Goal: Task Accomplishment & Management: Manage account settings

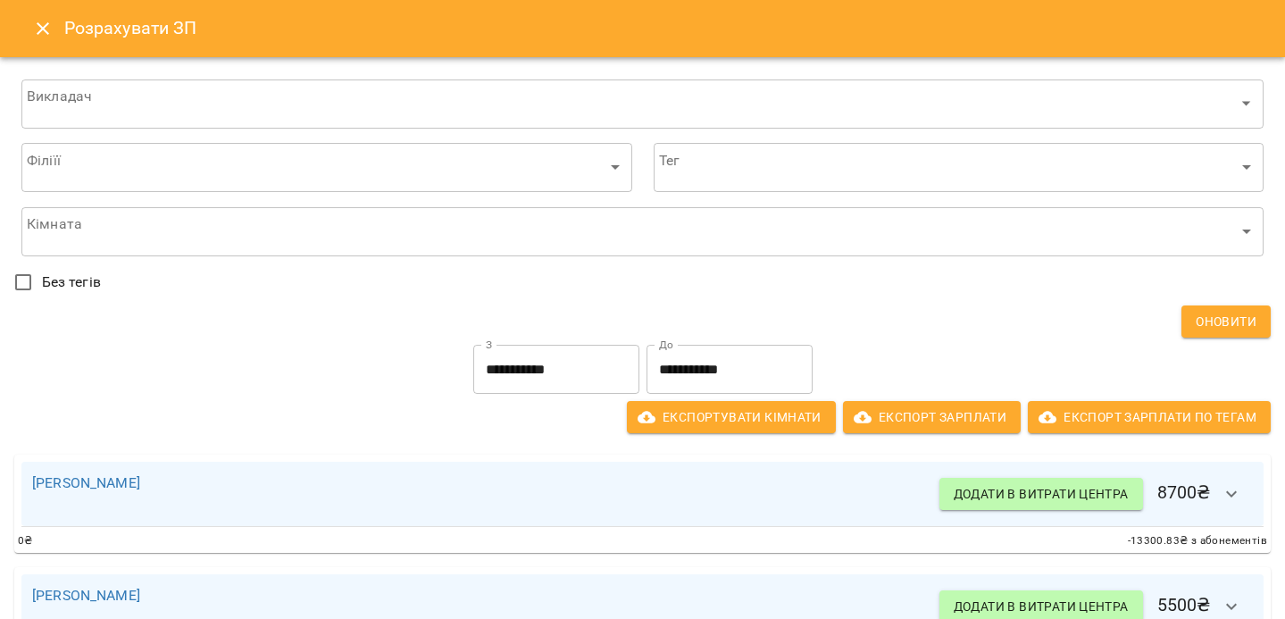
click at [41, 33] on icon "Close" at bounding box center [42, 28] width 21 height 21
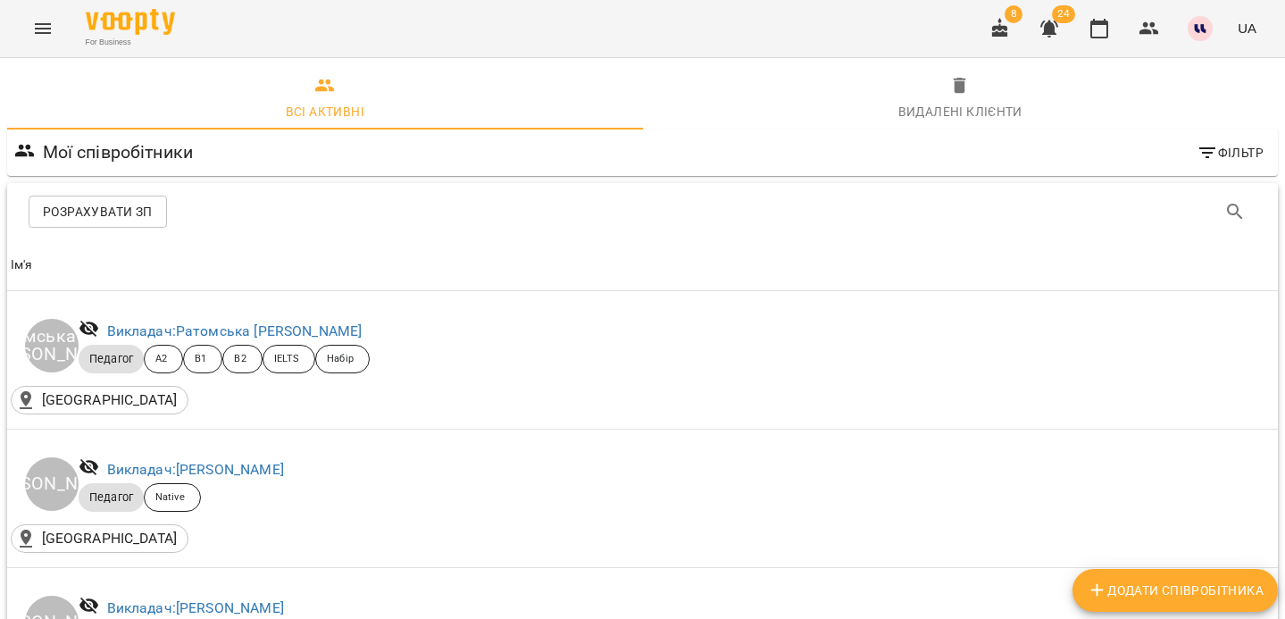
click at [1064, 13] on span "24" at bounding box center [1063, 14] width 23 height 18
click at [1054, 28] on icon "button" at bounding box center [1049, 29] width 18 height 17
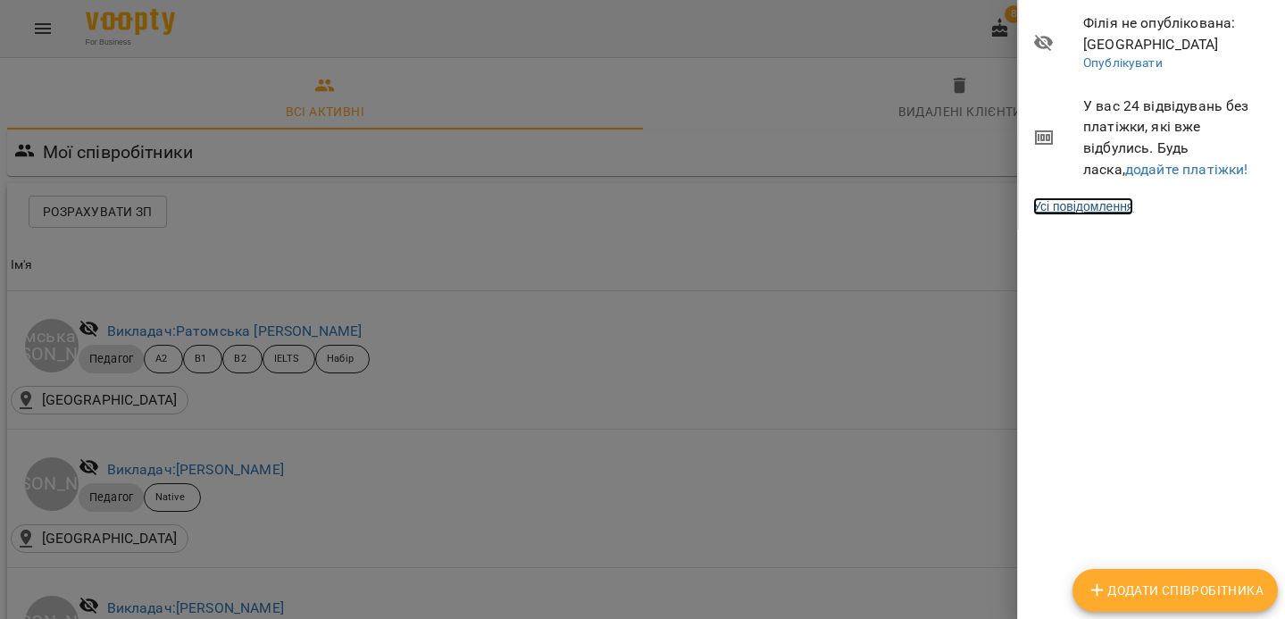
click at [1110, 213] on link "Усі повідомлення" at bounding box center [1083, 206] width 100 height 18
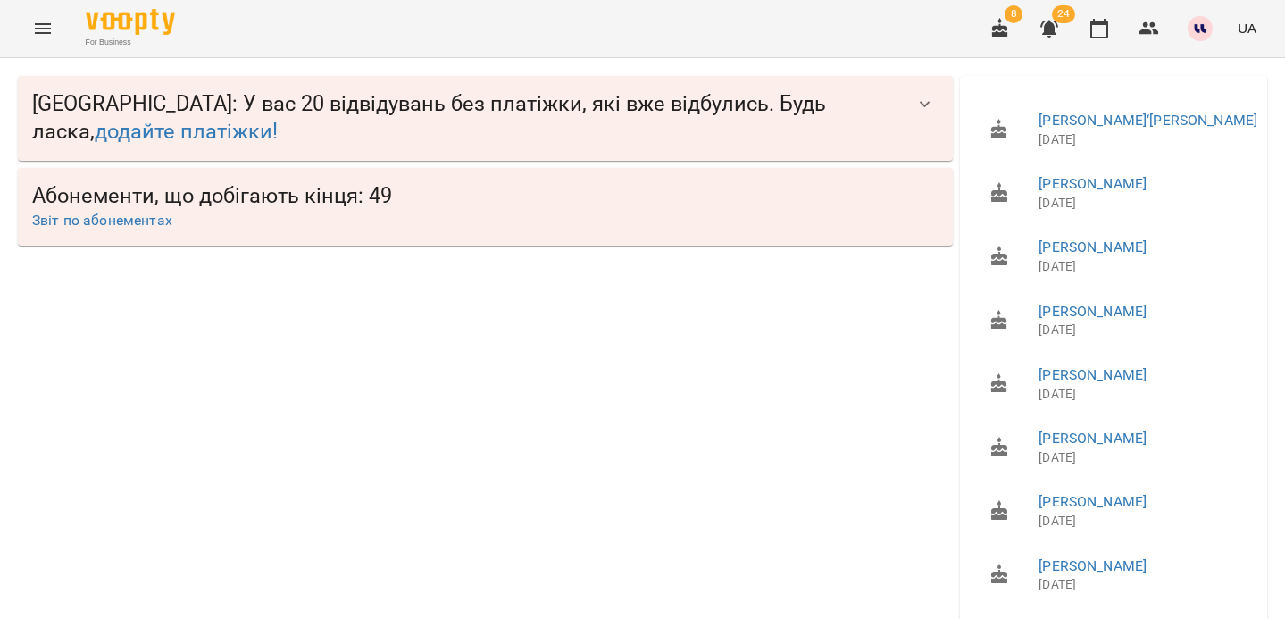
click at [513, 132] on span "LangLover School : У вас 20 відвідувань без платіжки, які вже відбулись. Будь л…" at bounding box center [468, 118] width 872 height 56
click at [191, 104] on span "LangLover School : У вас 20 відвідувань без платіжки, які вже відбулись. Будь л…" at bounding box center [468, 118] width 872 height 56
click at [170, 130] on link "додайте платіжки!" at bounding box center [186, 131] width 183 height 25
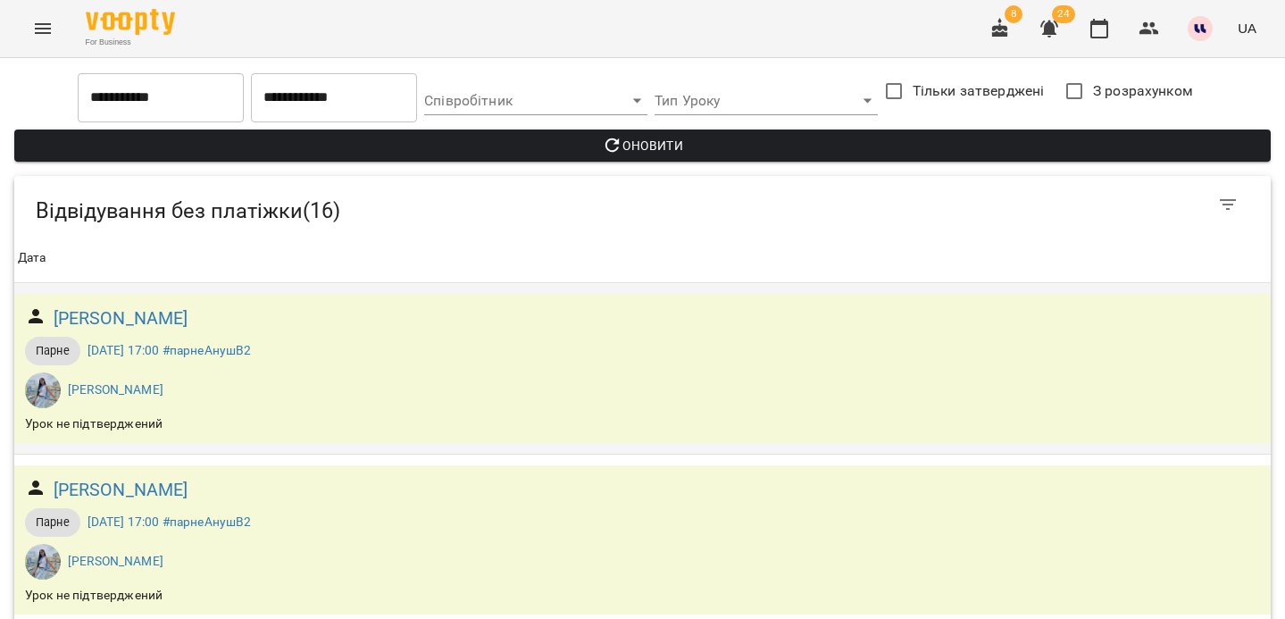
scroll to position [2311, 0]
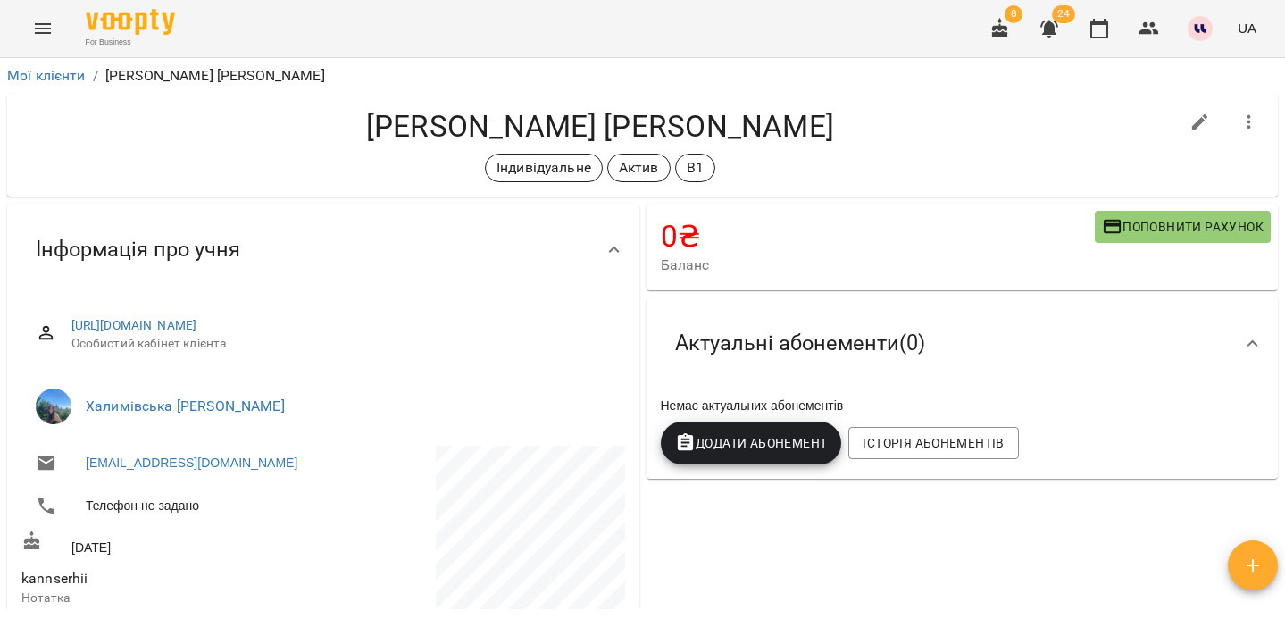
drag, startPoint x: 341, startPoint y: 121, endPoint x: 847, endPoint y: 120, distance: 505.5
click at [847, 120] on h4 "Канащенко Сергій Олександрович" at bounding box center [599, 126] width 1157 height 37
copy h4 "Канащенко Сергій Олександрович"
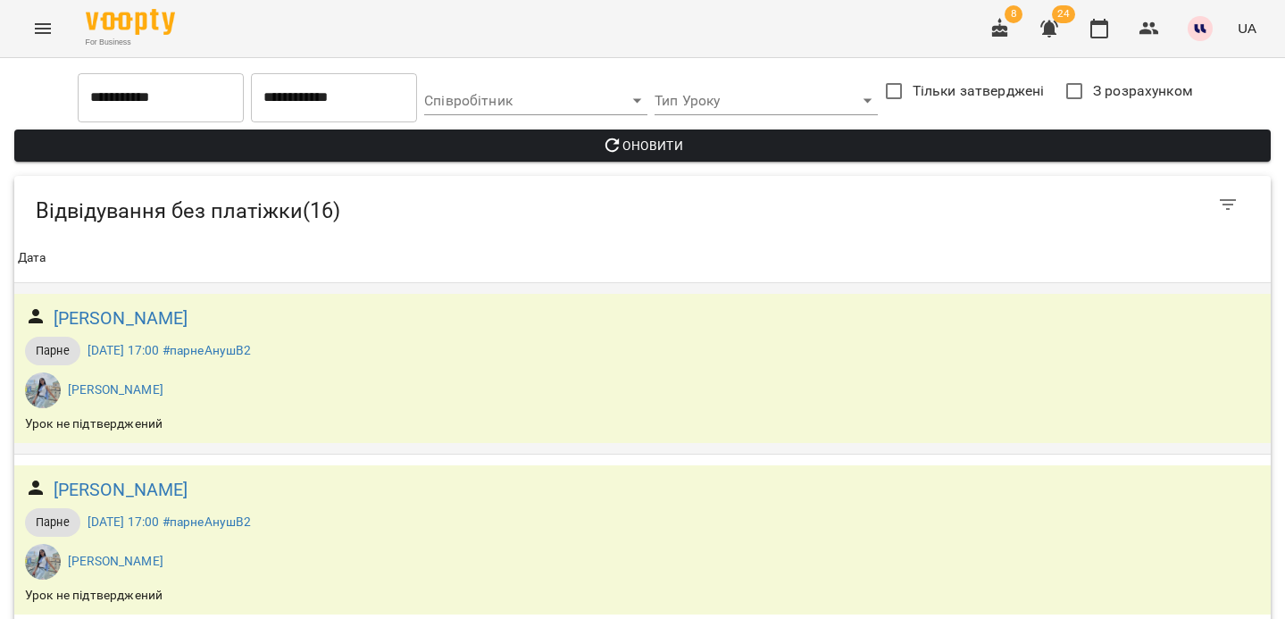
scroll to position [2311, 0]
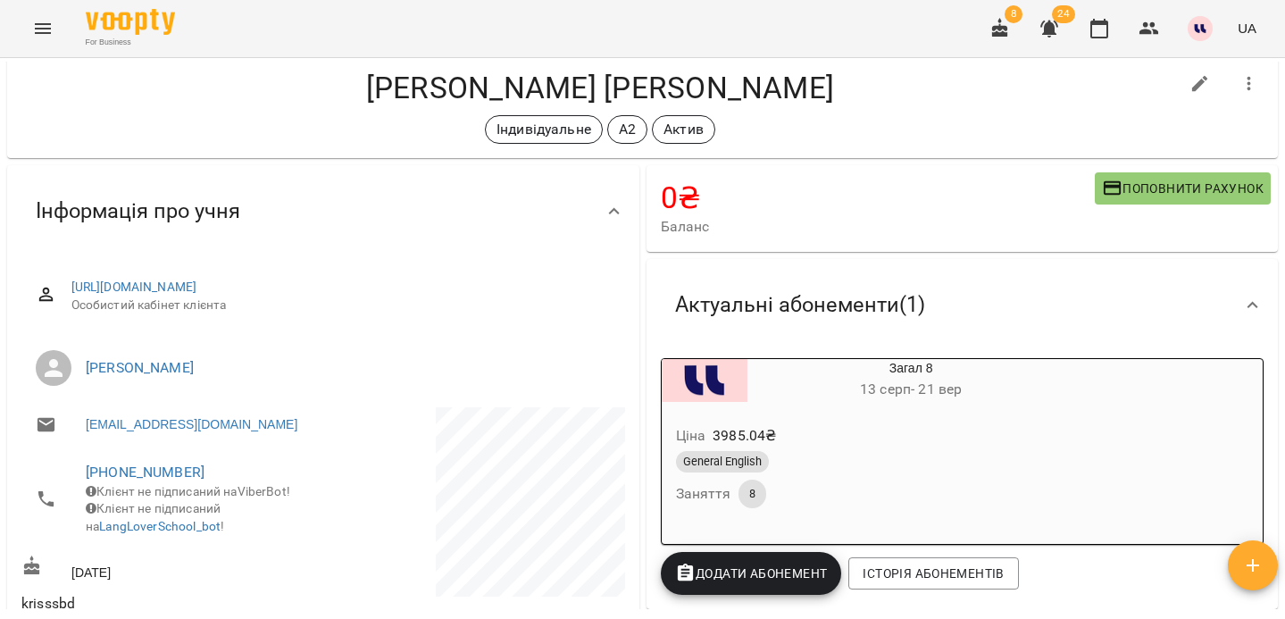
scroll to position [44, 0]
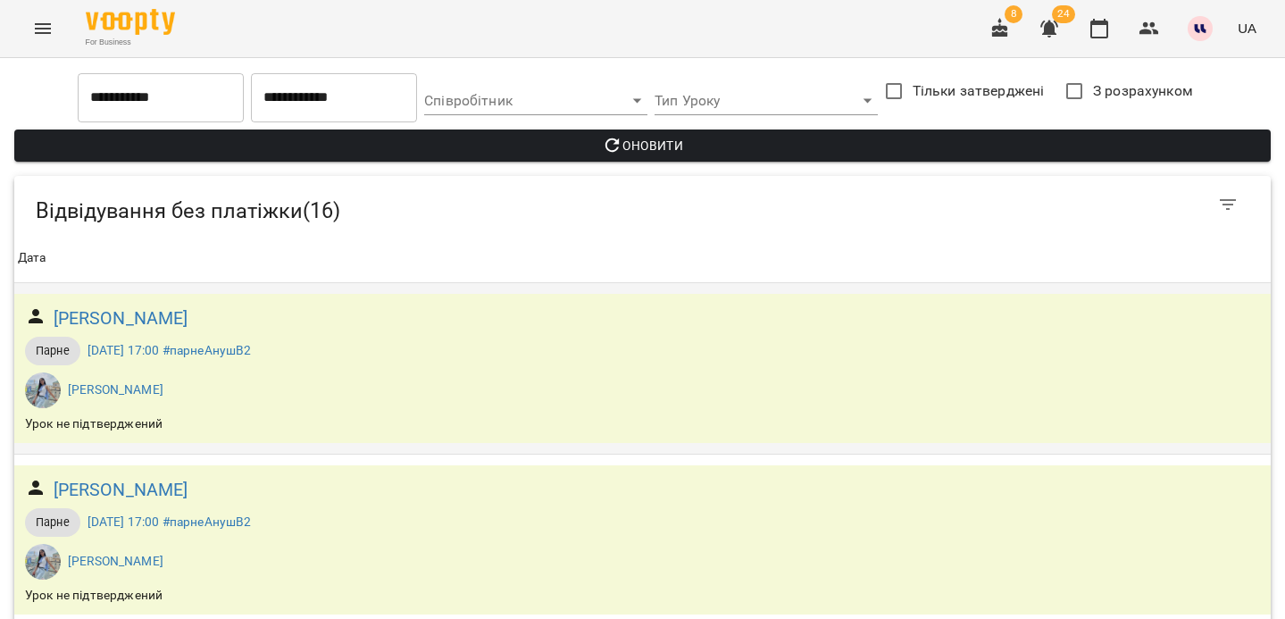
scroll to position [2008, 0]
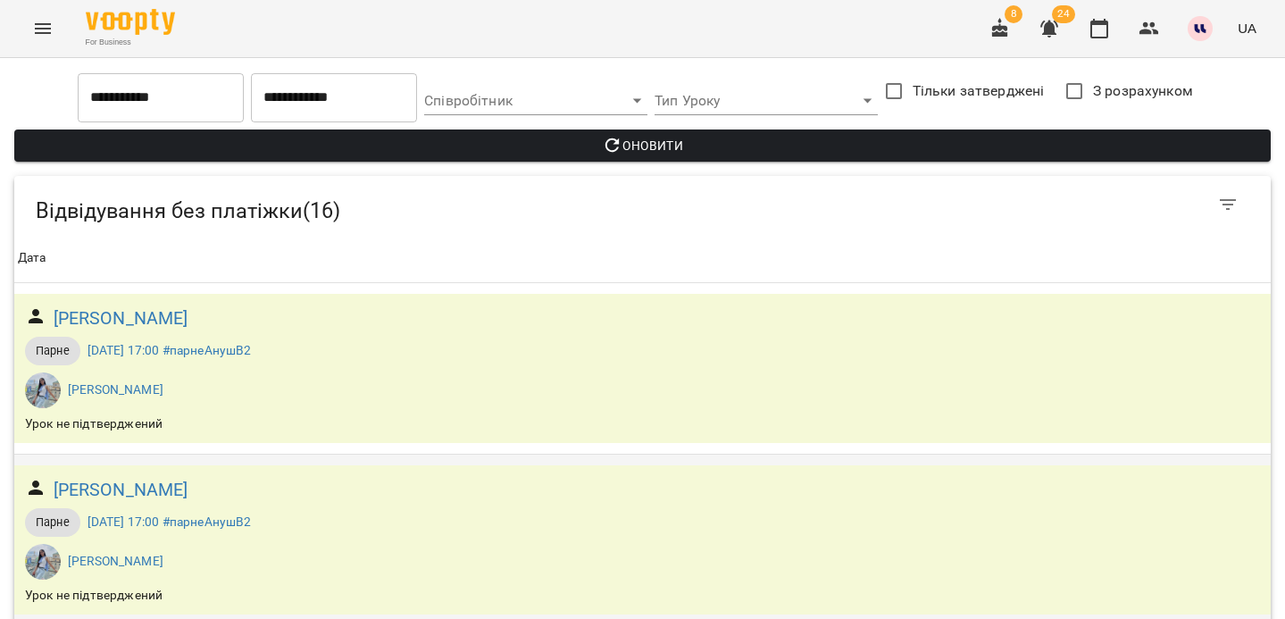
click at [380, 505] on div "Парне ср, 30 лип 2025 17:00 #парнеАнушВ2 Мкртчян Ануш" at bounding box center [642, 544] width 1242 height 79
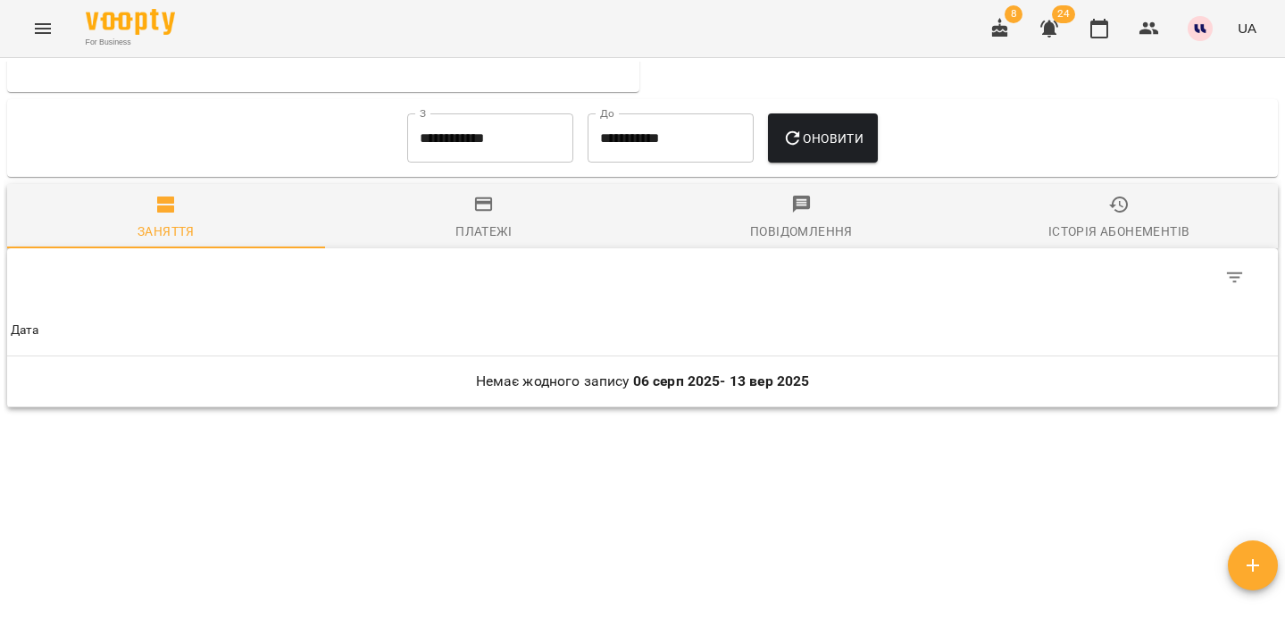
scroll to position [857, 0]
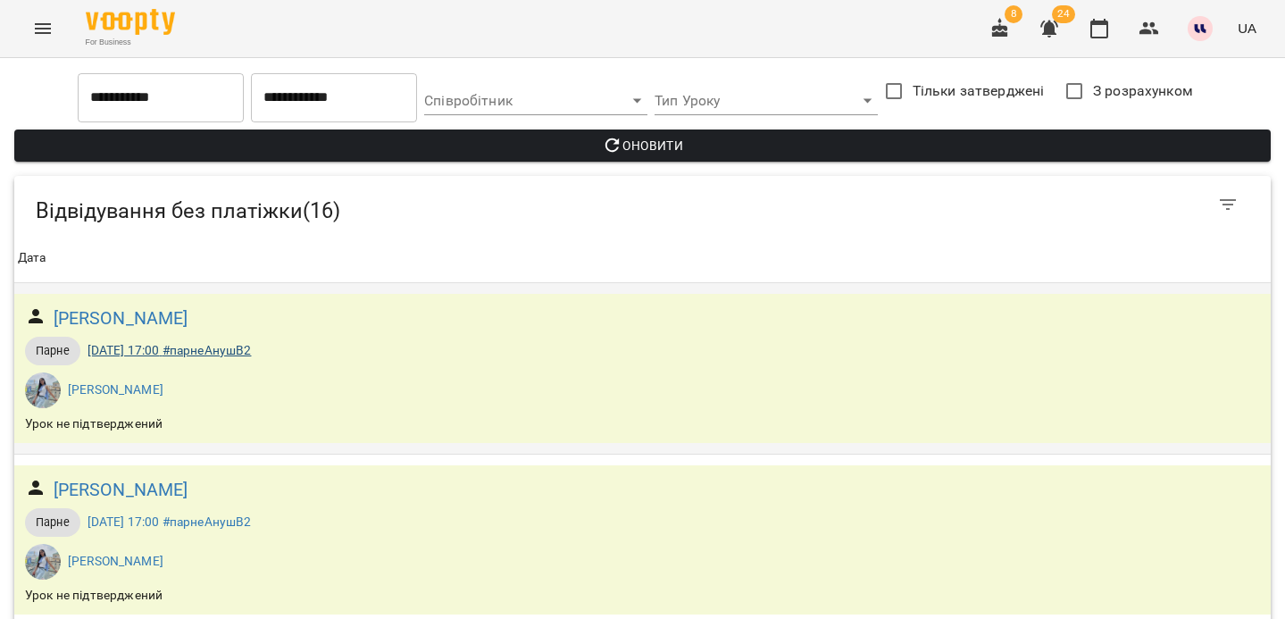
scroll to position [915, 0]
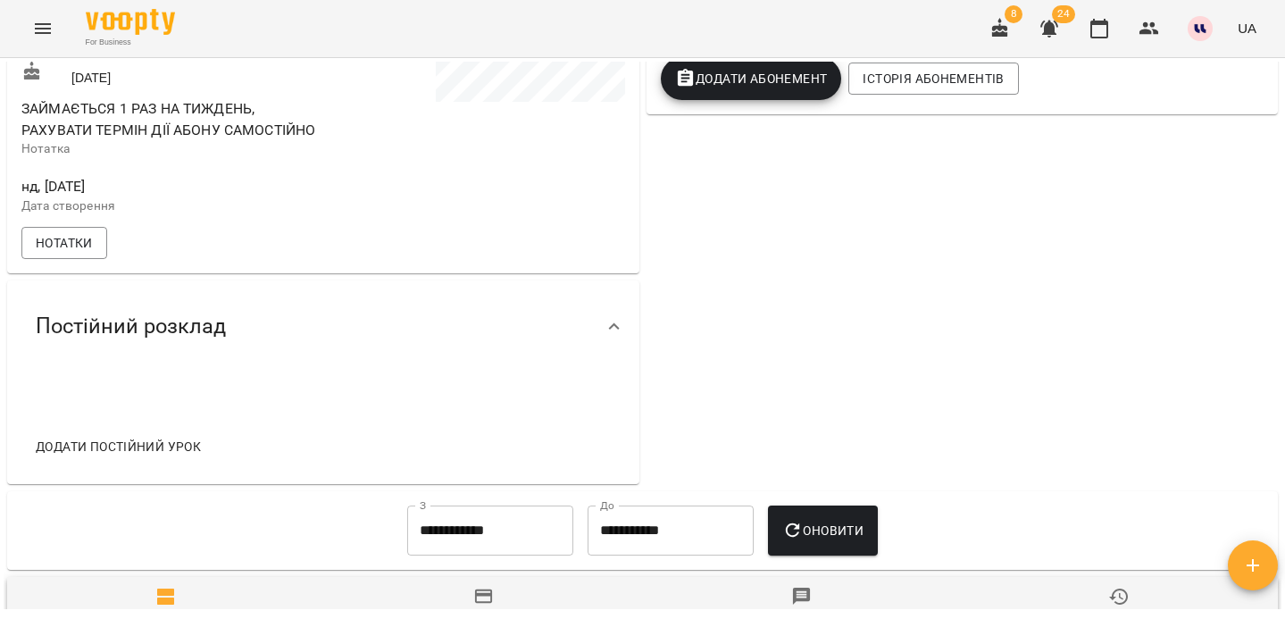
scroll to position [617, 0]
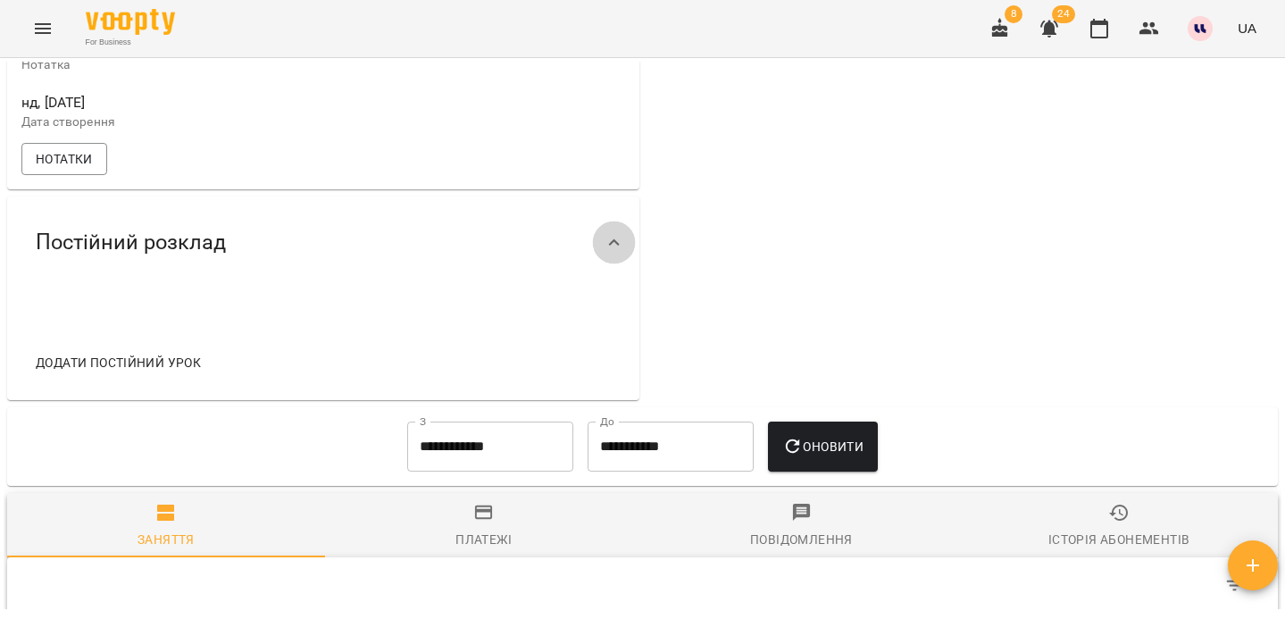
click at [596, 253] on div at bounding box center [614, 242] width 43 height 43
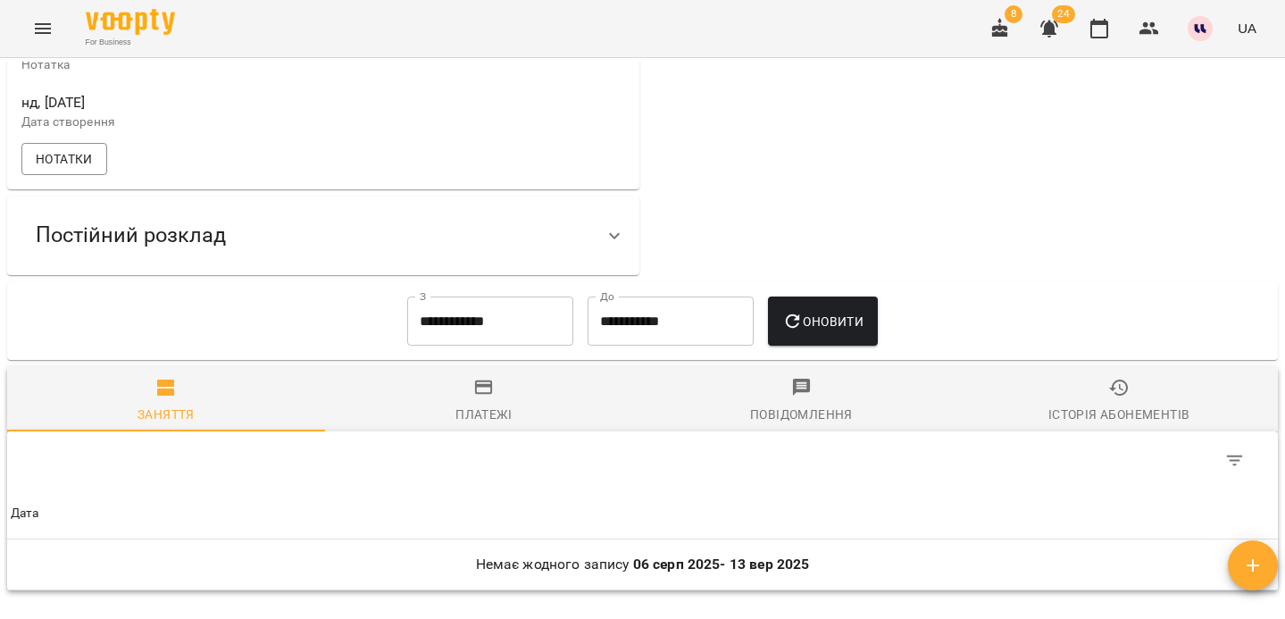
click at [600, 254] on div at bounding box center [614, 235] width 43 height 43
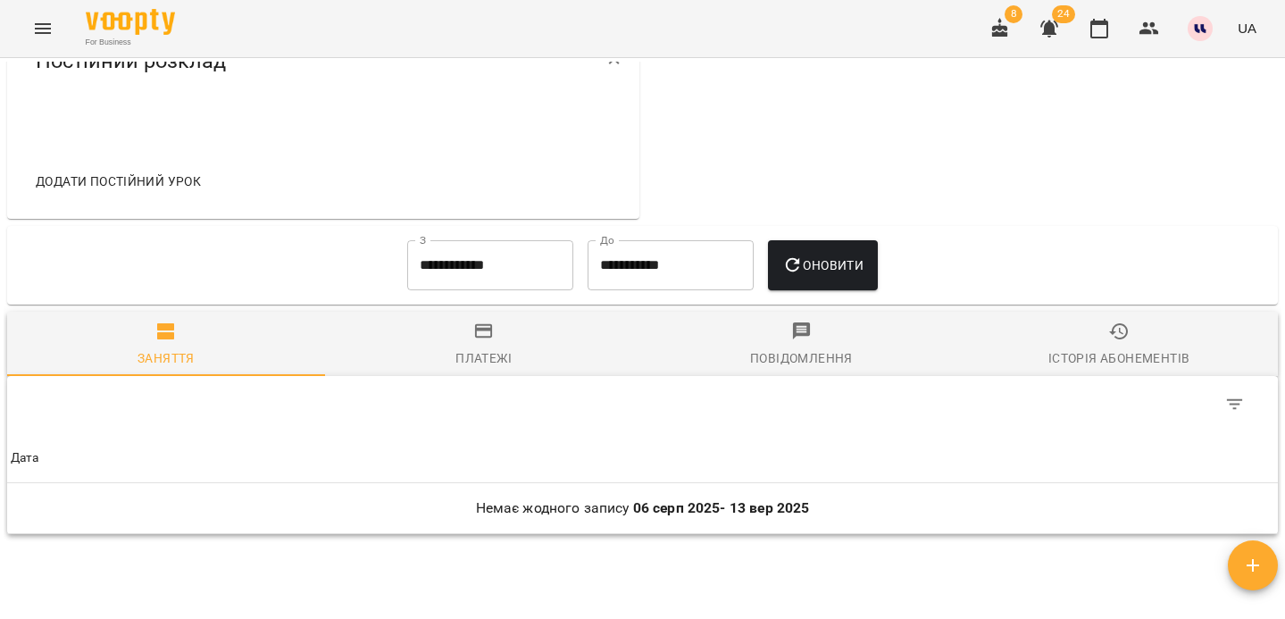
scroll to position [955, 0]
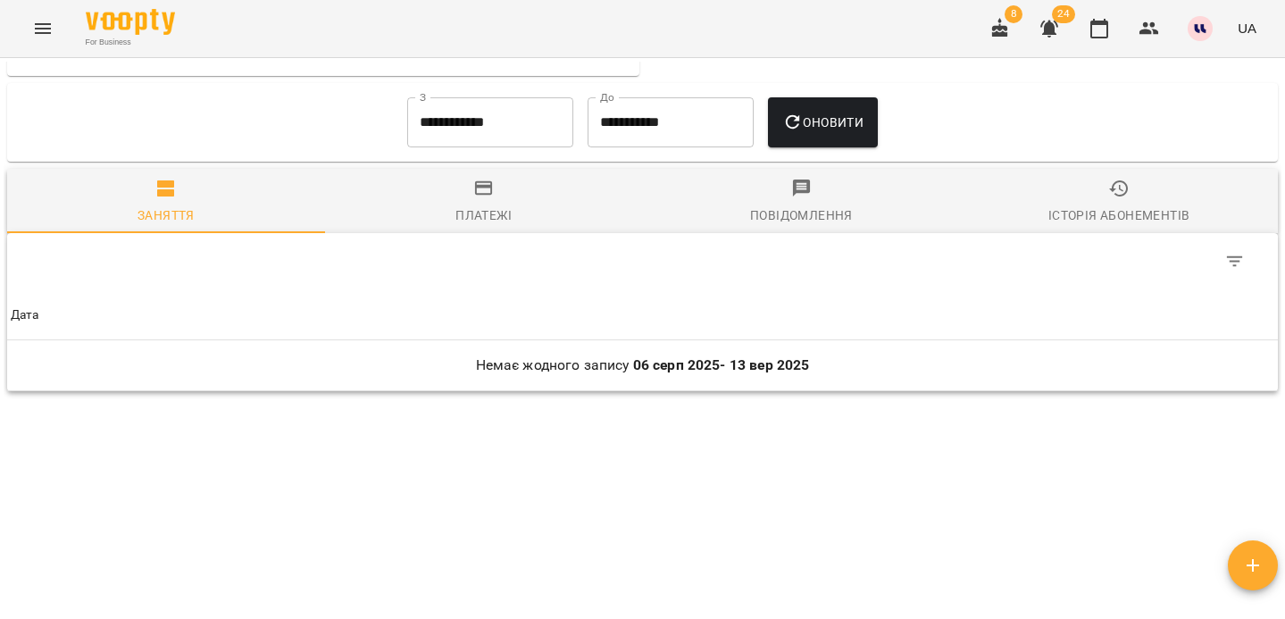
click at [484, 202] on span "Платежі" at bounding box center [484, 202] width 296 height 48
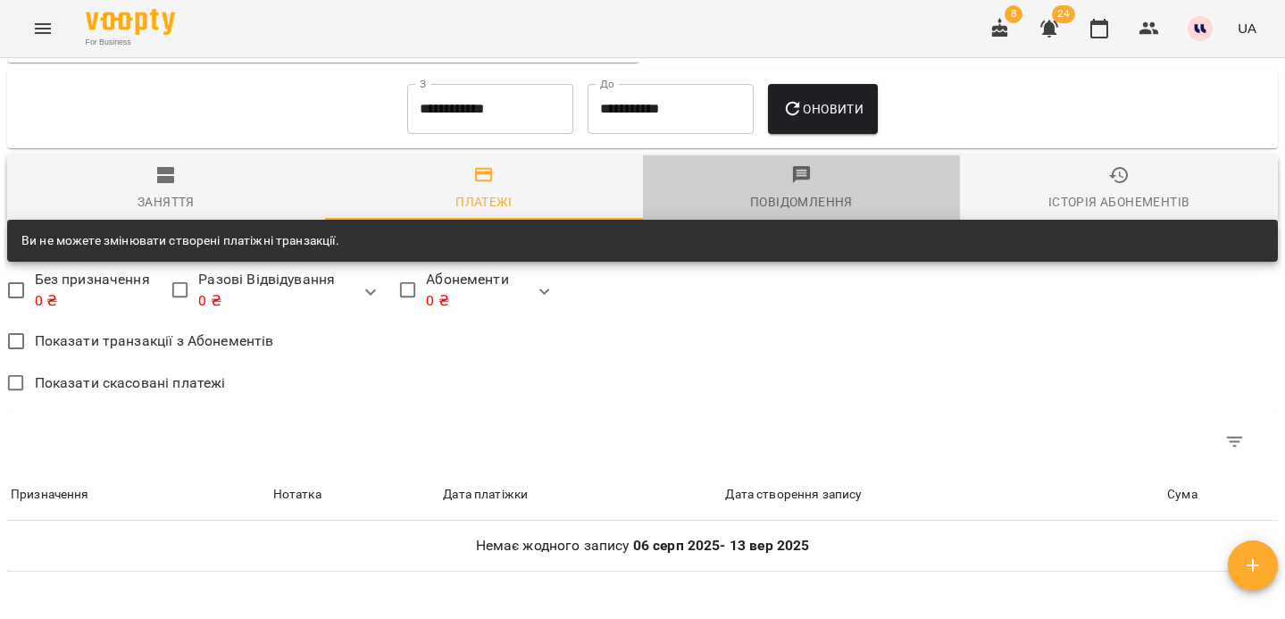
click at [799, 213] on div "Повідомлення" at bounding box center [801, 201] width 103 height 21
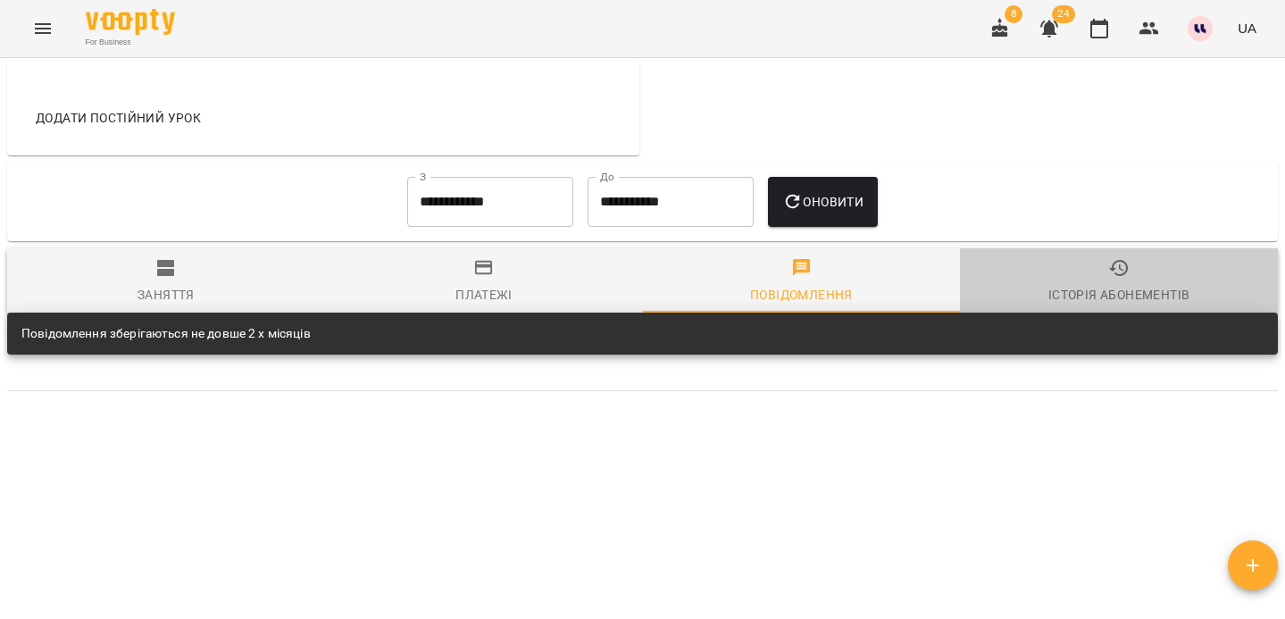
click at [1129, 280] on span "Історія абонементів" at bounding box center [1119, 281] width 296 height 48
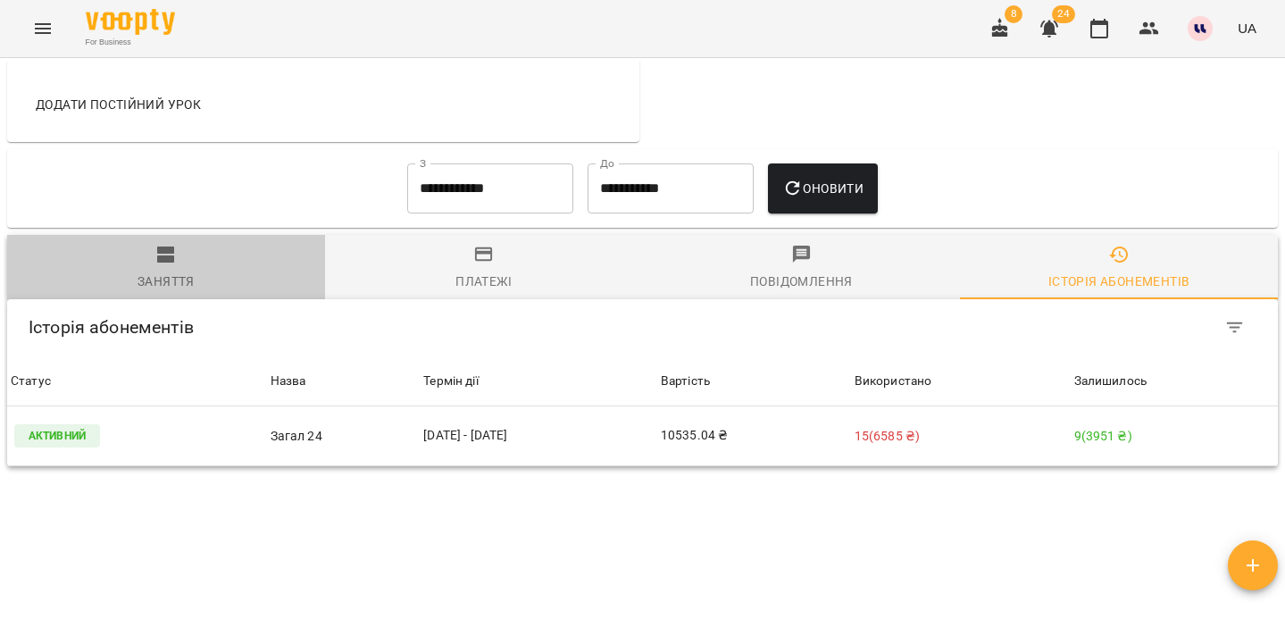
click at [174, 292] on div "Заняття" at bounding box center [166, 281] width 57 height 21
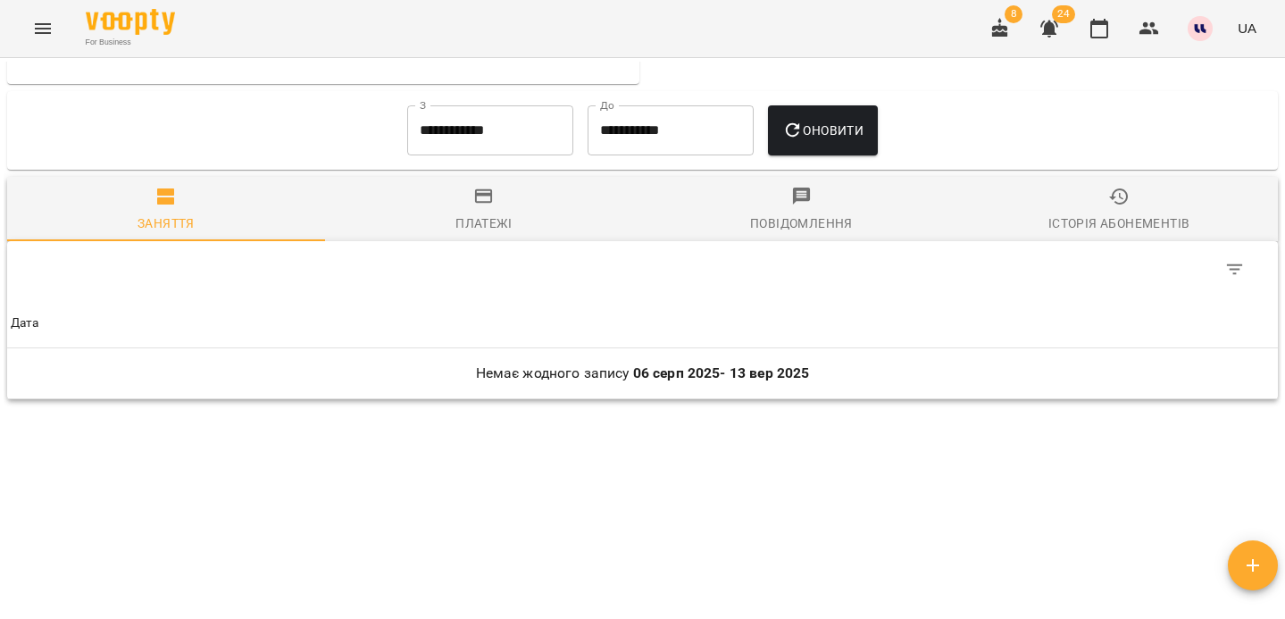
scroll to position [955, 0]
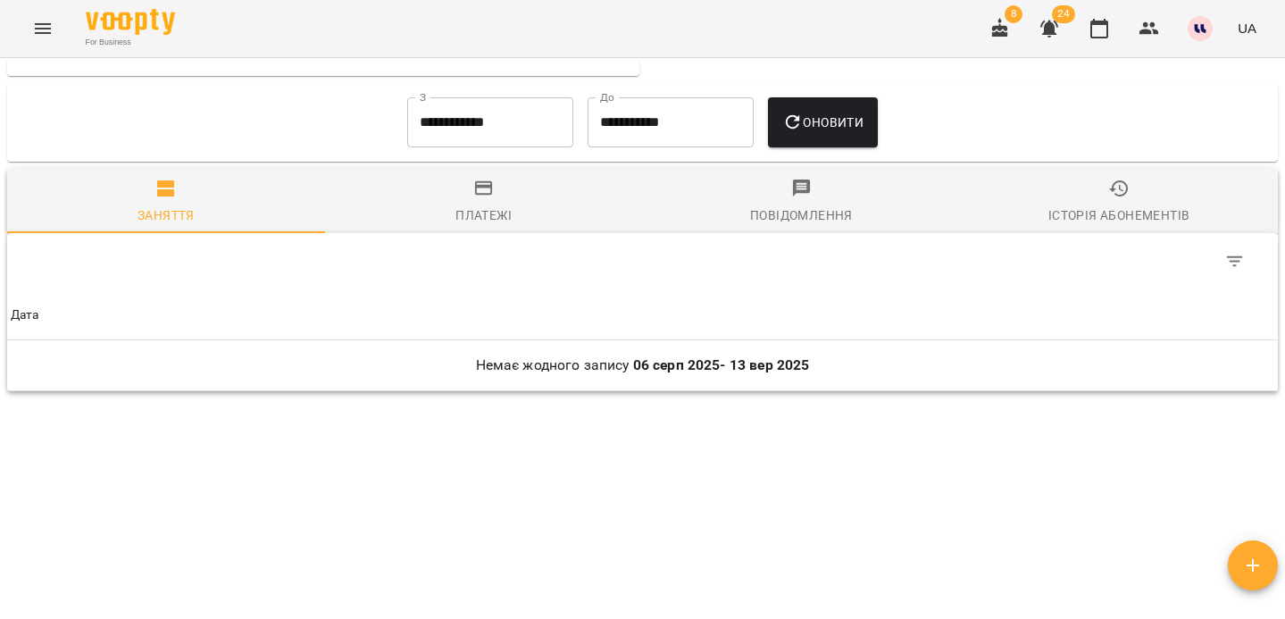
click at [453, 107] on input "**********" at bounding box center [490, 122] width 166 height 50
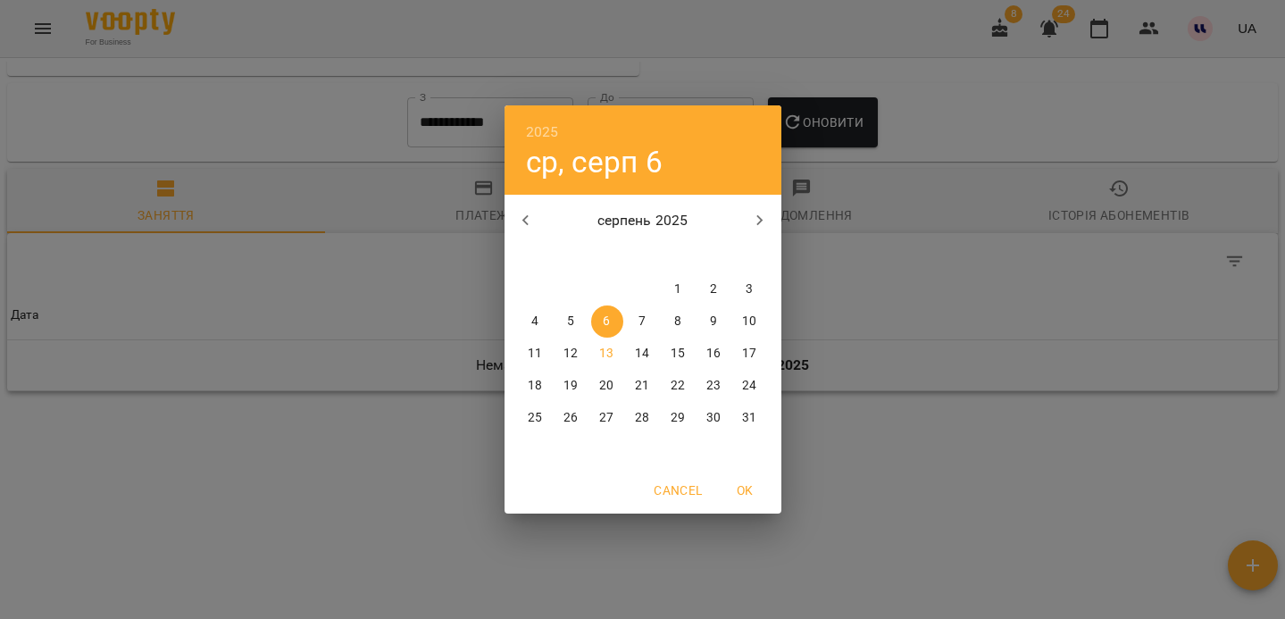
click at [540, 333] on button "4" at bounding box center [536, 321] width 32 height 32
type input "**********"
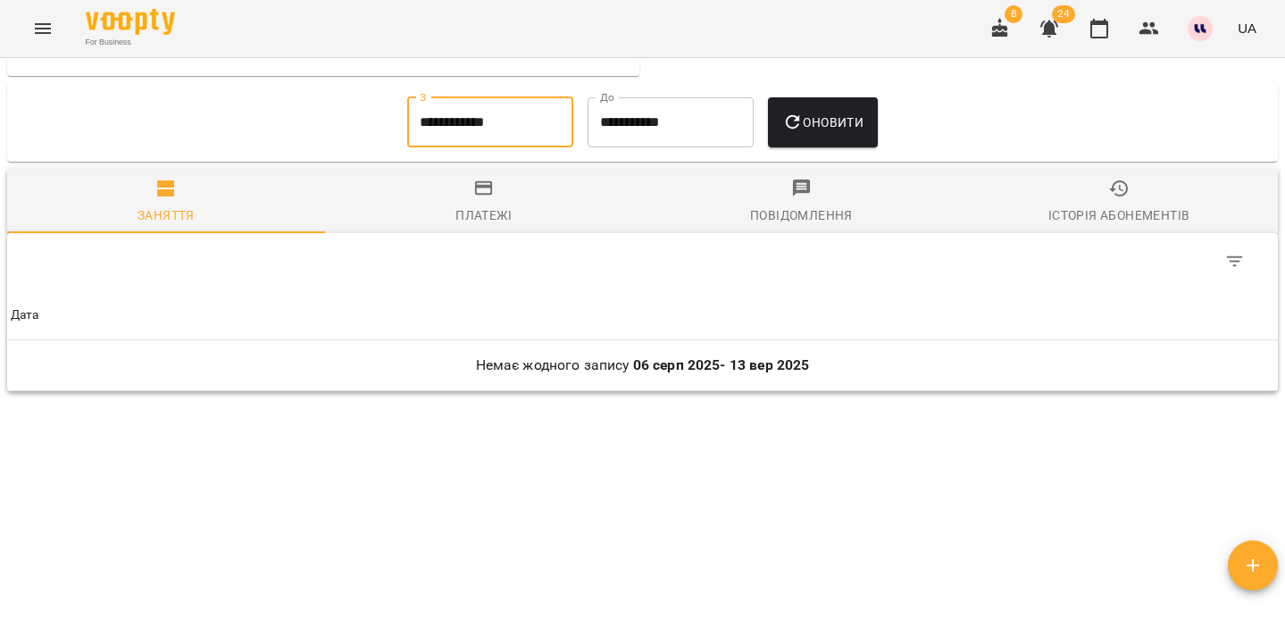
click at [842, 110] on button "Оновити" at bounding box center [823, 122] width 110 height 50
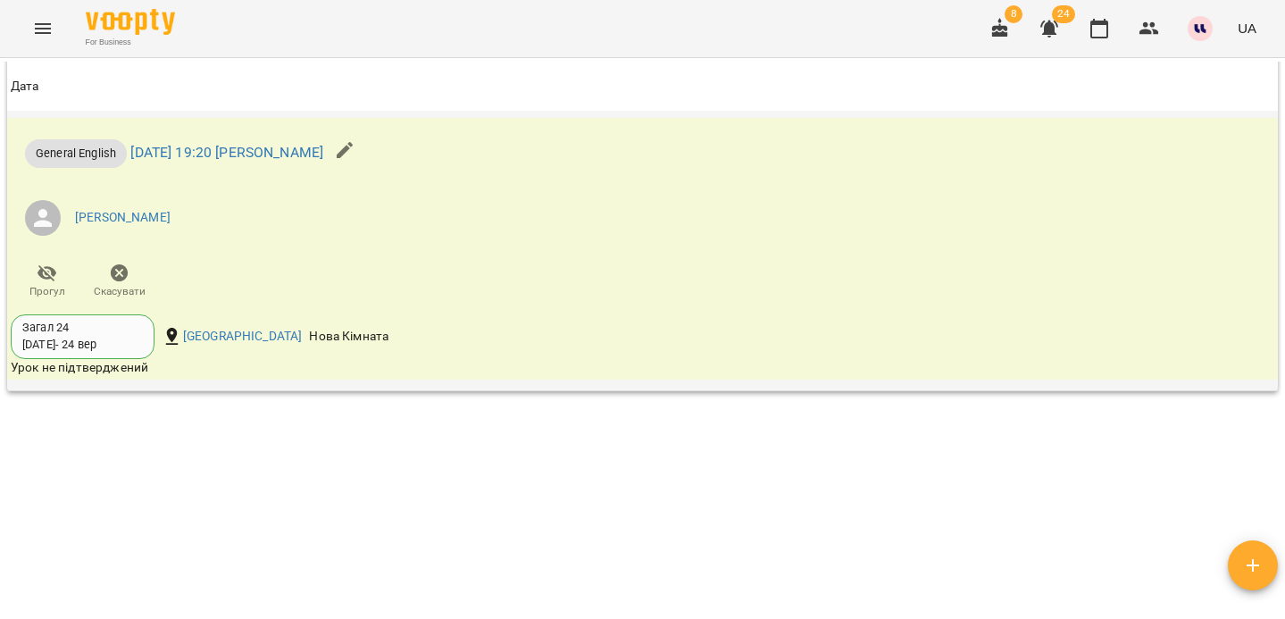
scroll to position [1177, 0]
click at [116, 282] on icon "button" at bounding box center [120, 273] width 18 height 18
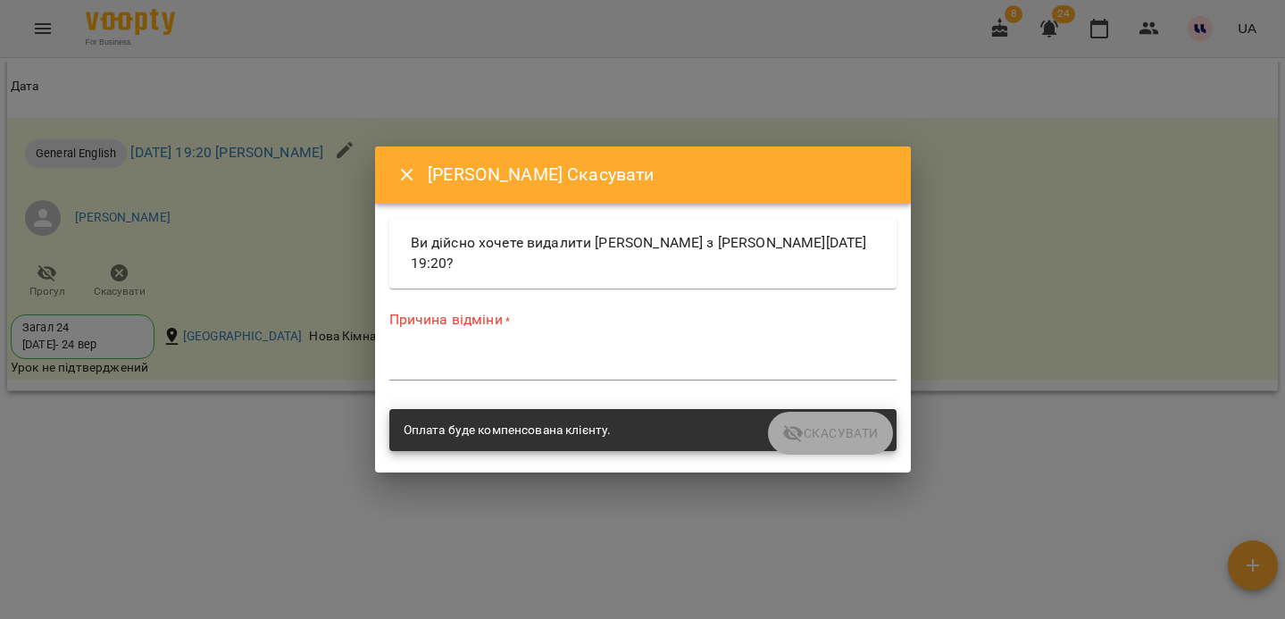
click at [825, 430] on div "Оплата буде компенсована клієнту." at bounding box center [642, 430] width 507 height 43
click at [808, 438] on div "Оплата буде компенсована клієнту." at bounding box center [642, 430] width 507 height 43
click at [675, 369] on textarea at bounding box center [642, 365] width 507 height 17
click at [397, 173] on icon "Close" at bounding box center [407, 174] width 21 height 21
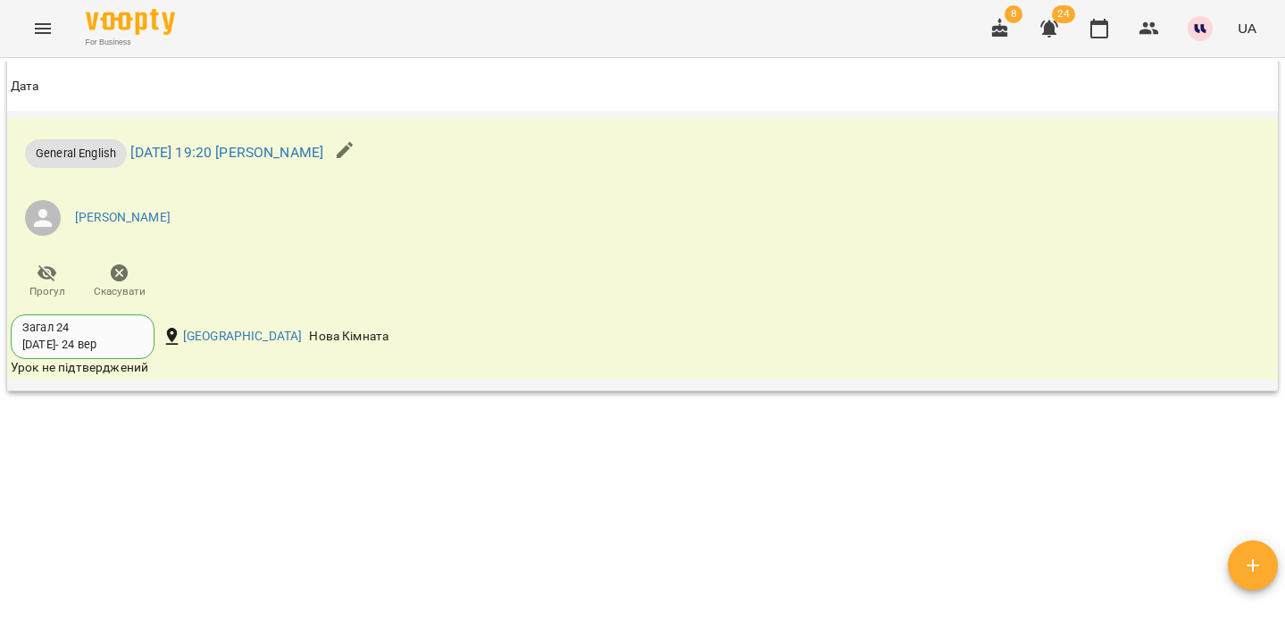
click at [328, 232] on li "Сімак Марія" at bounding box center [431, 218] width 840 height 50
click at [353, 158] on icon "button" at bounding box center [345, 150] width 16 height 16
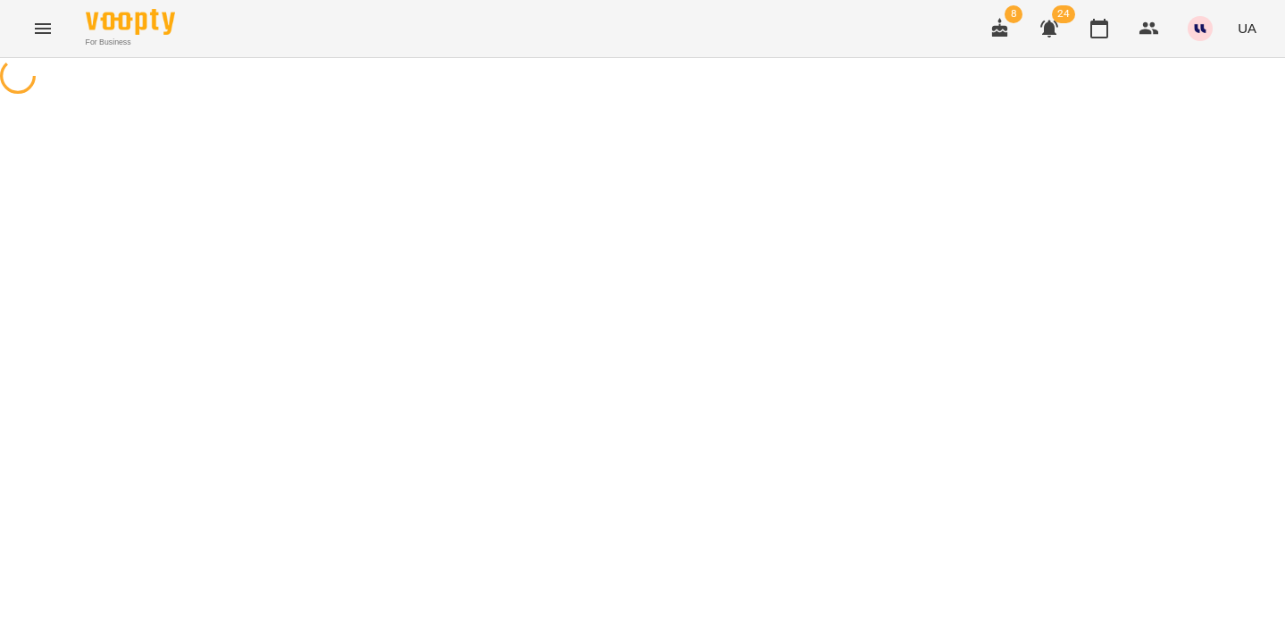
select select "**********"
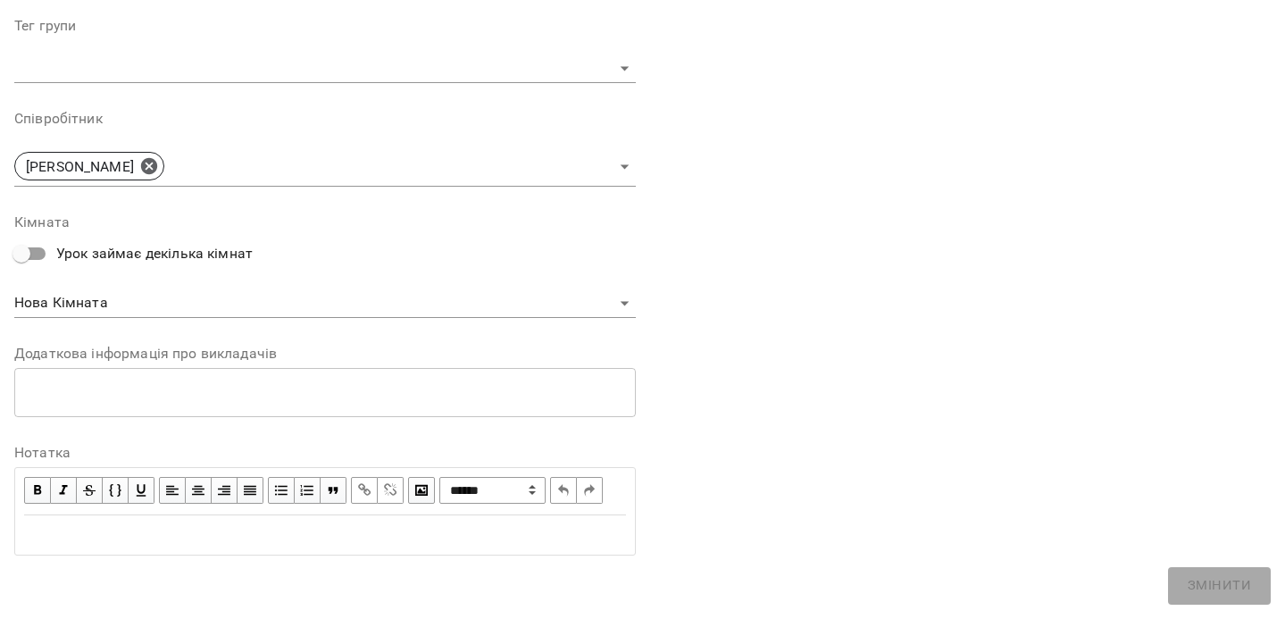
scroll to position [581, 0]
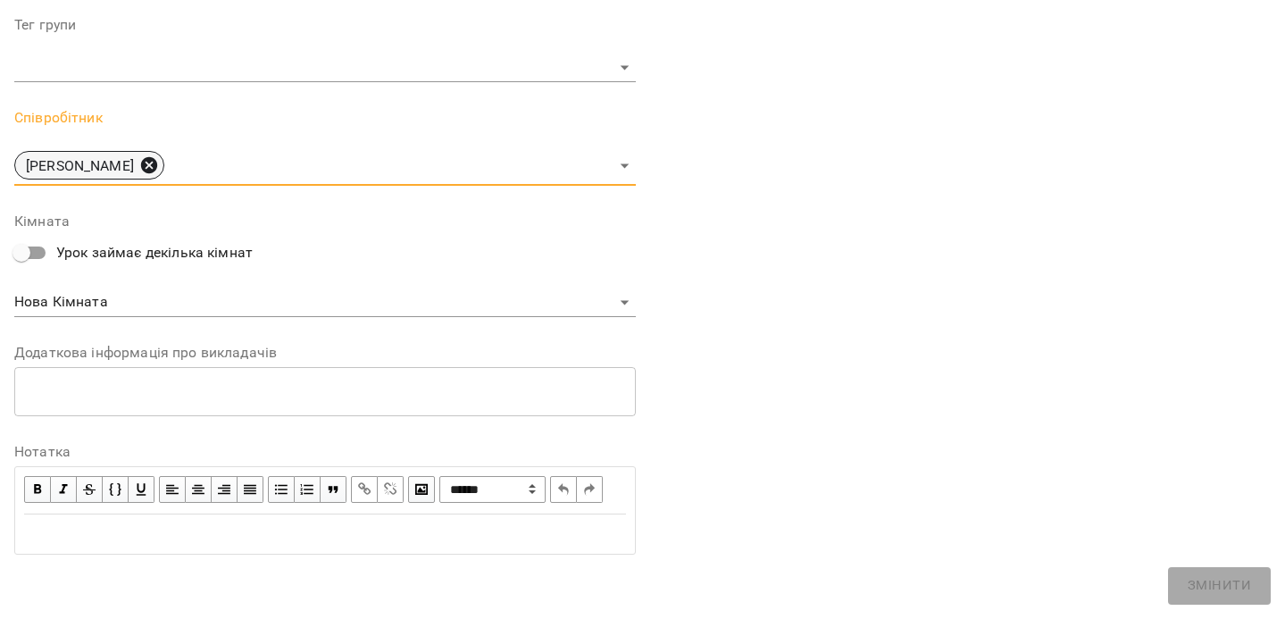
click at [141, 157] on icon at bounding box center [149, 165] width 16 height 16
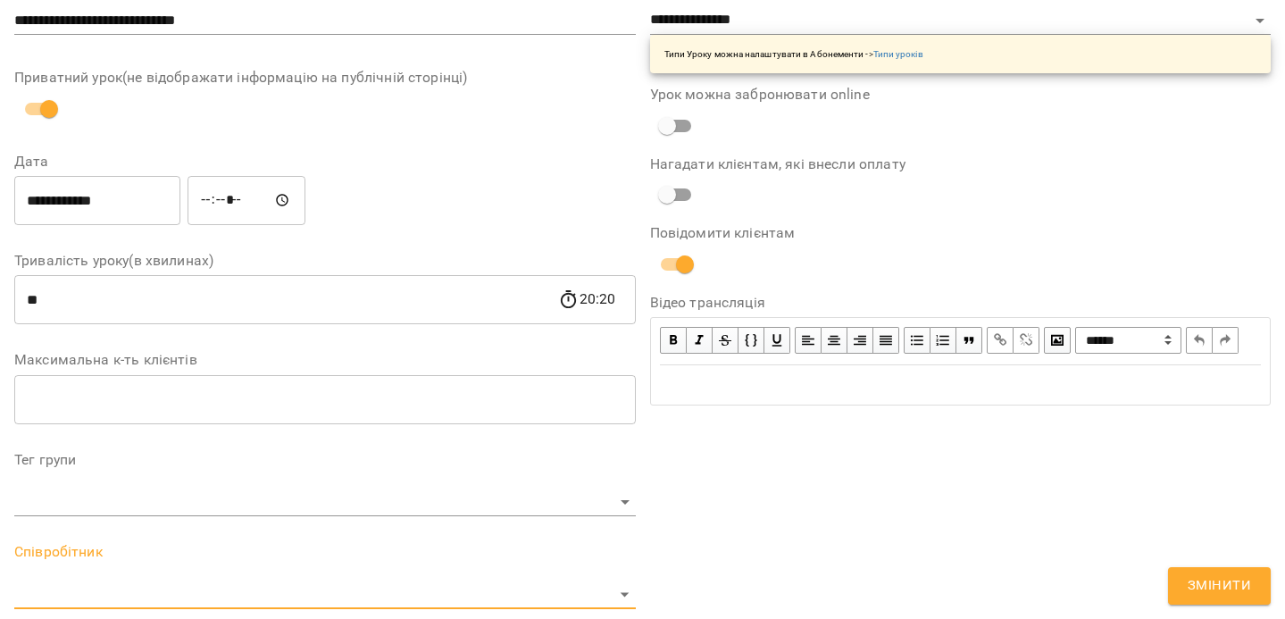
scroll to position [0, 0]
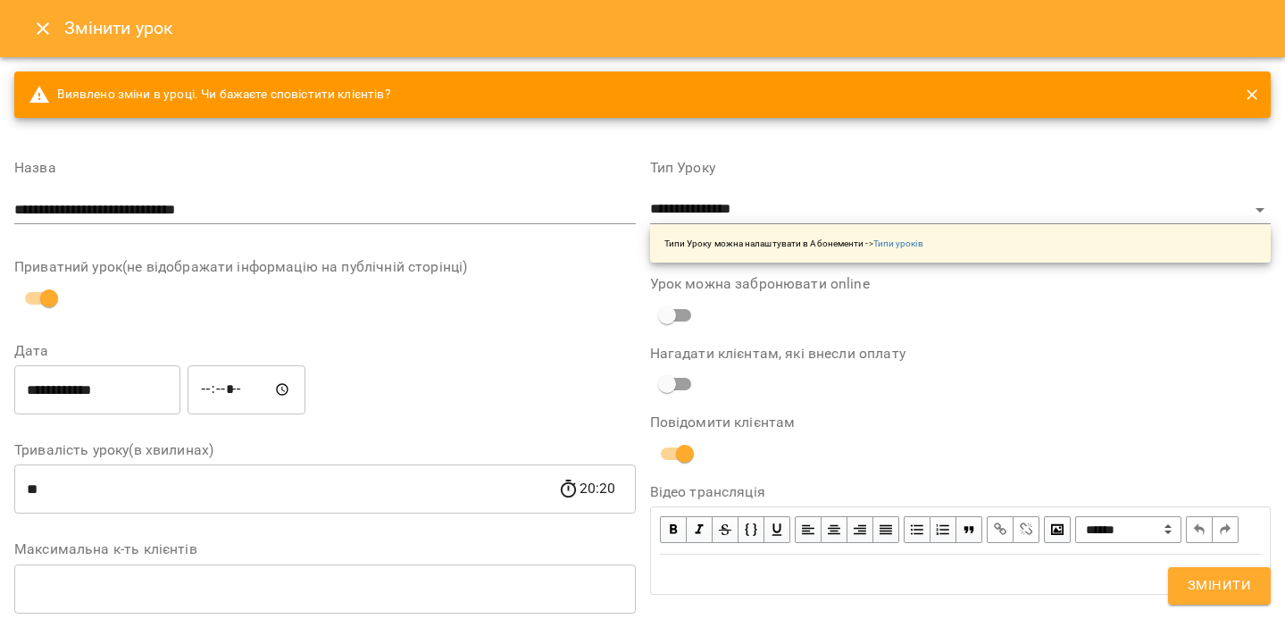
click at [1258, 83] on div at bounding box center [1245, 94] width 38 height 23
click at [1251, 98] on icon "close" at bounding box center [1252, 95] width 18 height 18
click at [1244, 101] on icon "close" at bounding box center [1252, 95] width 18 height 18
click at [50, 27] on icon "Close" at bounding box center [42, 28] width 21 height 21
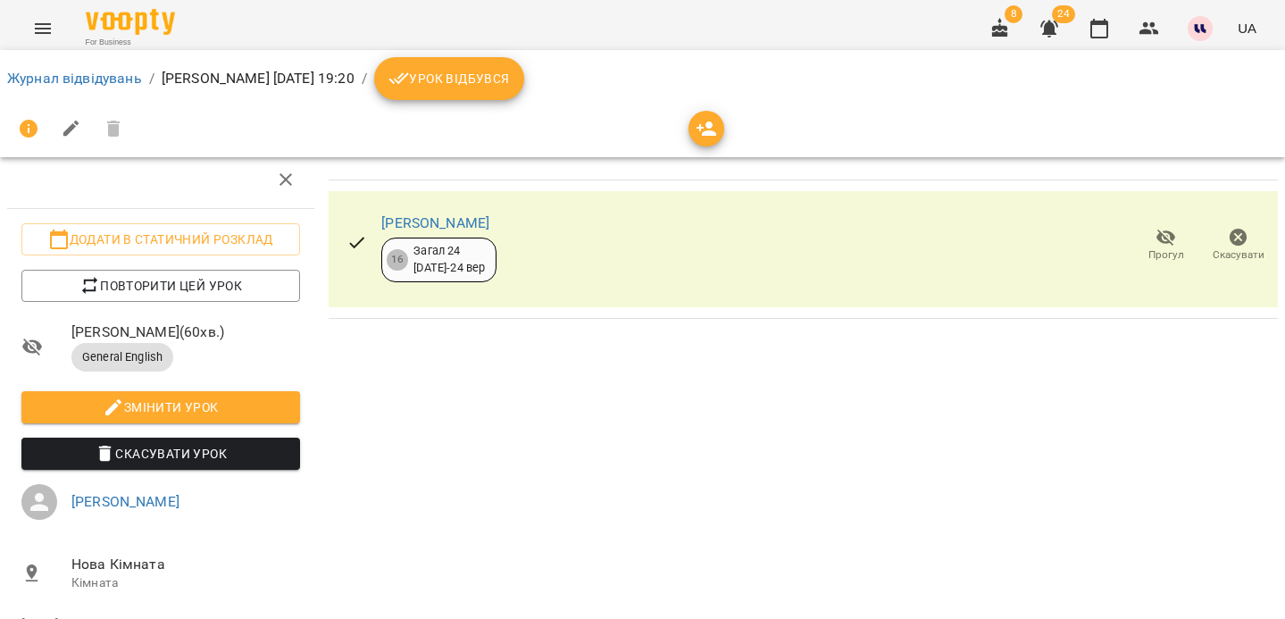
scroll to position [31, 0]
click at [263, 443] on span "Скасувати Урок" at bounding box center [161, 453] width 250 height 21
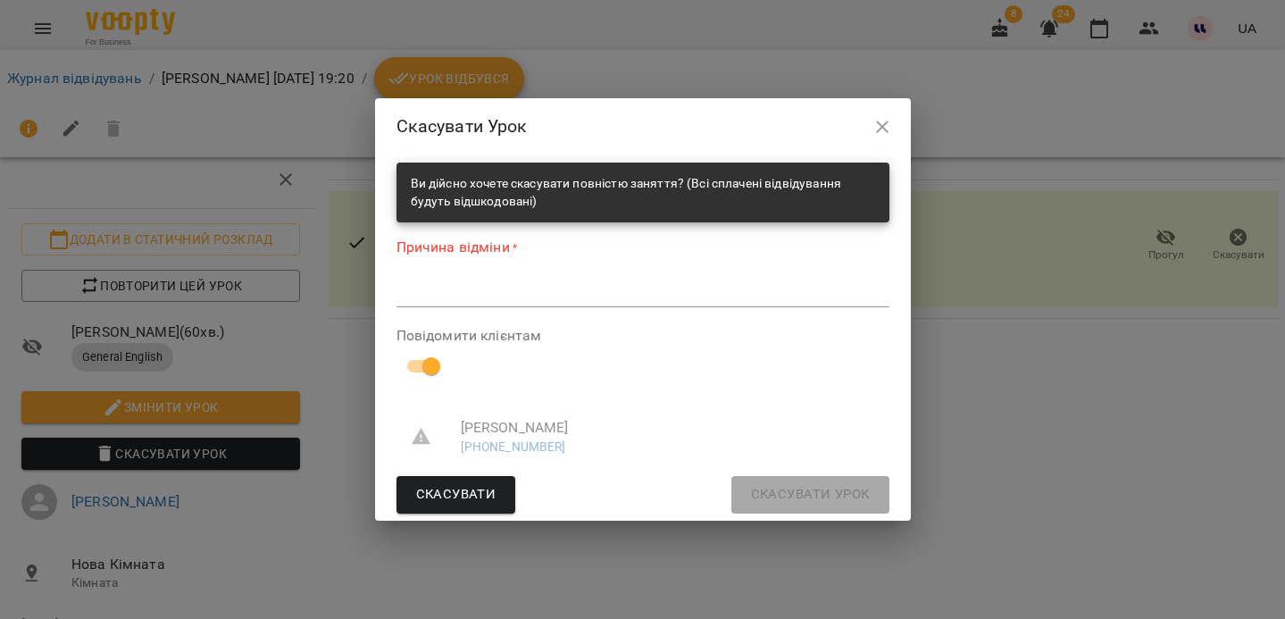
click at [482, 297] on textarea at bounding box center [643, 292] width 493 height 17
click at [466, 490] on span "Скасувати" at bounding box center [456, 494] width 80 height 23
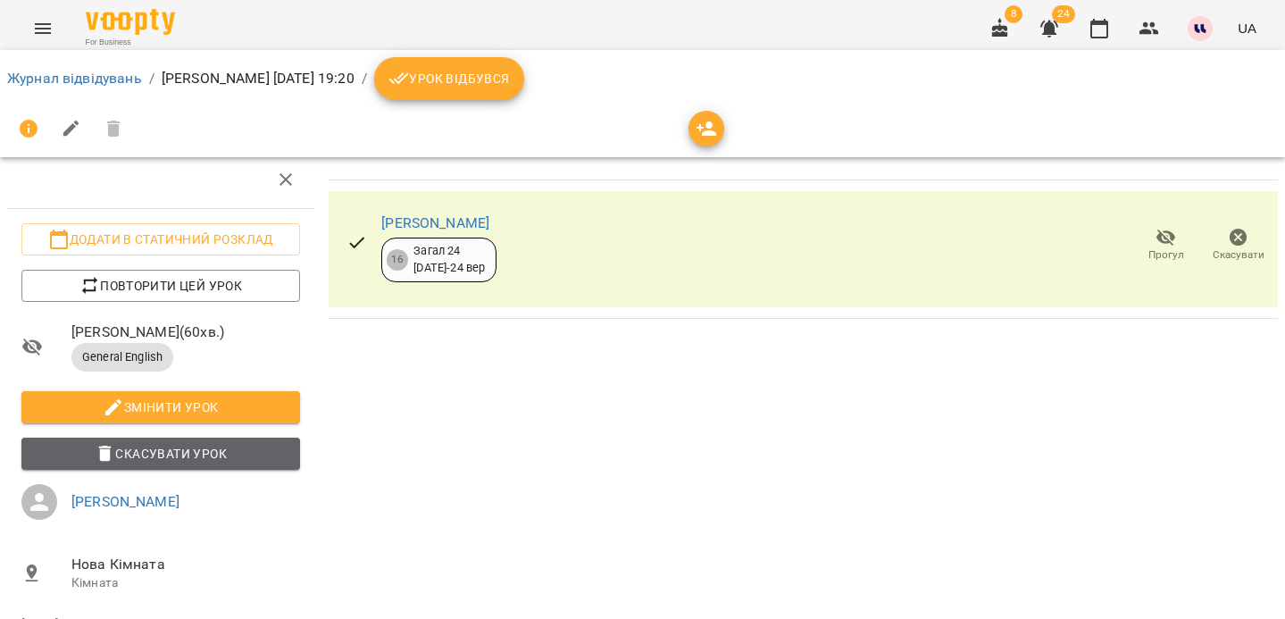
click at [246, 452] on span "Скасувати Урок" at bounding box center [161, 453] width 250 height 21
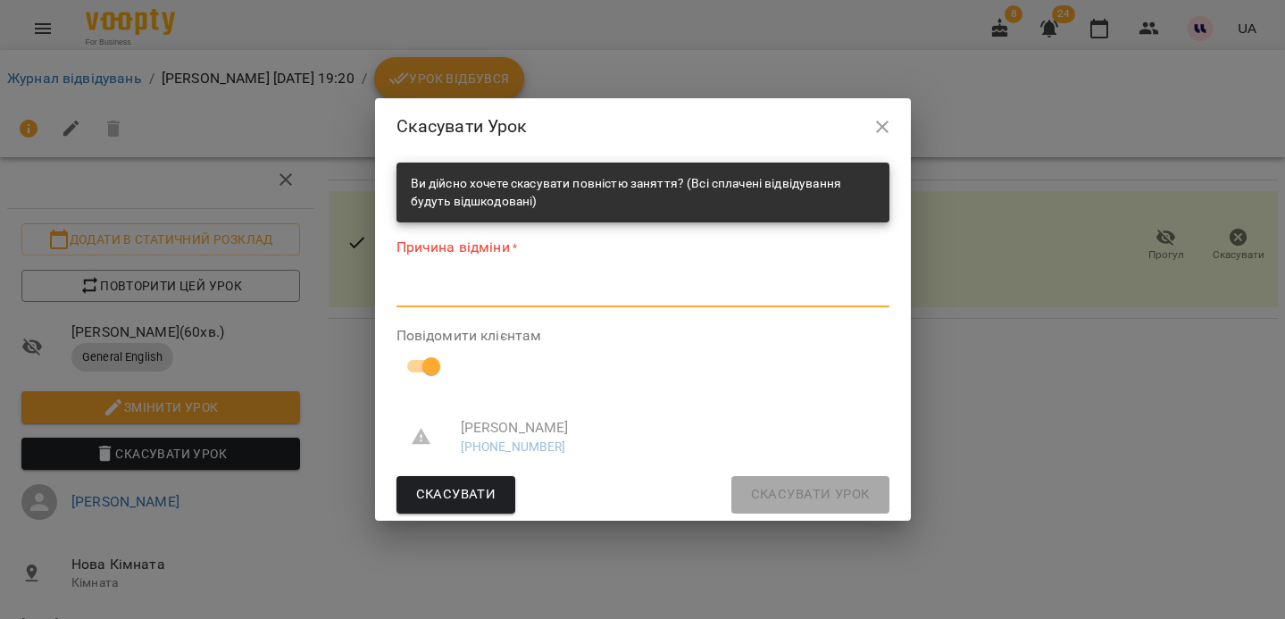
click at [431, 289] on textarea at bounding box center [643, 292] width 493 height 17
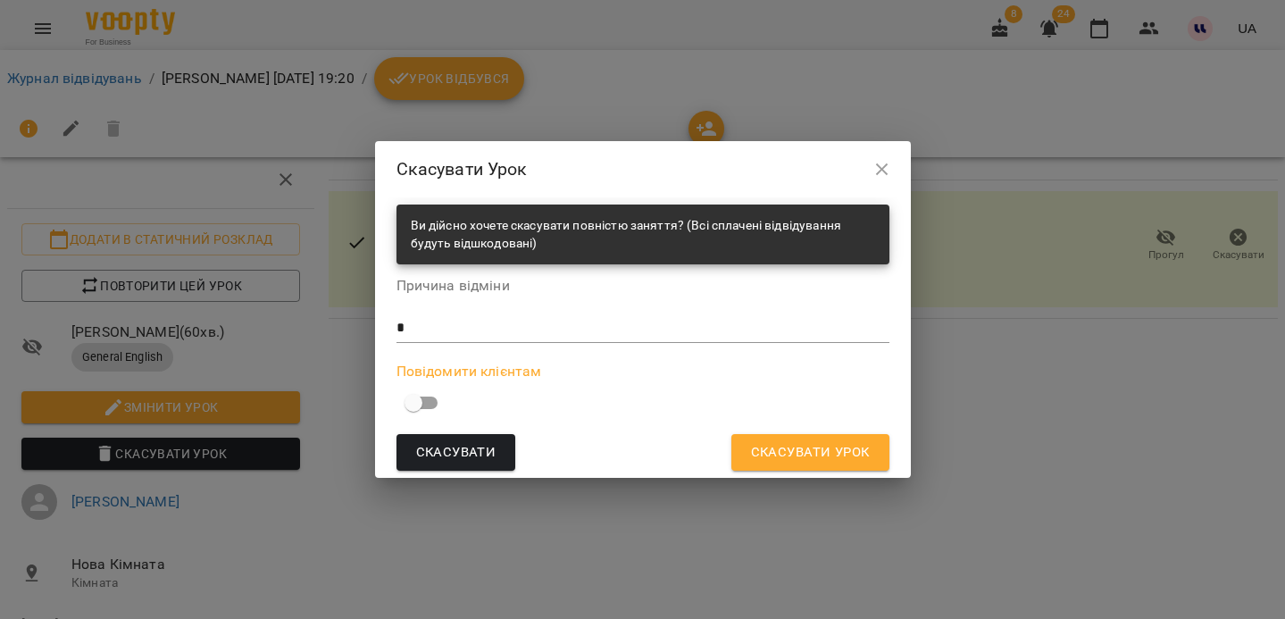
click at [793, 457] on span "Скасувати Урок" at bounding box center [810, 452] width 119 height 23
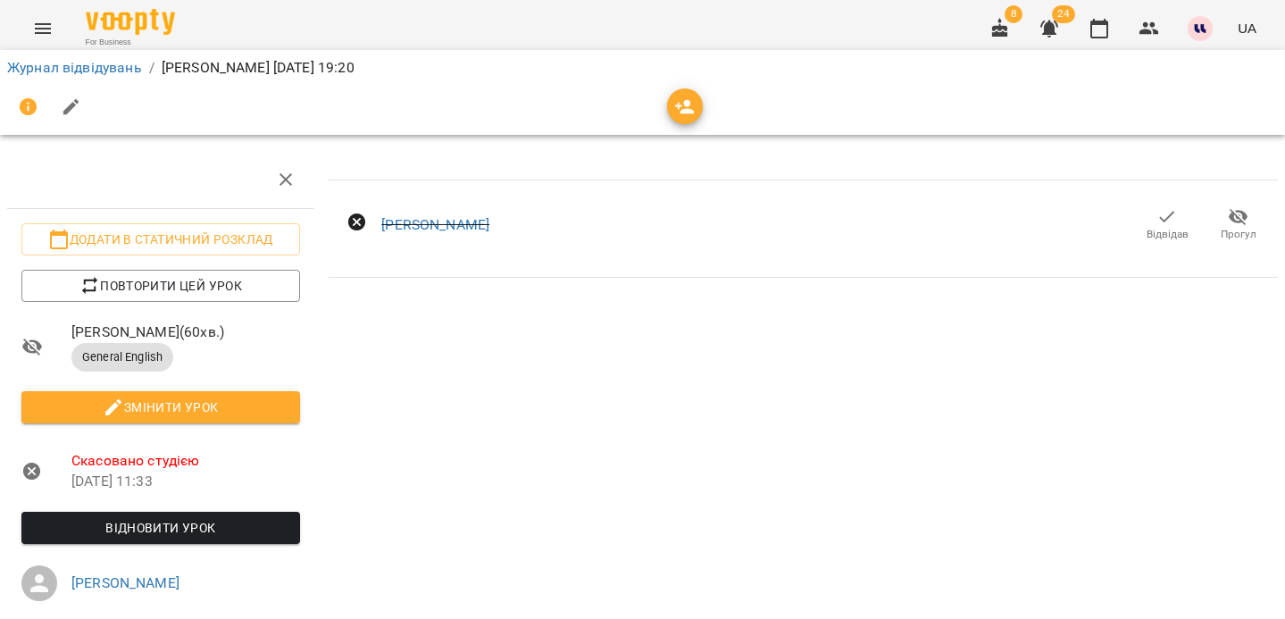
scroll to position [0, 0]
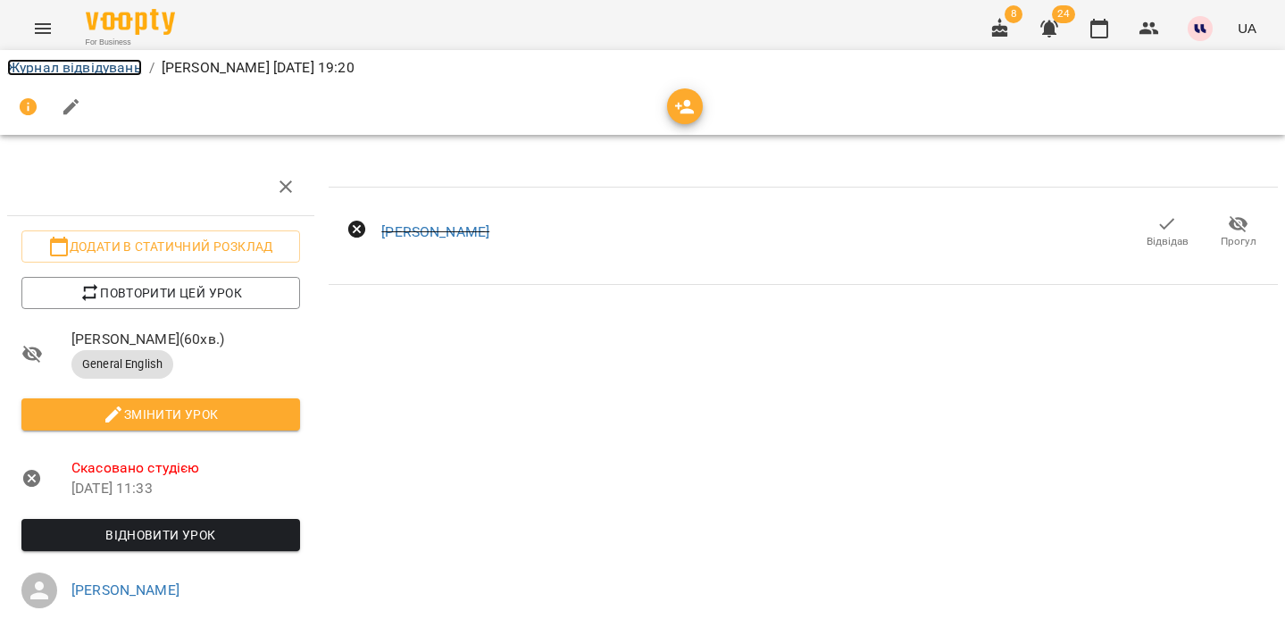
click at [113, 68] on link "Журнал відвідувань" at bounding box center [74, 67] width 135 height 17
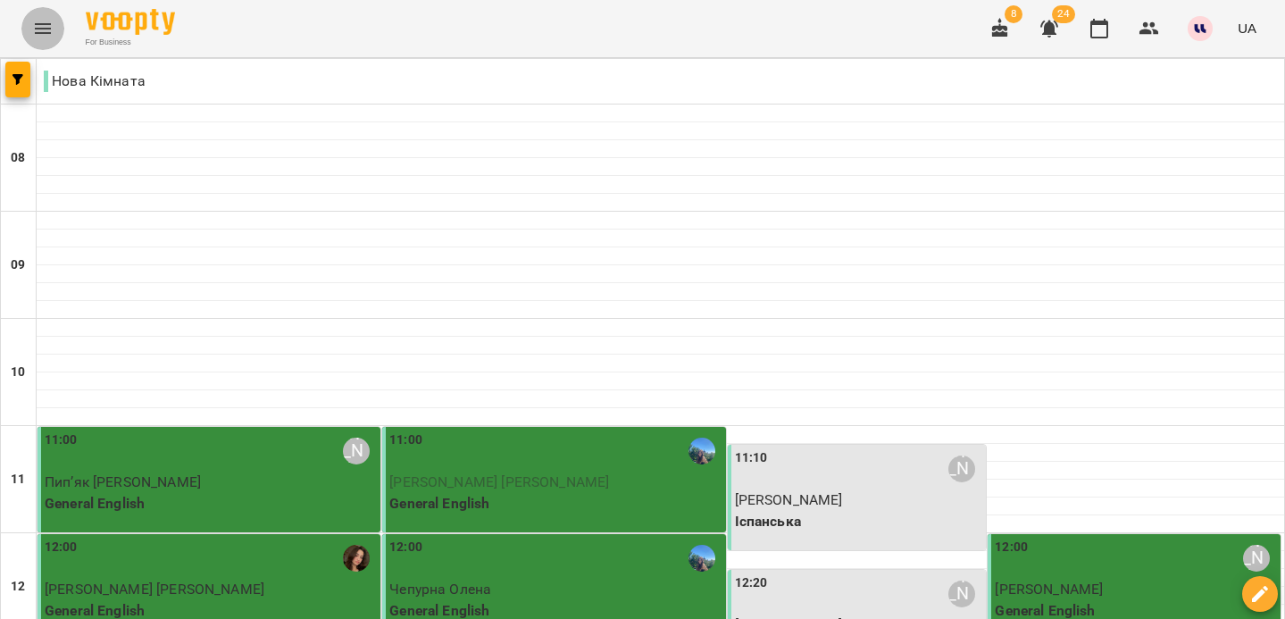
click at [51, 29] on icon "Menu" at bounding box center [42, 28] width 21 height 21
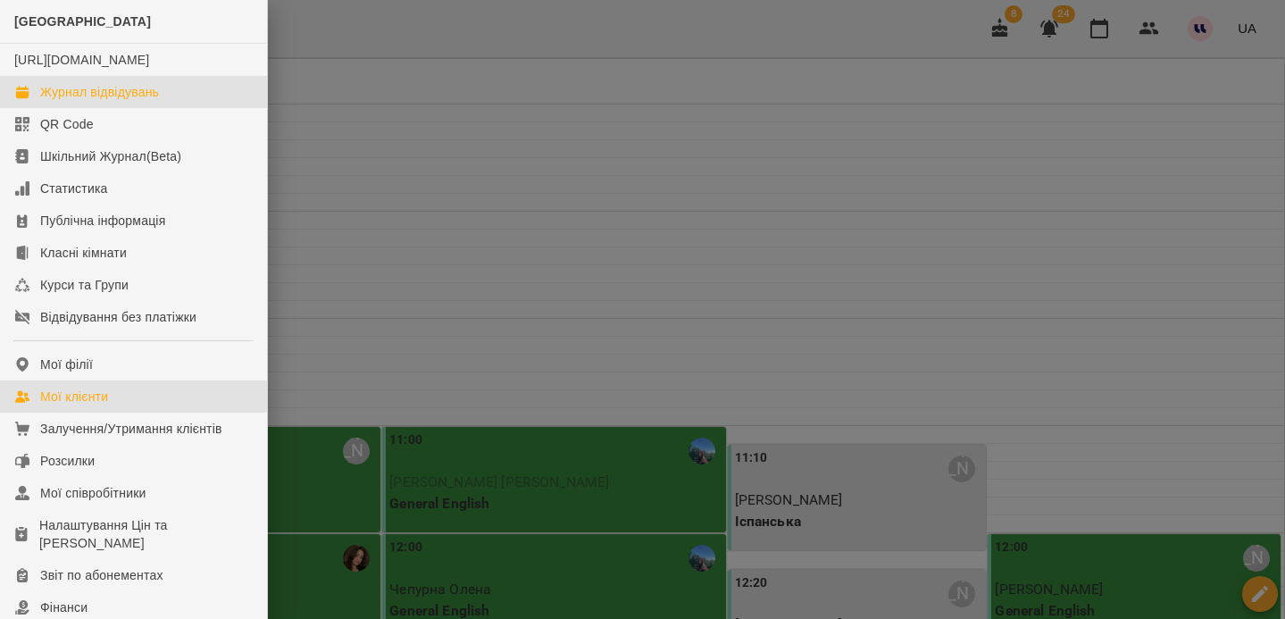
click at [97, 405] on div "Мої клієнти" at bounding box center [74, 397] width 68 height 18
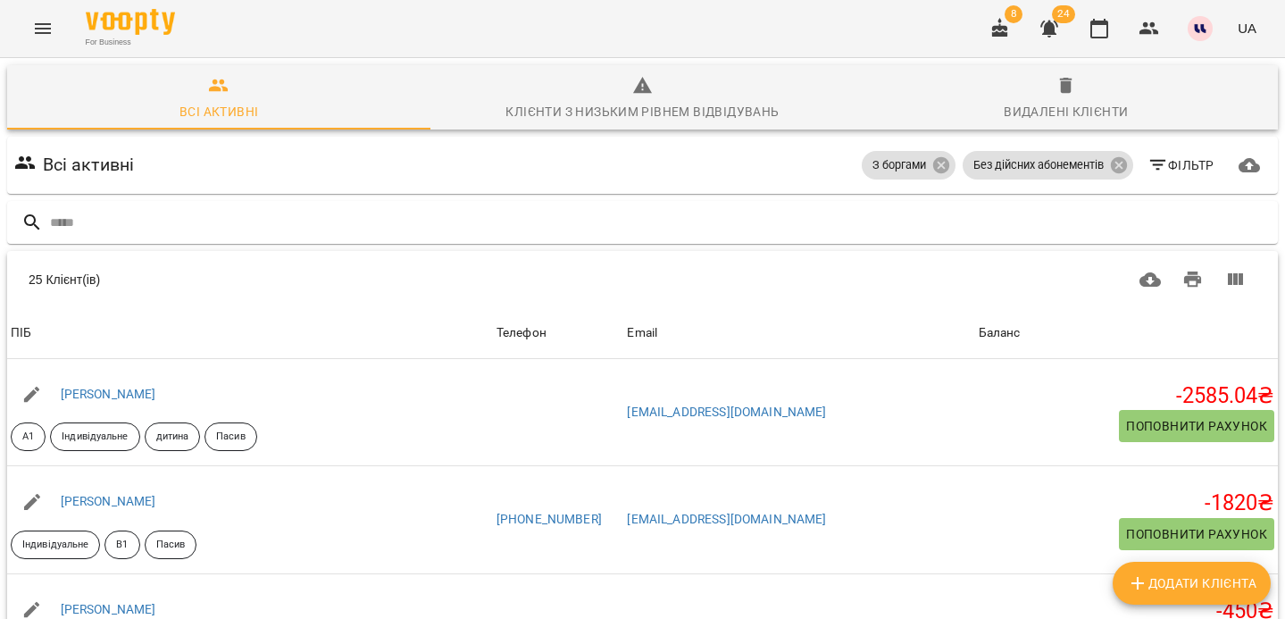
click at [1062, 23] on button "button" at bounding box center [1049, 28] width 43 height 43
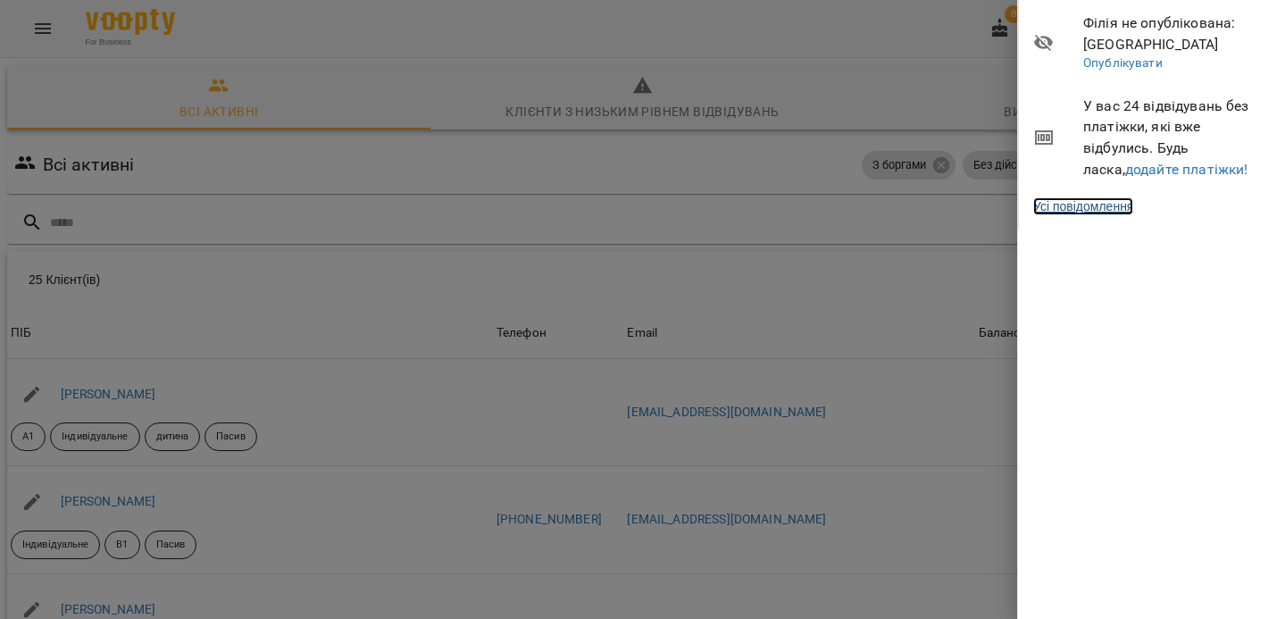
click at [1097, 212] on link "Усі повідомлення" at bounding box center [1083, 206] width 100 height 18
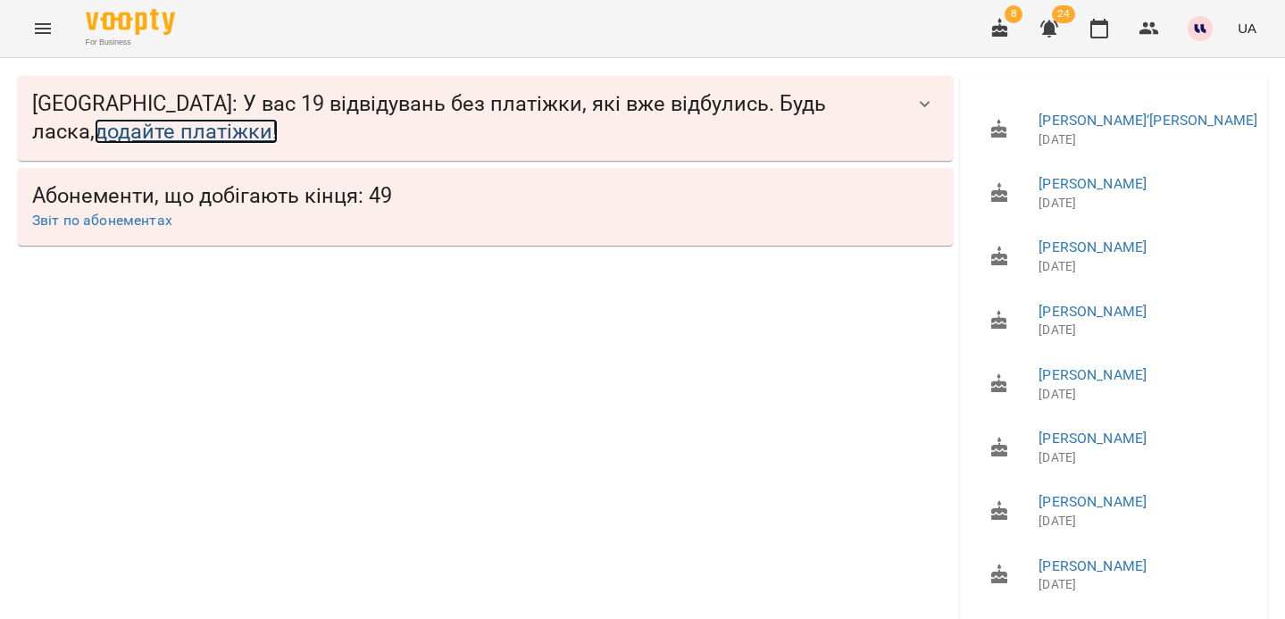
click at [153, 133] on link "додайте платіжки!" at bounding box center [186, 131] width 183 height 25
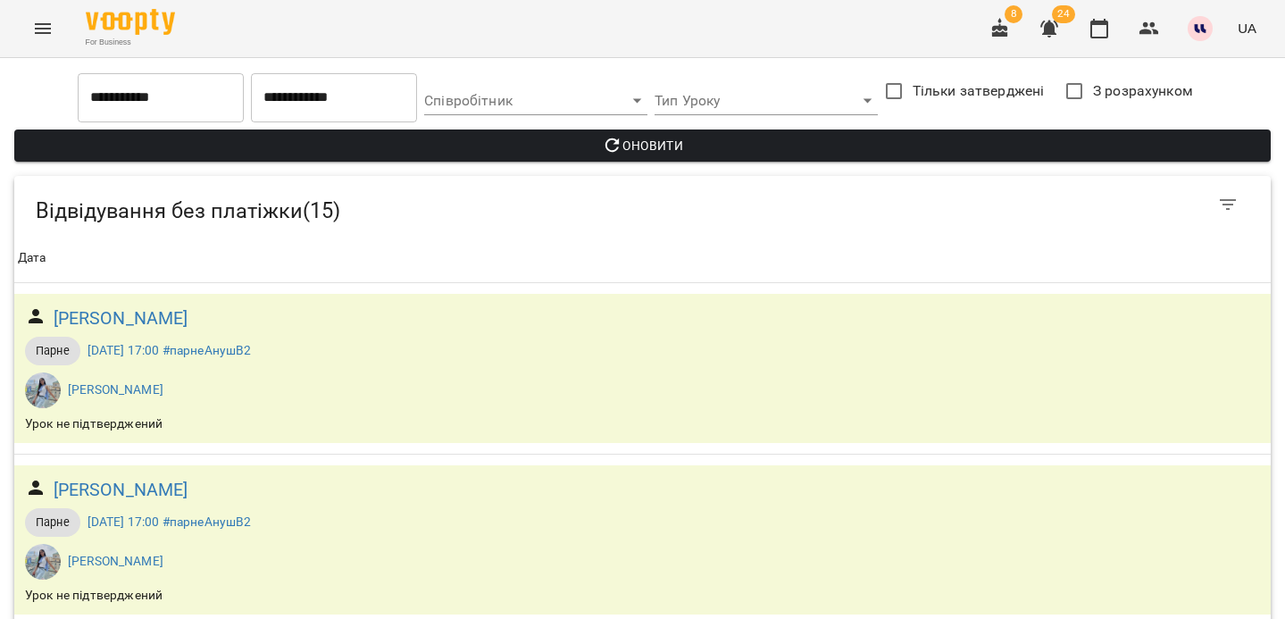
click at [178, 108] on input "**********" at bounding box center [161, 97] width 166 height 50
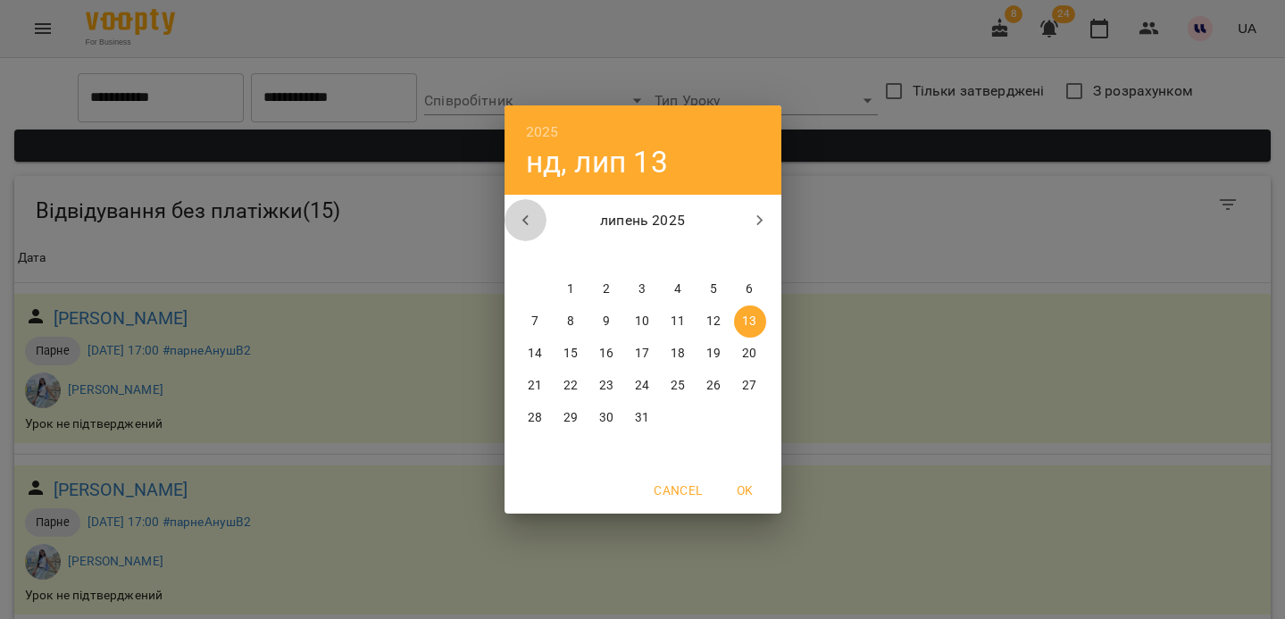
click at [537, 214] on button "button" at bounding box center [526, 220] width 43 height 43
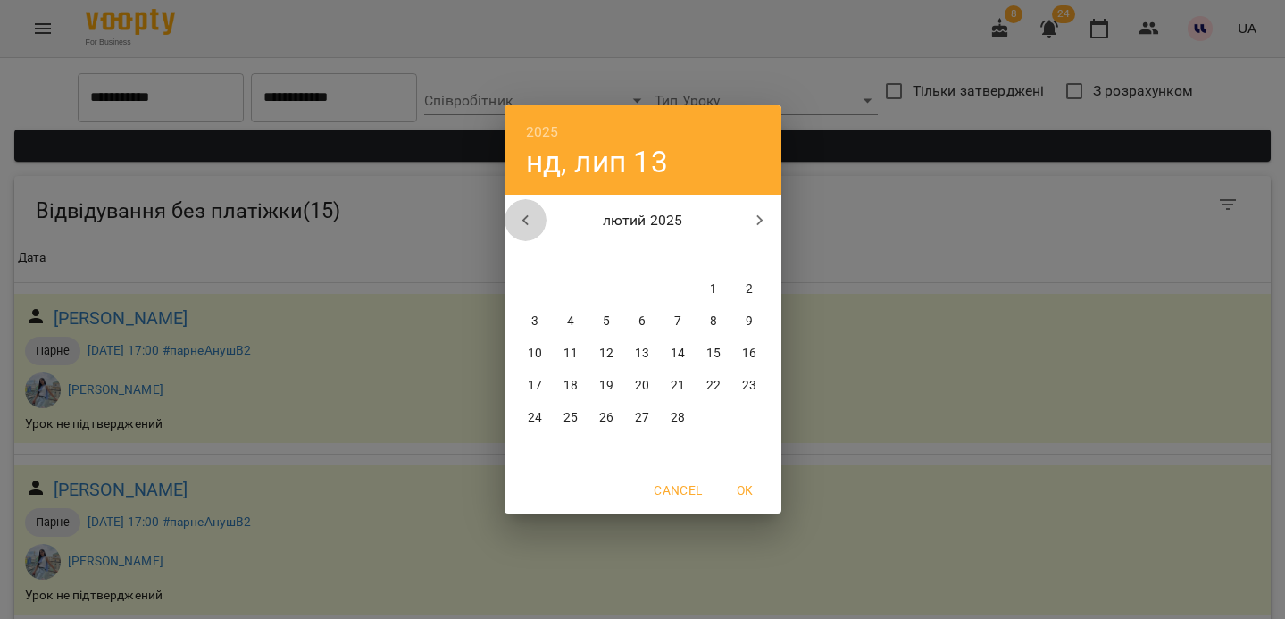
click at [537, 216] on button "button" at bounding box center [526, 220] width 43 height 43
click at [606, 288] on p "1" at bounding box center [606, 289] width 7 height 18
type input "**********"
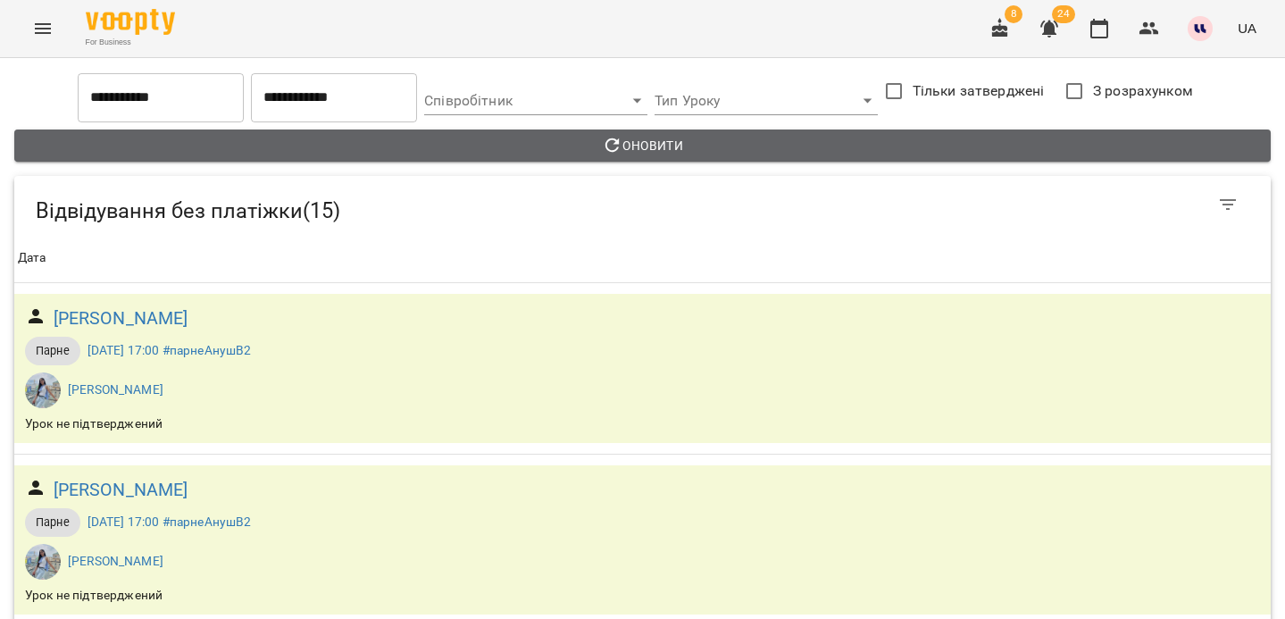
click at [909, 143] on span "Оновити" at bounding box center [643, 145] width 1228 height 21
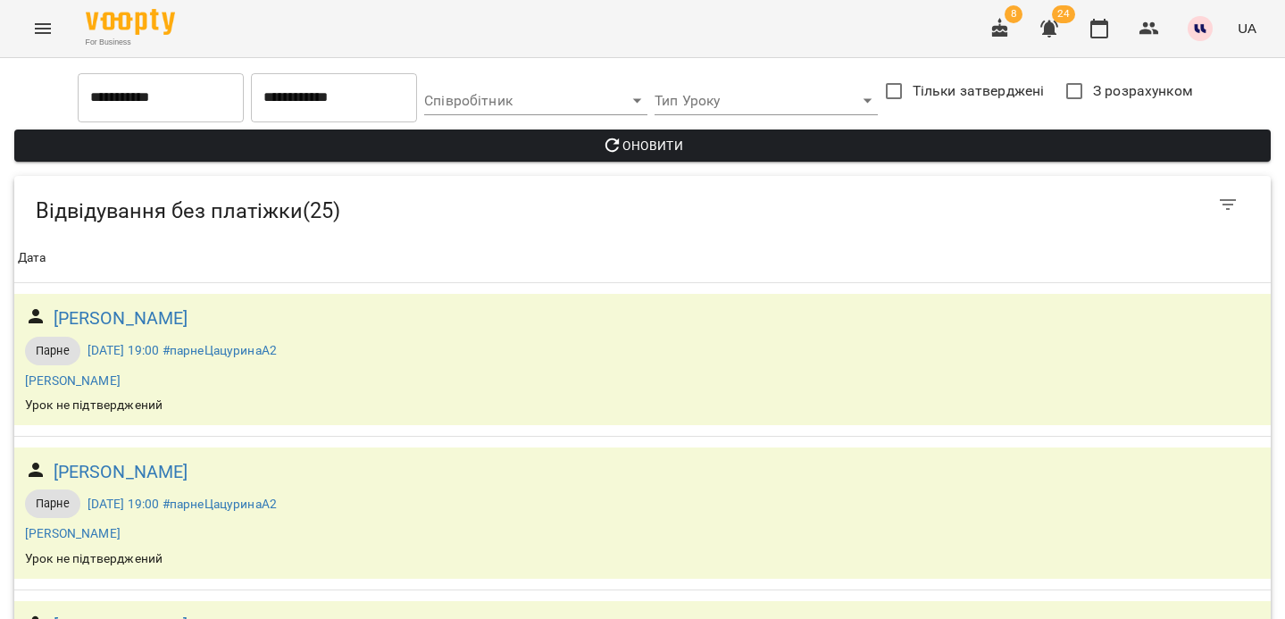
click at [1055, 34] on icon "button" at bounding box center [1049, 29] width 18 height 17
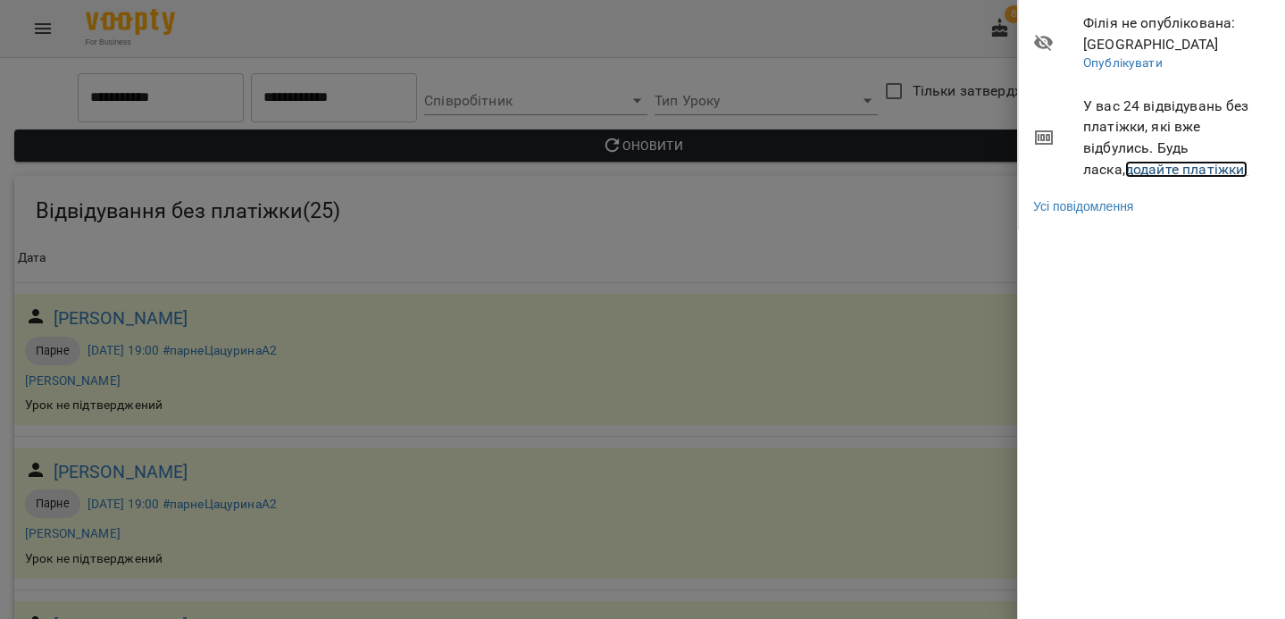
click at [1128, 172] on link "додайте платіжки!" at bounding box center [1186, 169] width 123 height 17
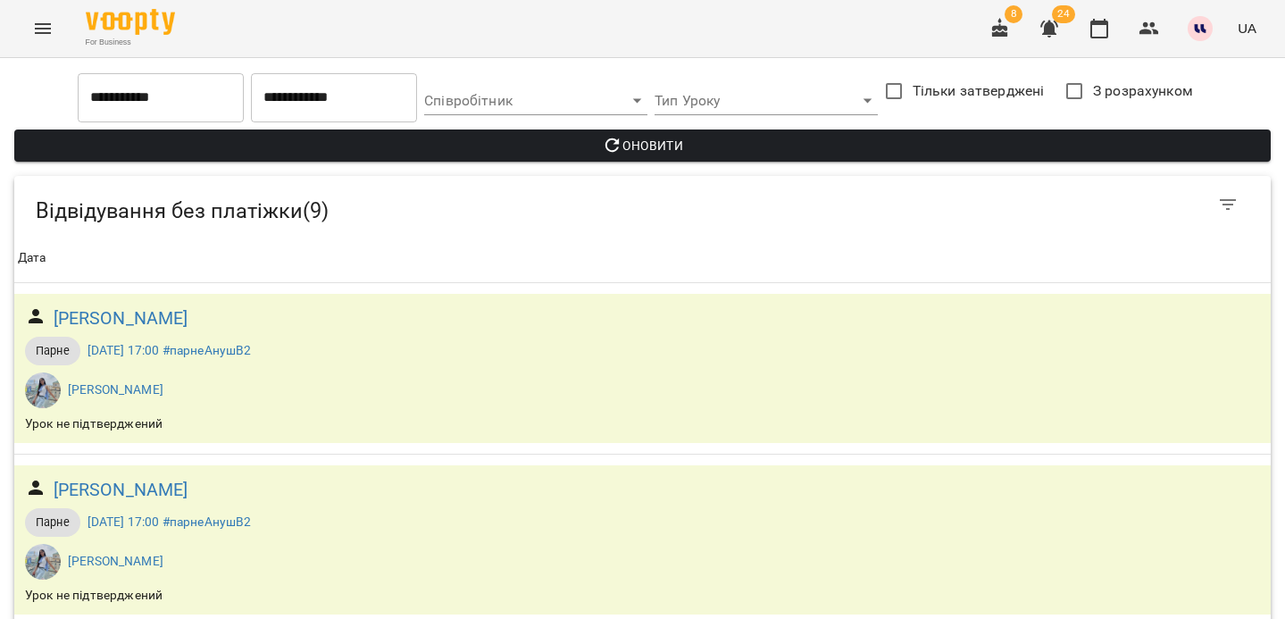
click at [1055, 27] on icon "button" at bounding box center [1049, 29] width 18 height 17
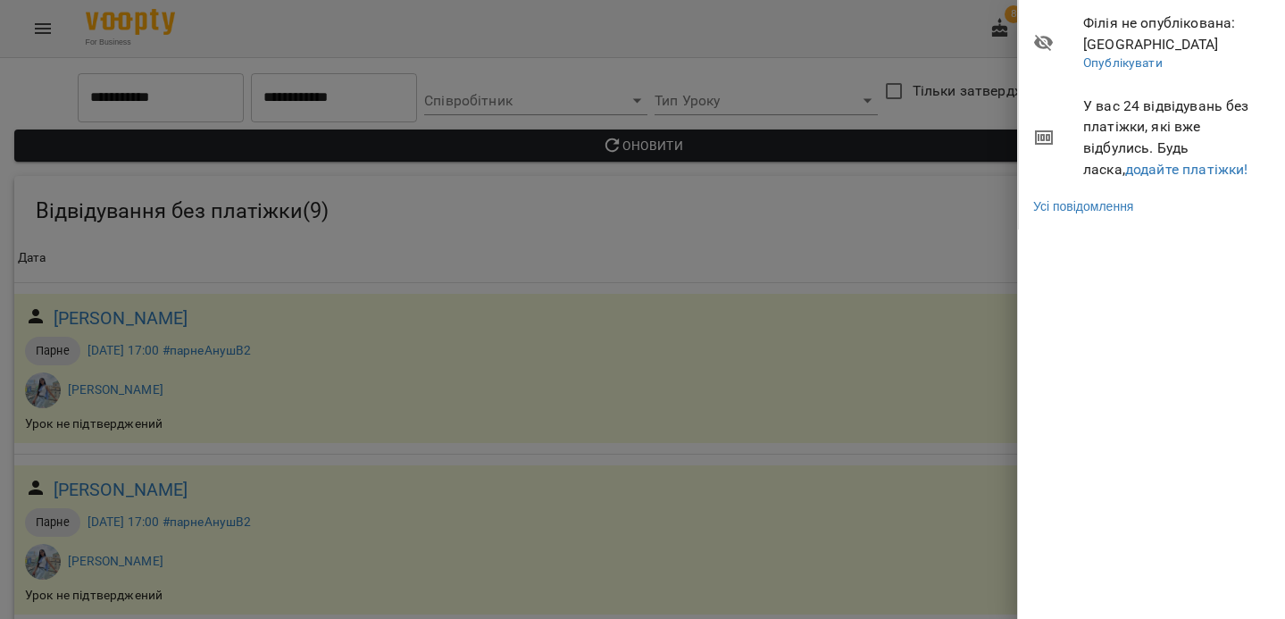
click at [393, 223] on div at bounding box center [642, 309] width 1285 height 619
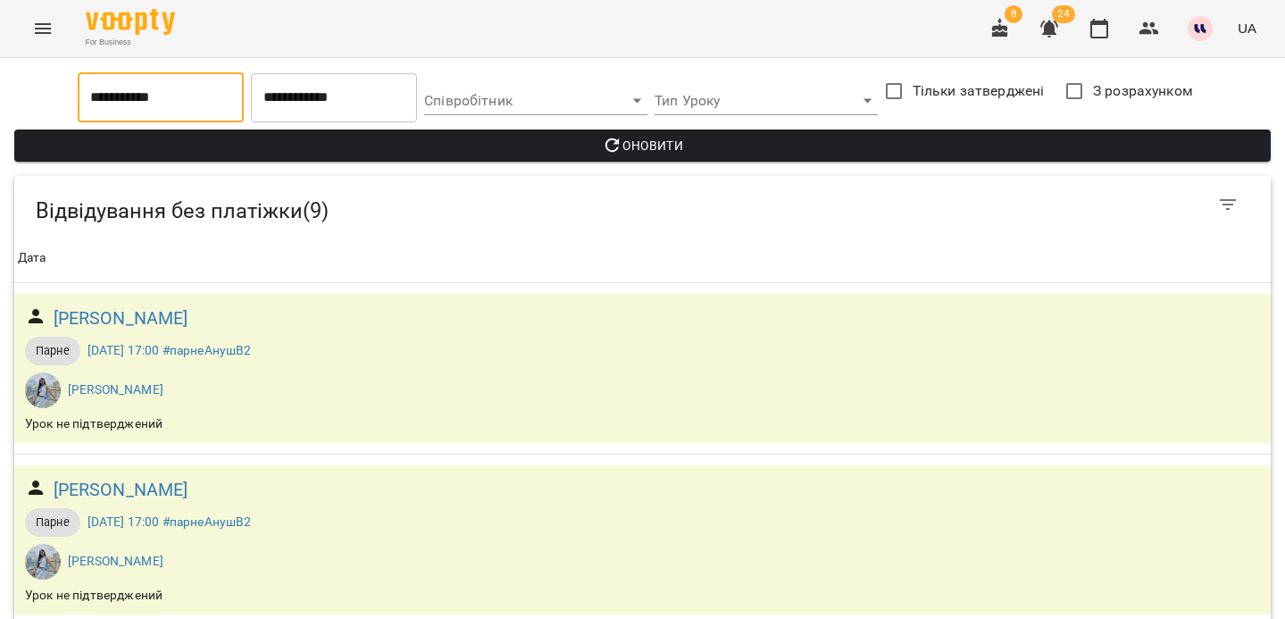
click at [176, 101] on input "**********" at bounding box center [161, 97] width 166 height 50
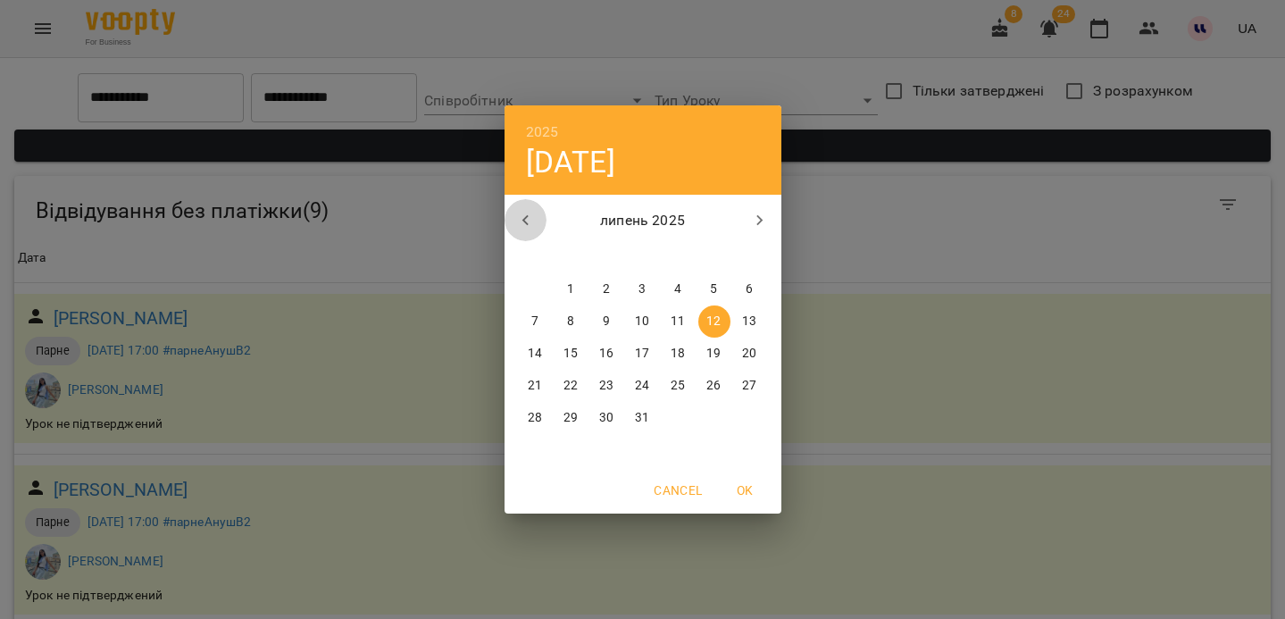
click at [527, 213] on icon "button" at bounding box center [525, 220] width 21 height 21
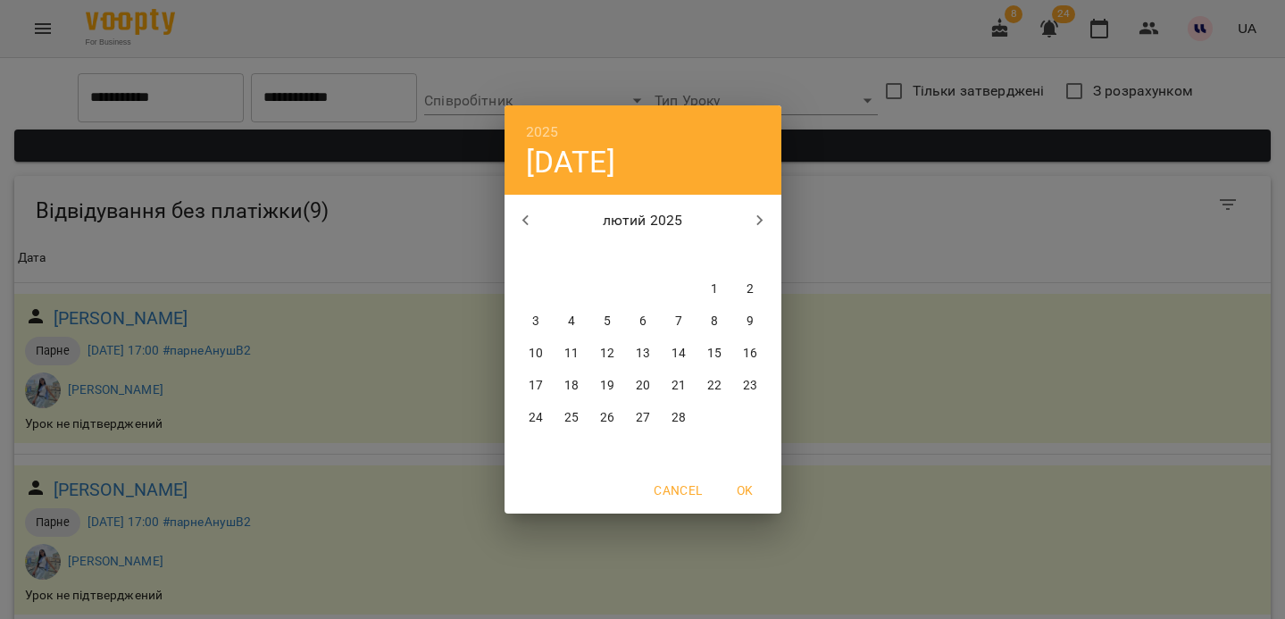
click at [527, 213] on icon "button" at bounding box center [525, 220] width 21 height 21
click at [743, 296] on span "1" at bounding box center [750, 289] width 32 height 18
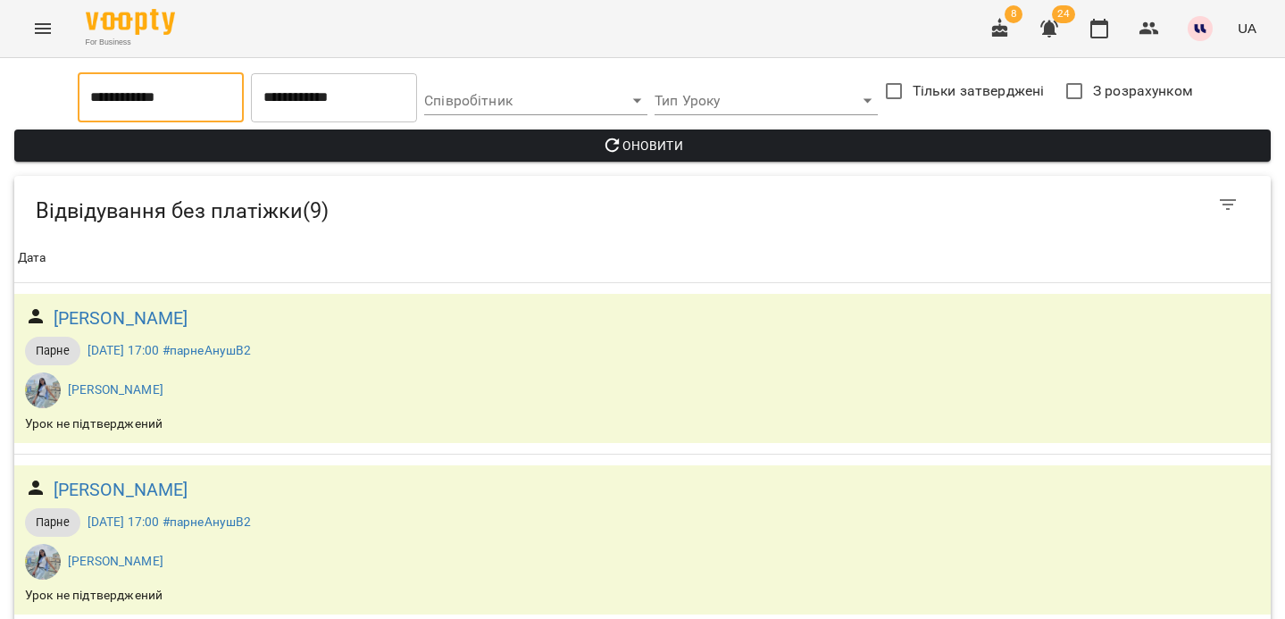
click at [170, 111] on input "**********" at bounding box center [161, 97] width 166 height 50
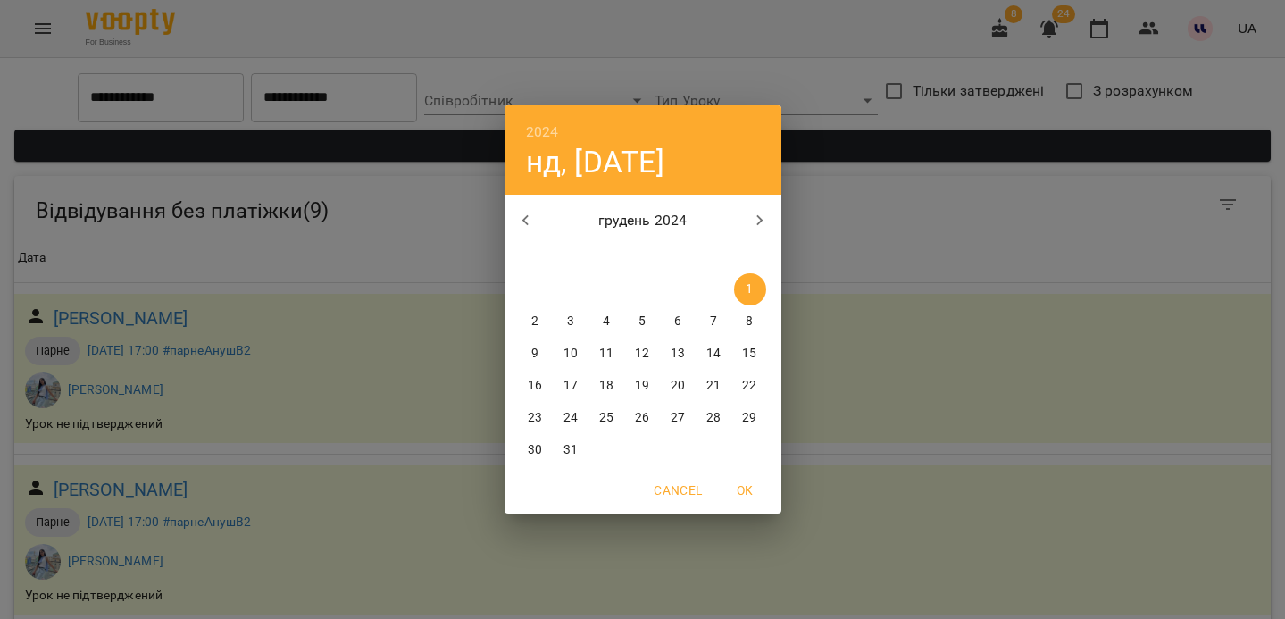
click at [510, 213] on button "button" at bounding box center [526, 220] width 43 height 43
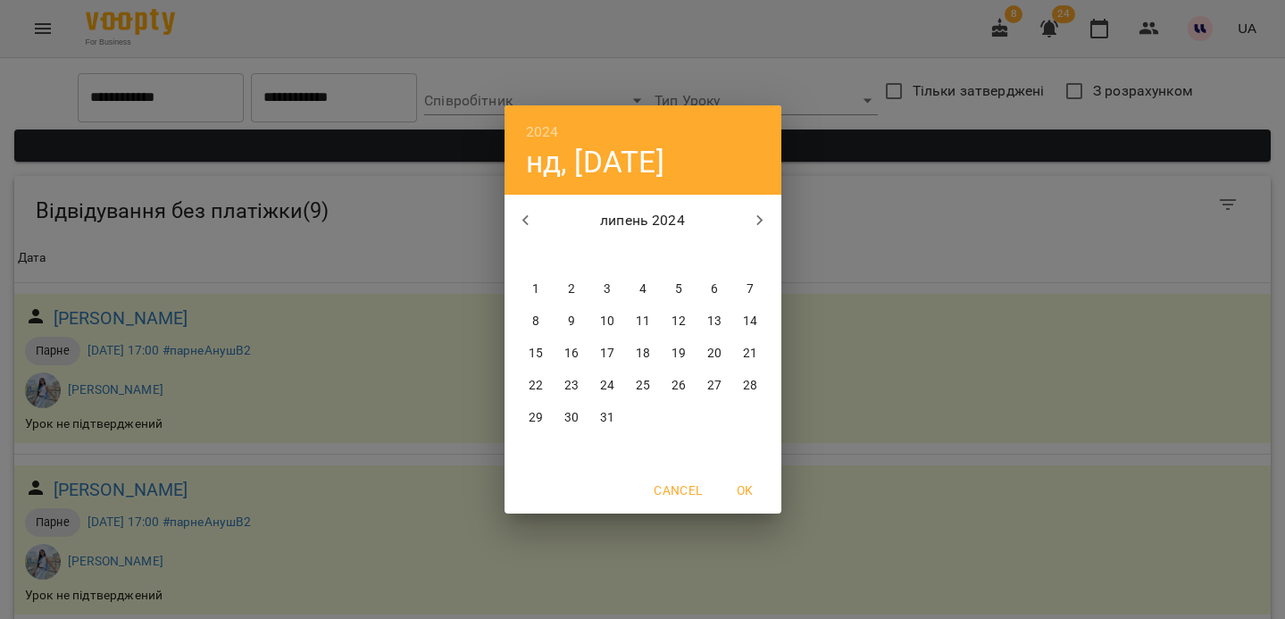
click at [510, 213] on button "button" at bounding box center [526, 220] width 43 height 43
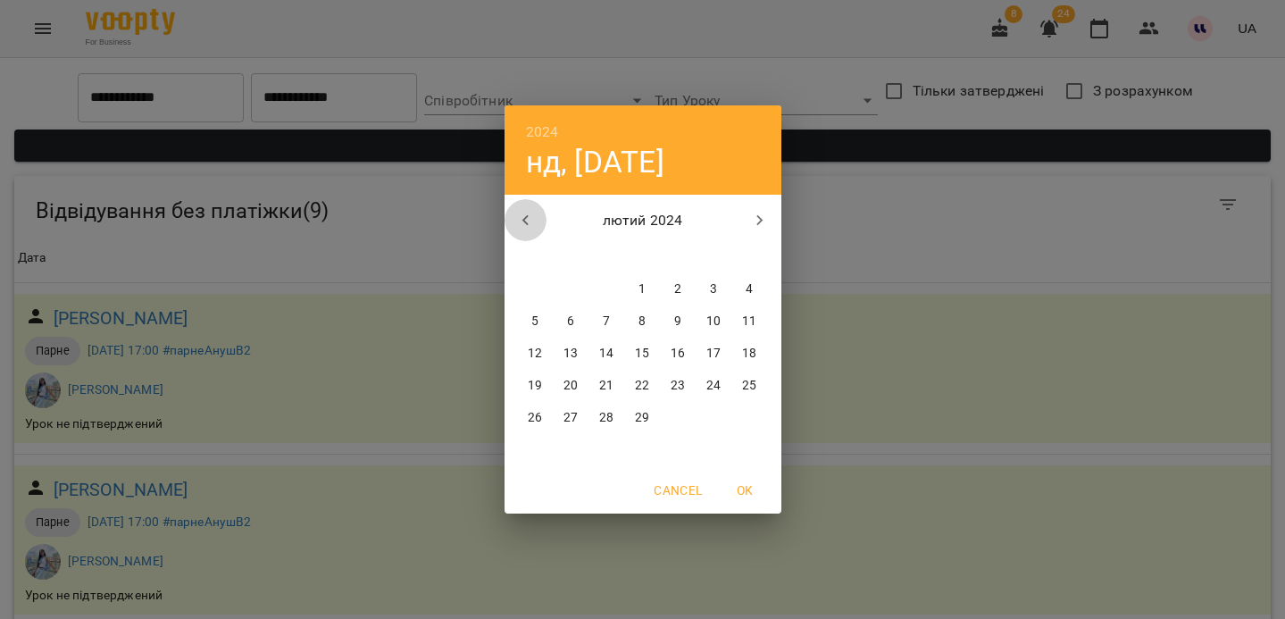
click at [521, 214] on icon "button" at bounding box center [525, 220] width 21 height 21
click at [530, 285] on span "1" at bounding box center [536, 289] width 32 height 18
type input "**********"
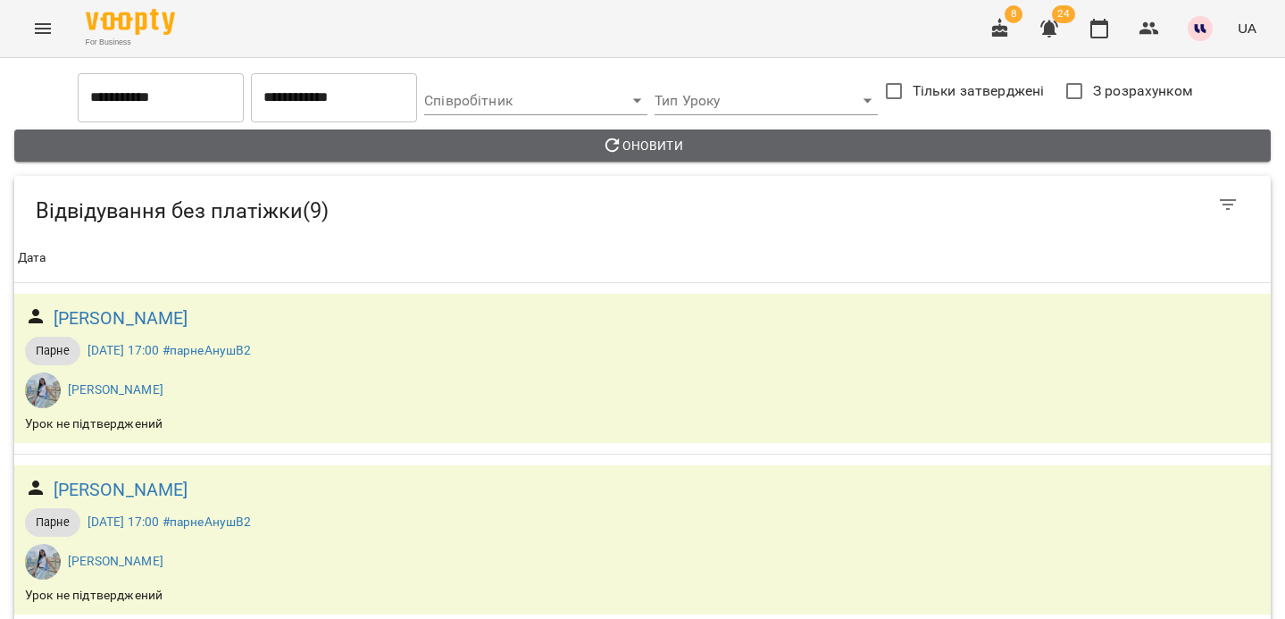
click at [617, 150] on icon "button" at bounding box center [612, 145] width 21 height 21
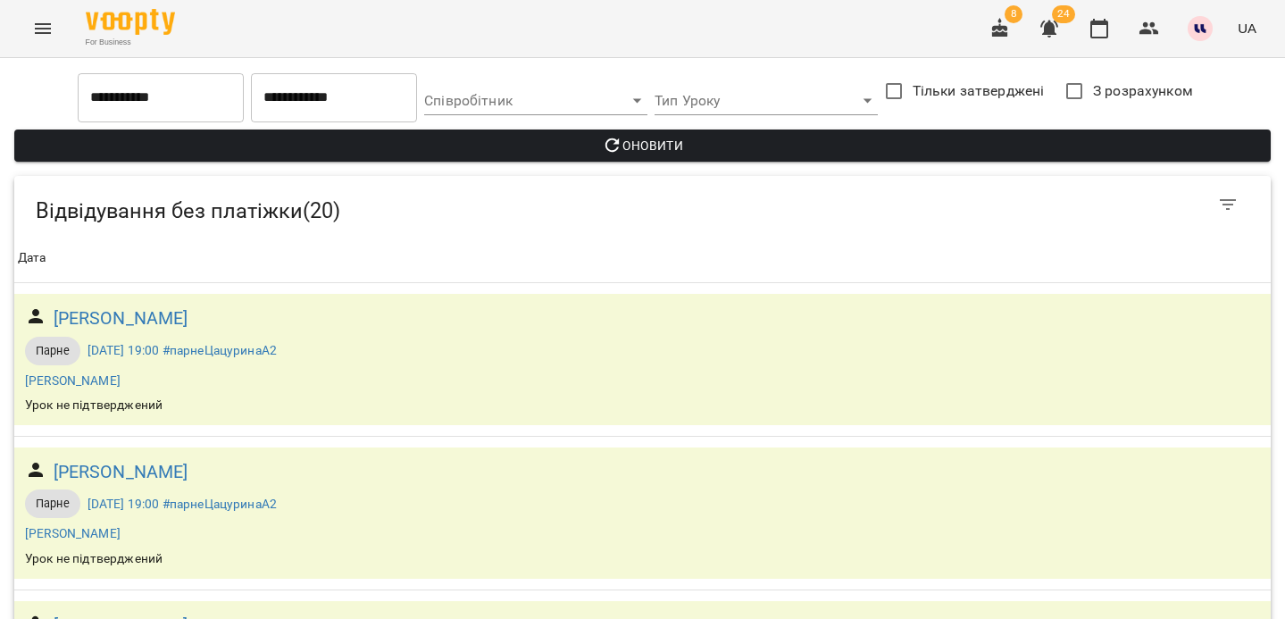
click at [140, 95] on input "**********" at bounding box center [161, 97] width 166 height 50
click at [118, 99] on input "**********" at bounding box center [161, 97] width 166 height 50
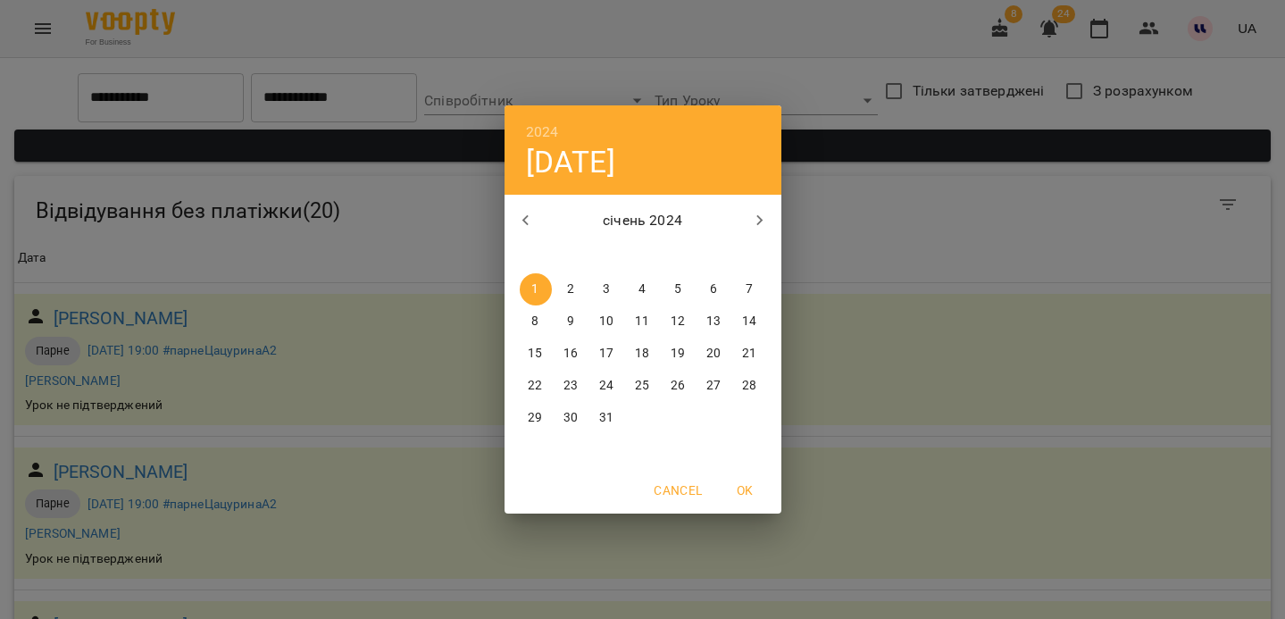
click at [764, 217] on icon "button" at bounding box center [759, 220] width 21 height 21
click at [688, 291] on span "1" at bounding box center [679, 289] width 32 height 18
type input "**********"
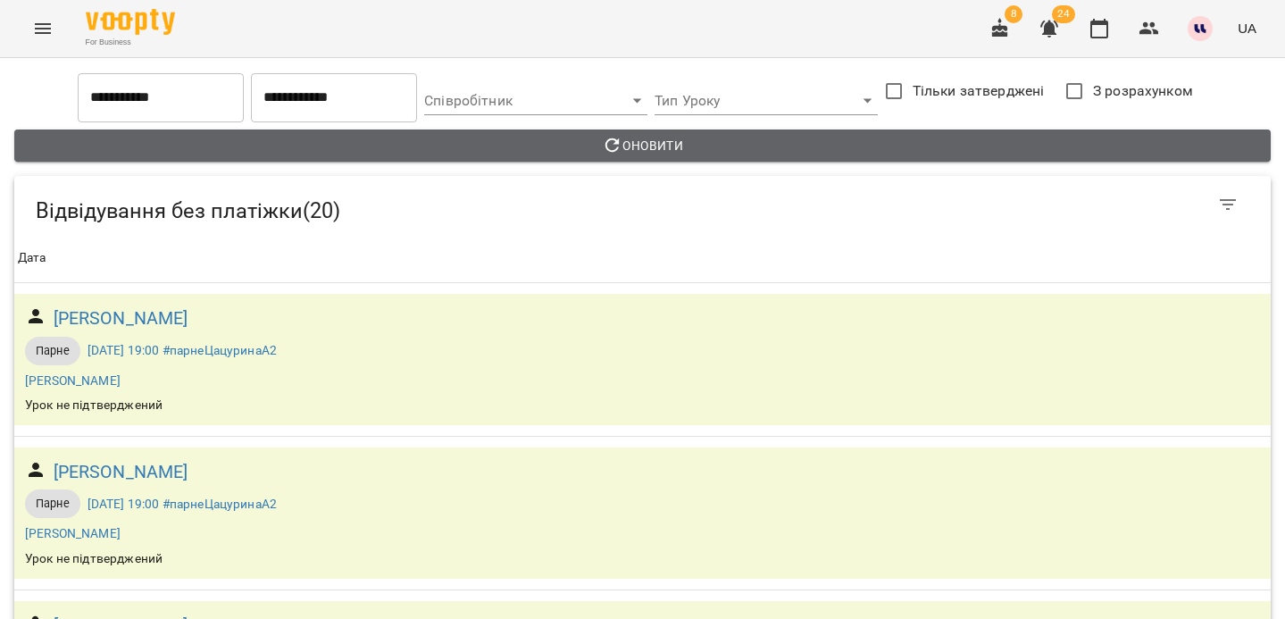
click at [629, 160] on button "Оновити" at bounding box center [642, 145] width 1257 height 32
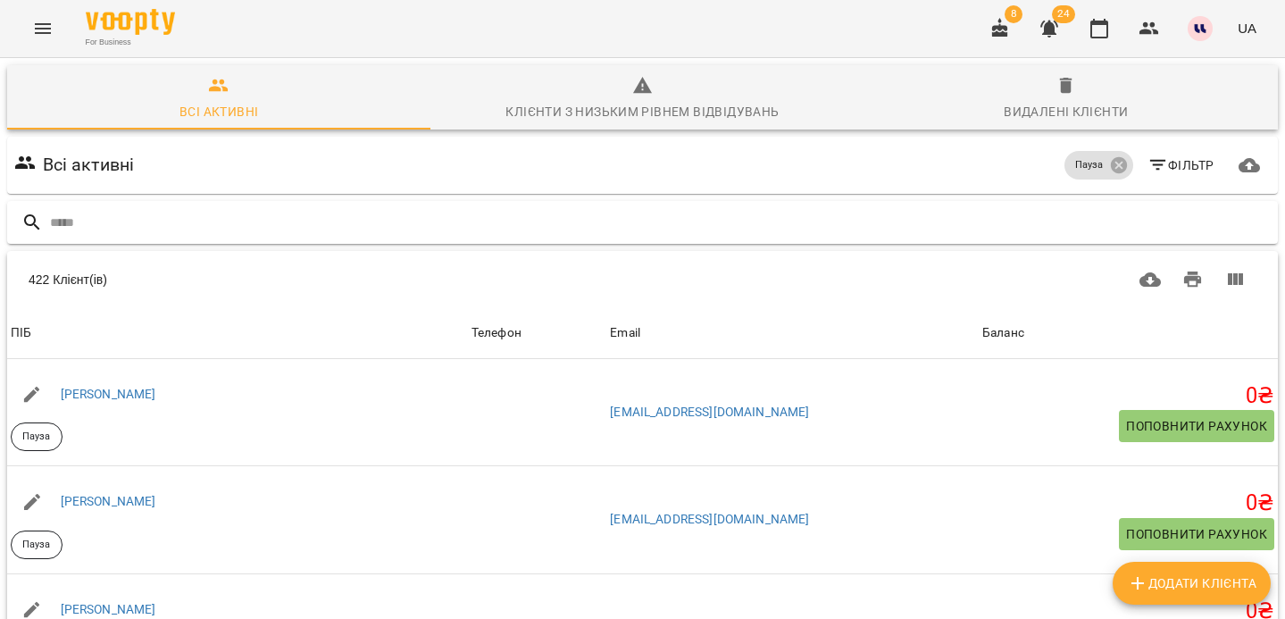
scroll to position [1031, 0]
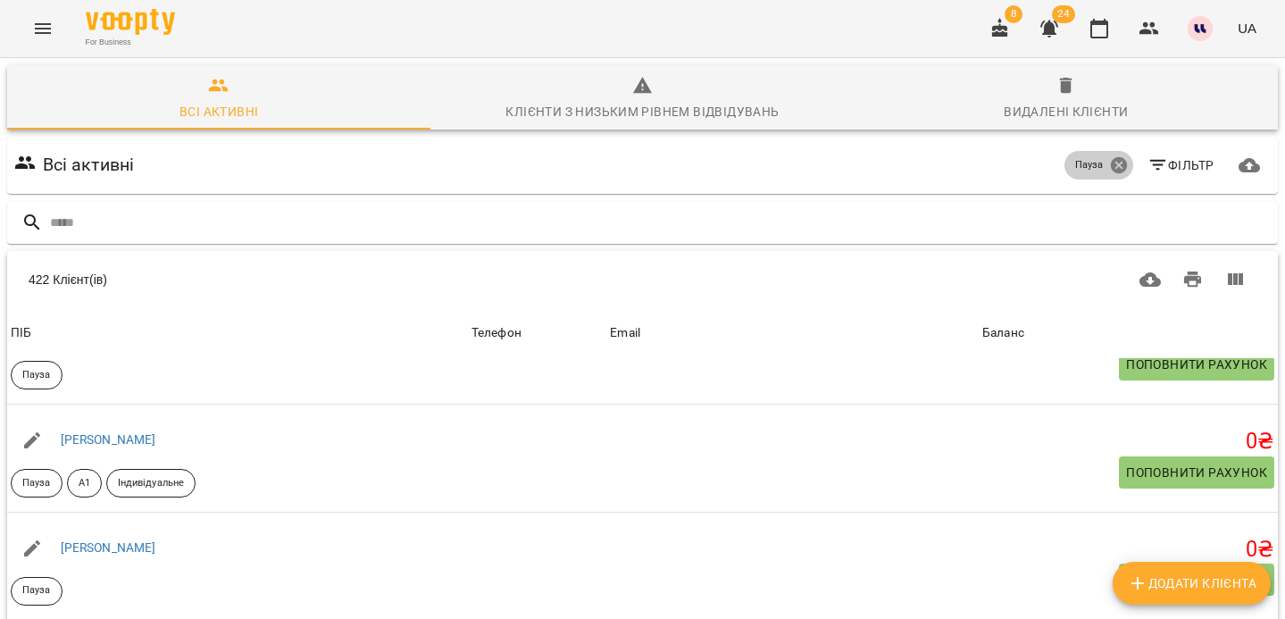
click at [1123, 163] on icon at bounding box center [1118, 165] width 16 height 16
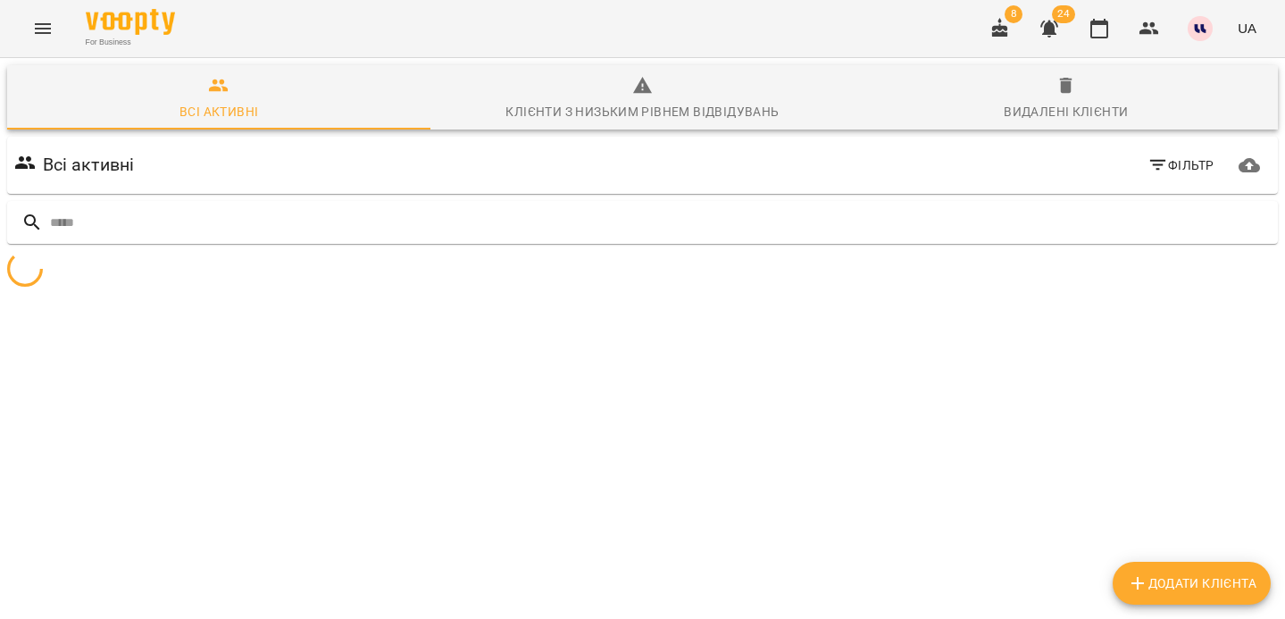
click at [1090, 166] on div "Всі активні Фільтр" at bounding box center [643, 165] width 1264 height 50
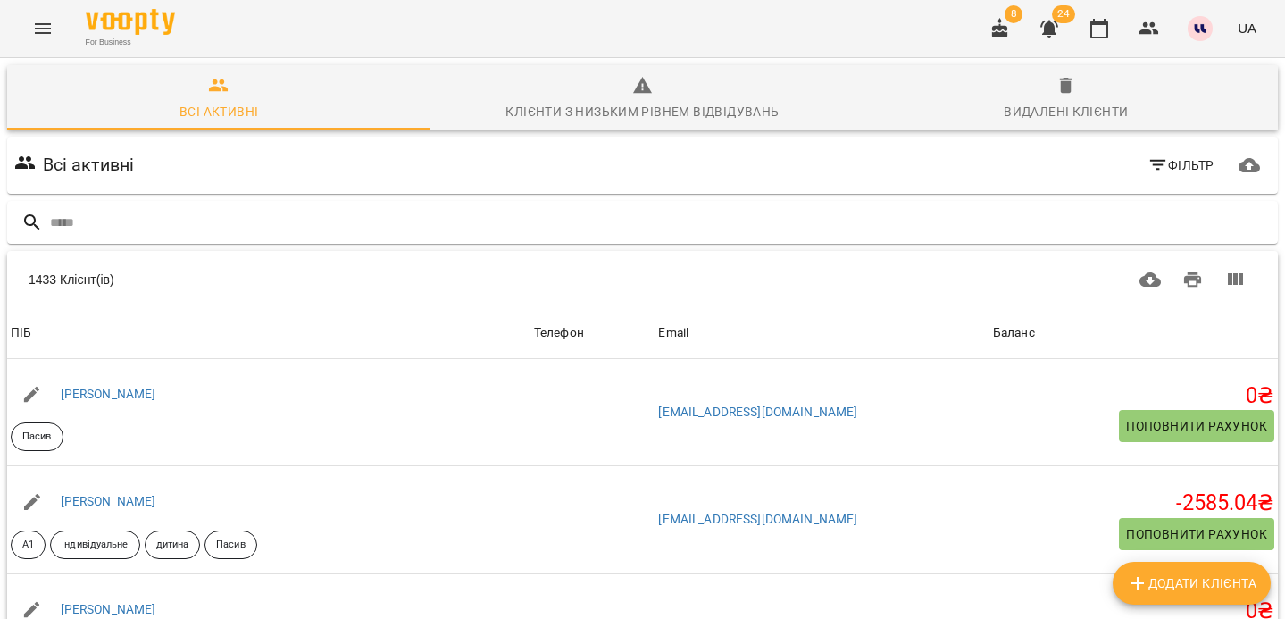
click at [1186, 167] on span "Фільтр" at bounding box center [1181, 164] width 67 height 21
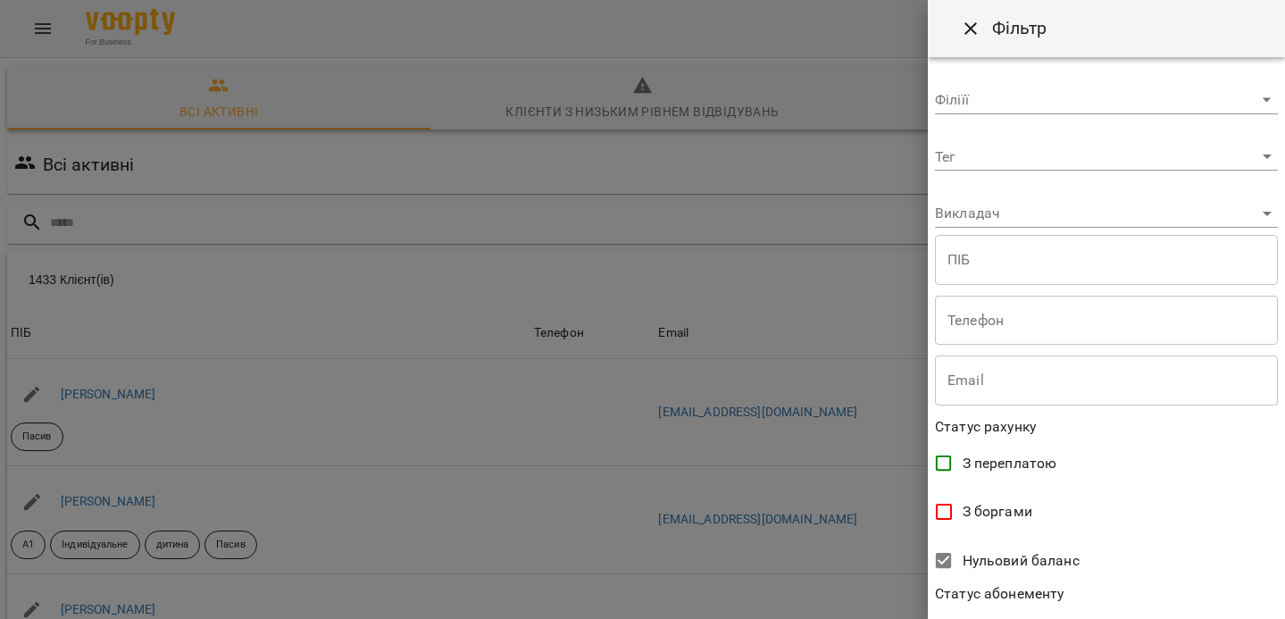
scroll to position [375, 0]
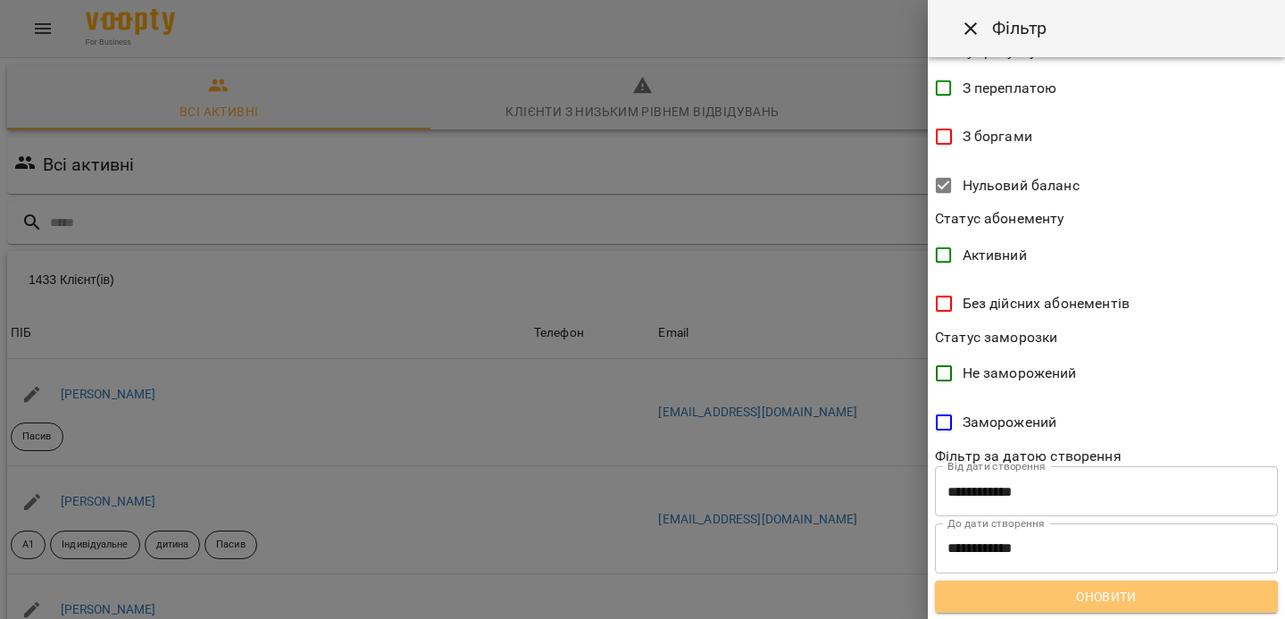
click at [986, 607] on button "Оновити" at bounding box center [1106, 596] width 343 height 32
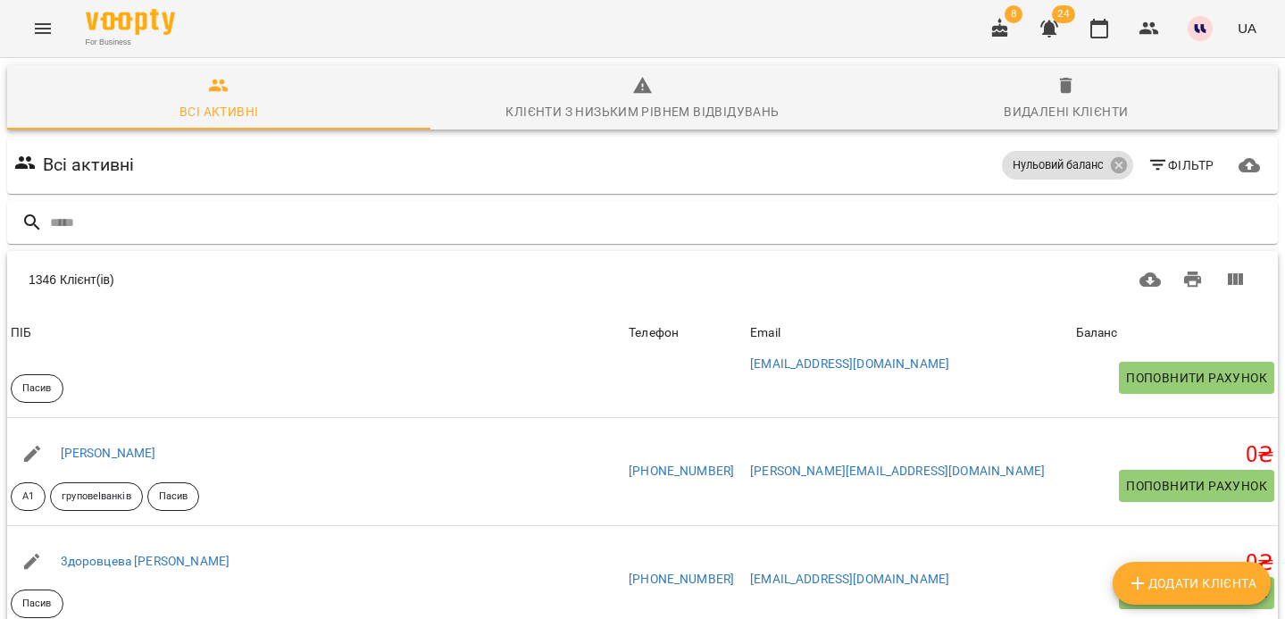
scroll to position [0, 0]
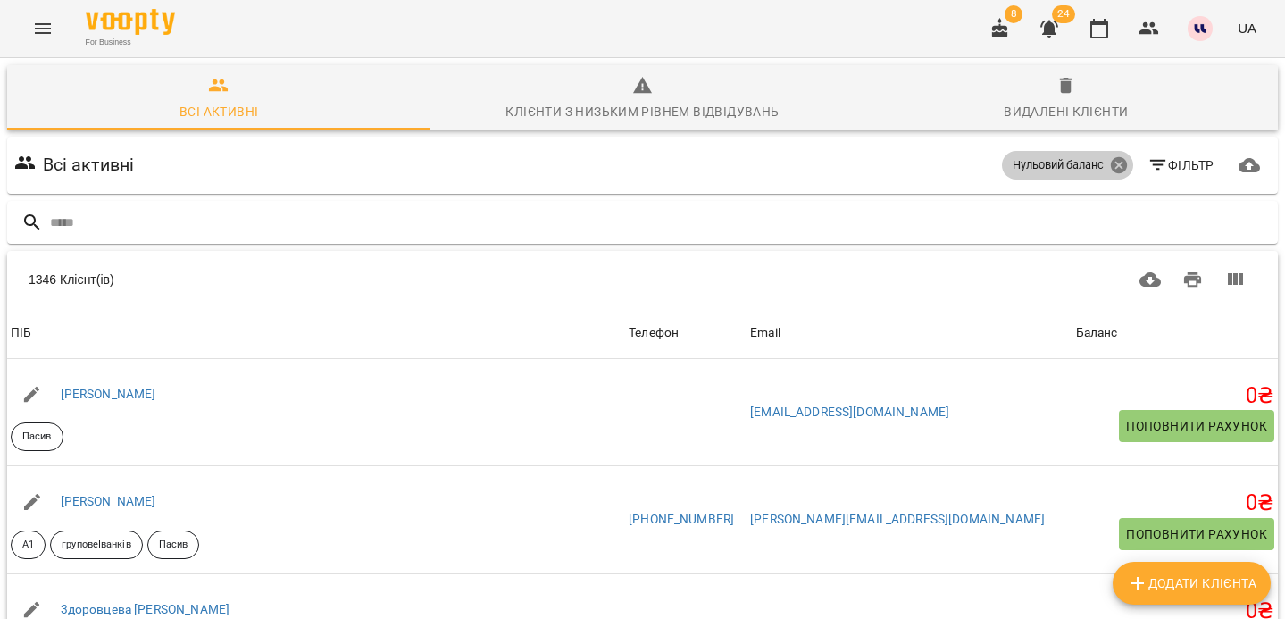
click at [1116, 164] on icon at bounding box center [1118, 165] width 16 height 16
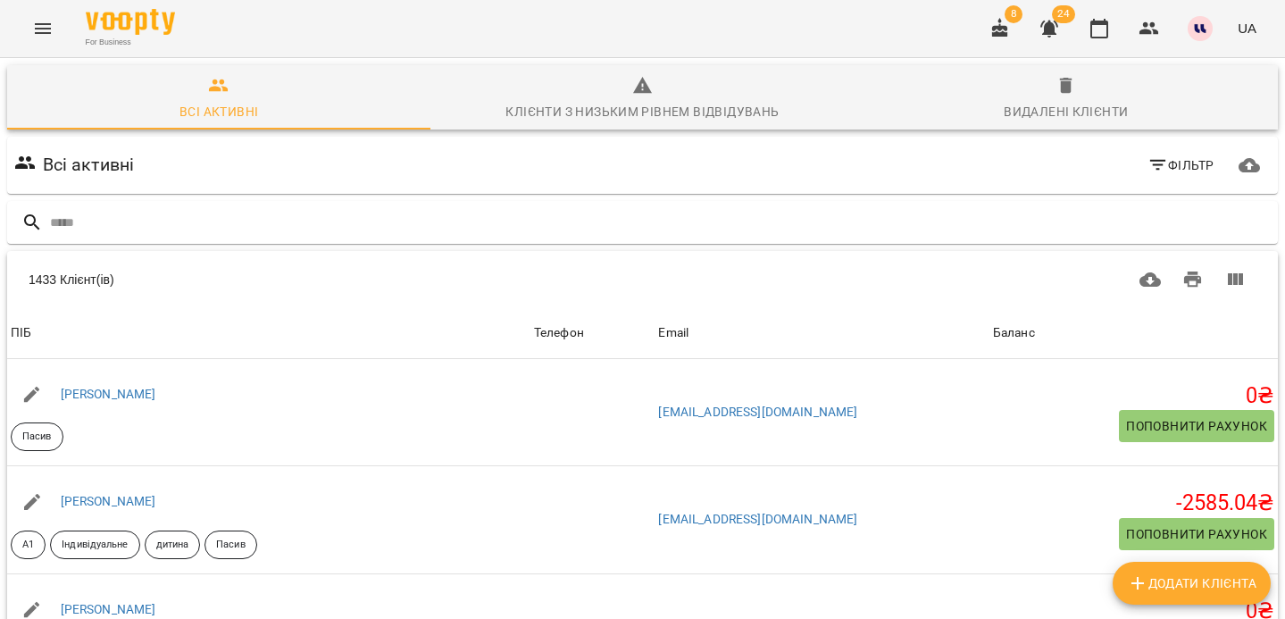
click at [1164, 163] on icon "button" at bounding box center [1158, 164] width 21 height 21
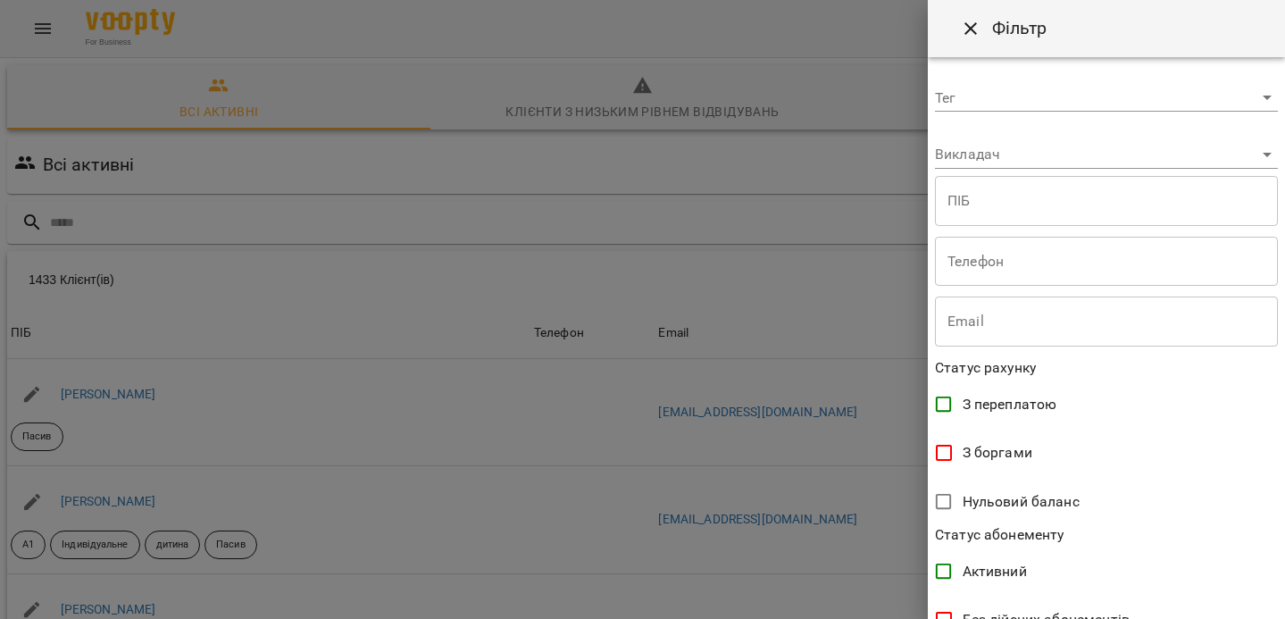
scroll to position [72, 0]
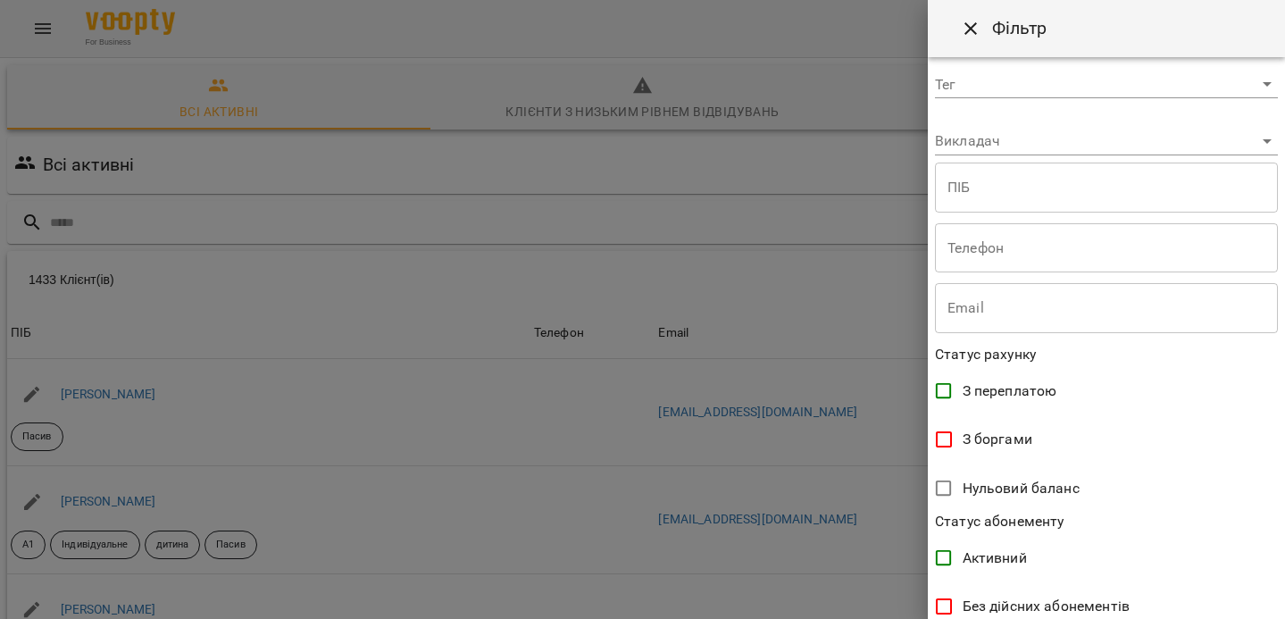
click at [983, 436] on span "З боргами" at bounding box center [998, 439] width 70 height 21
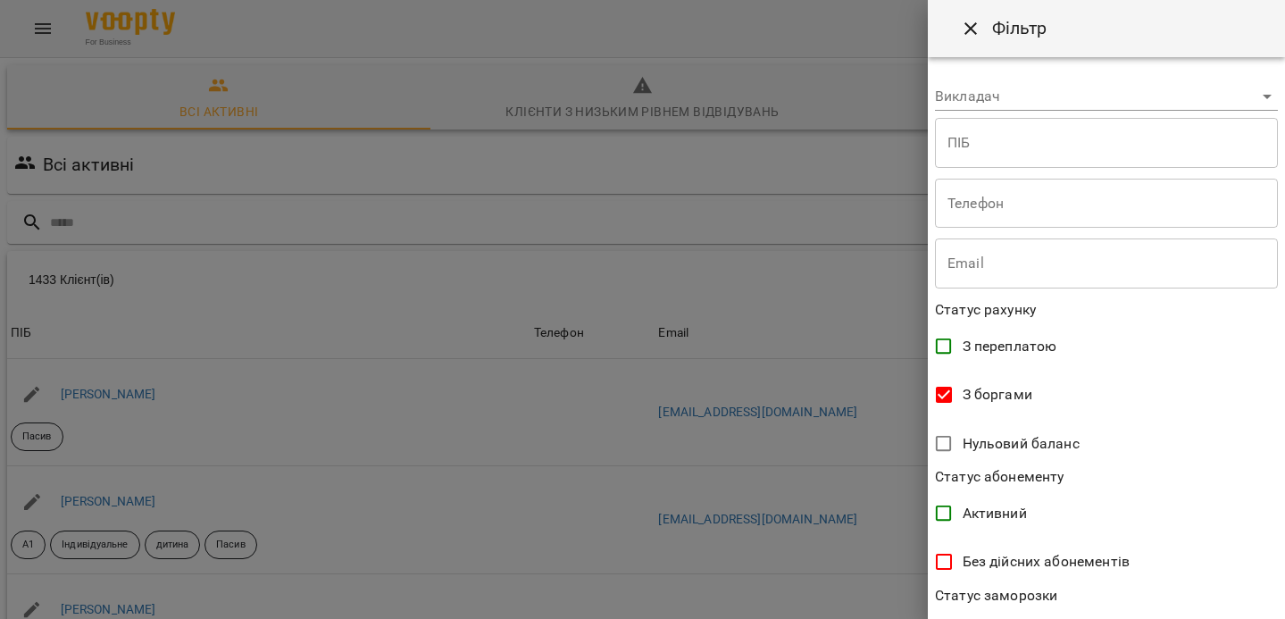
scroll to position [120, 0]
click at [850, 272] on div at bounding box center [642, 309] width 1285 height 619
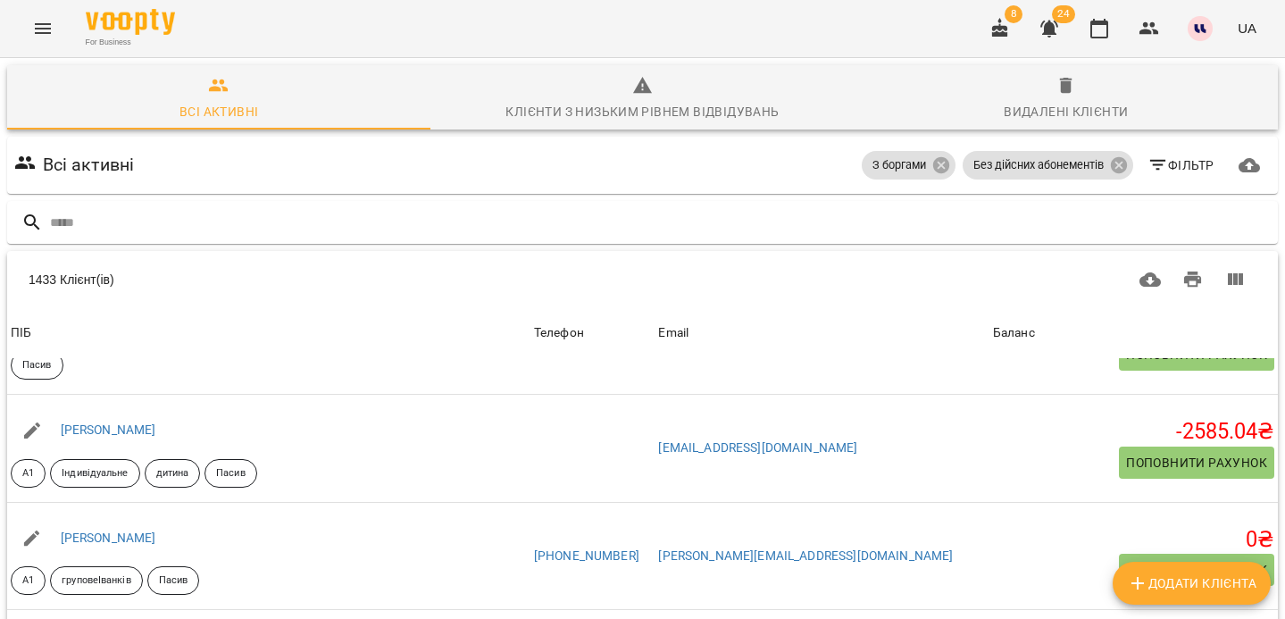
scroll to position [76, 0]
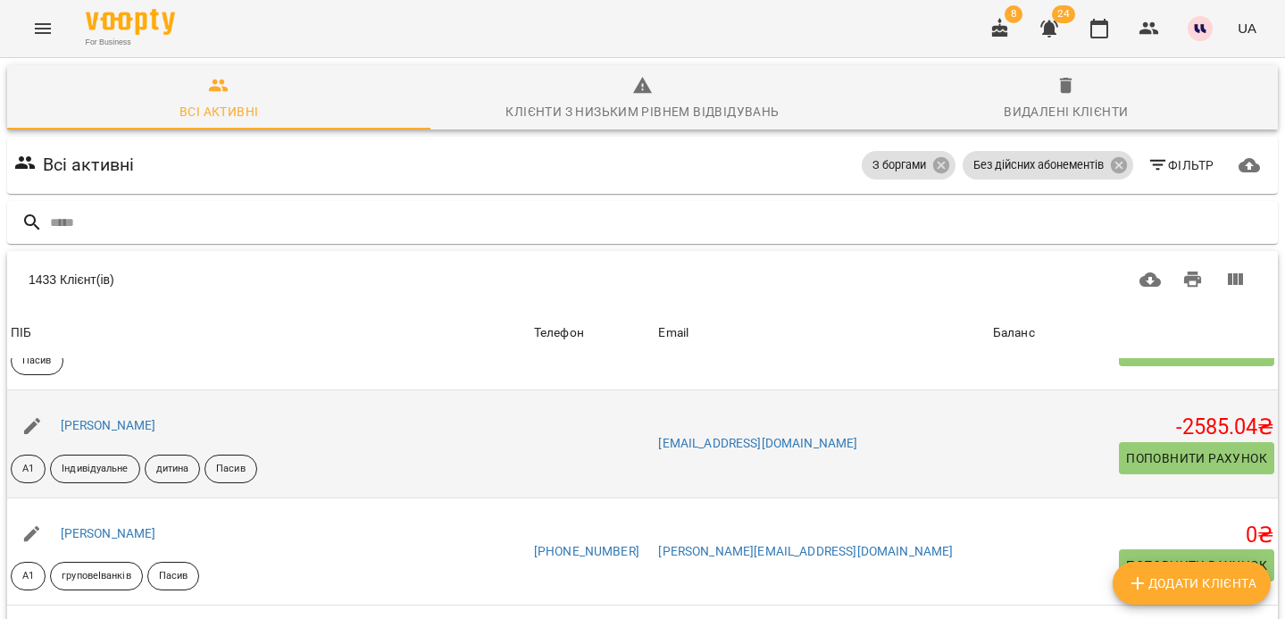
click at [519, 423] on div "Мешко Василь Васильович" at bounding box center [268, 426] width 523 height 50
click at [156, 426] on link "Мешко Василь Васильович" at bounding box center [109, 425] width 96 height 14
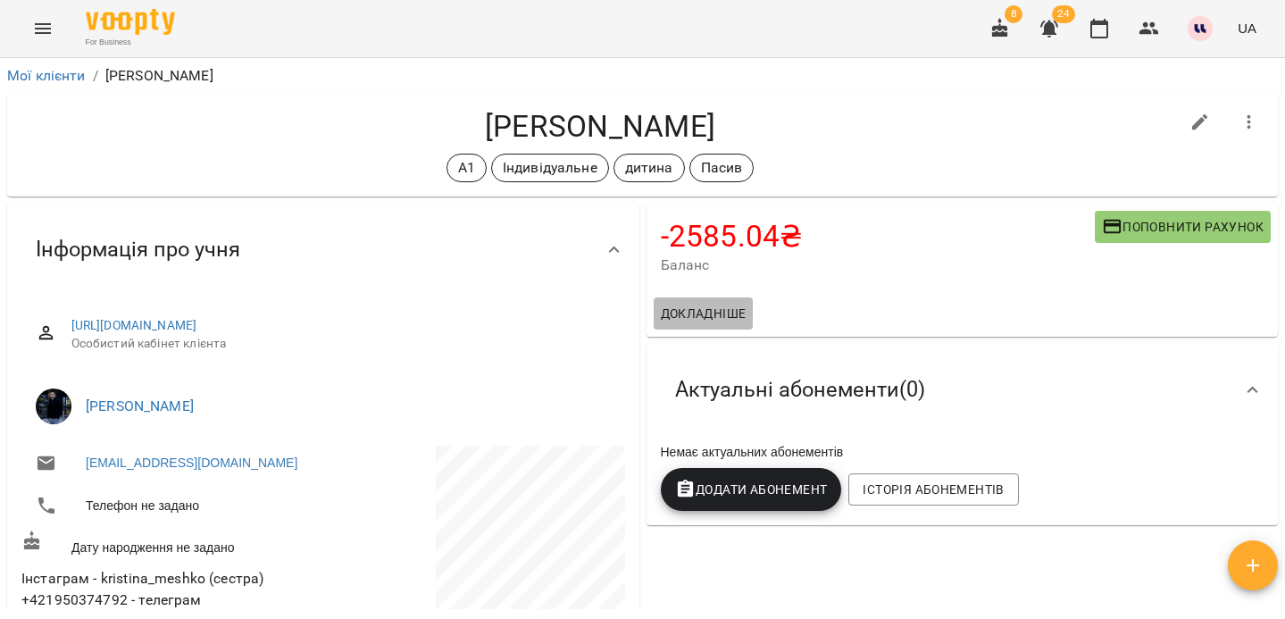
click at [689, 317] on span "Докладніше" at bounding box center [704, 313] width 86 height 21
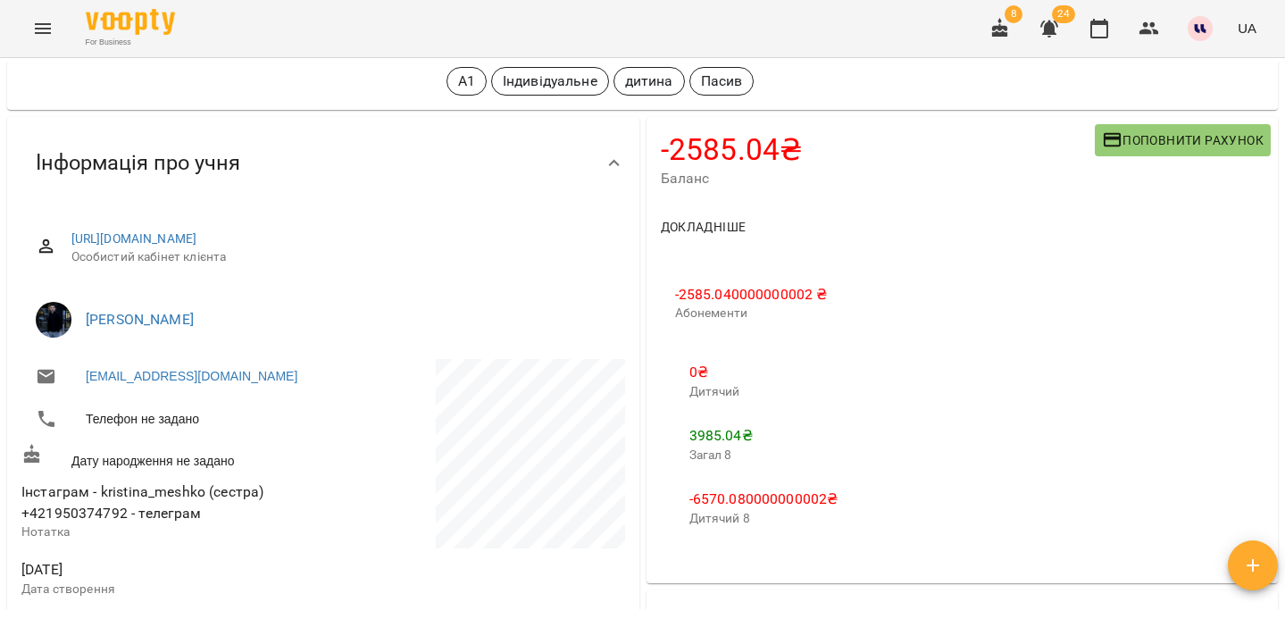
scroll to position [127, 0]
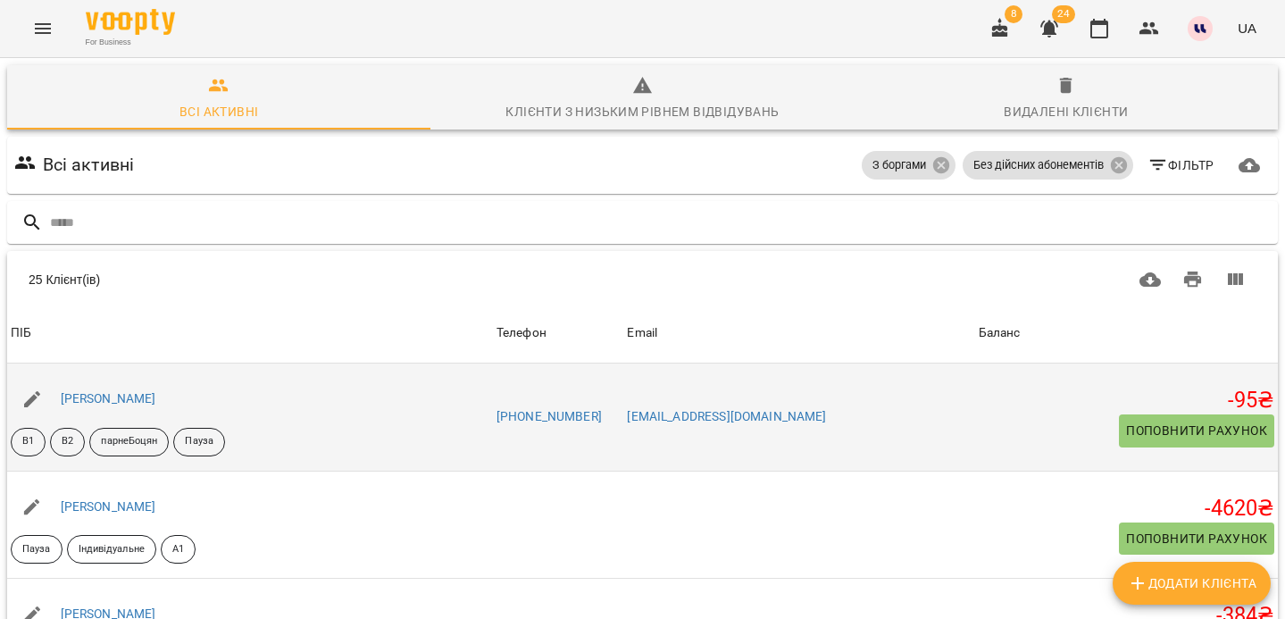
scroll to position [476, 0]
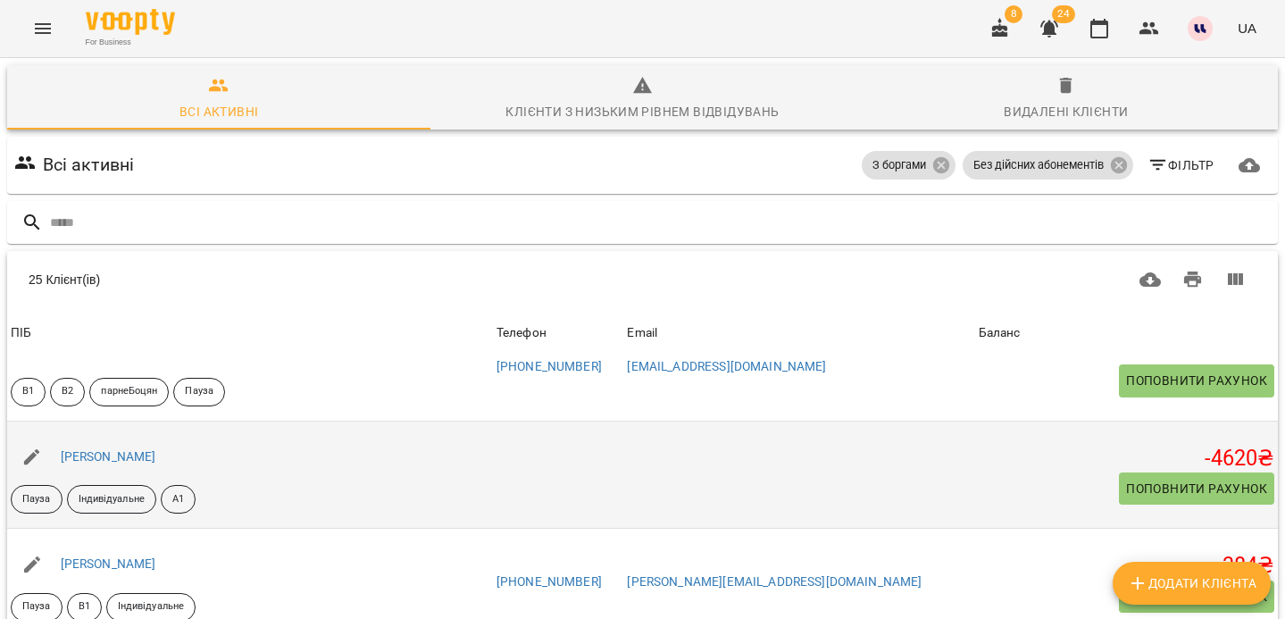
click at [493, 478] on div "Галина Ільчишин" at bounding box center [250, 457] width 486 height 50
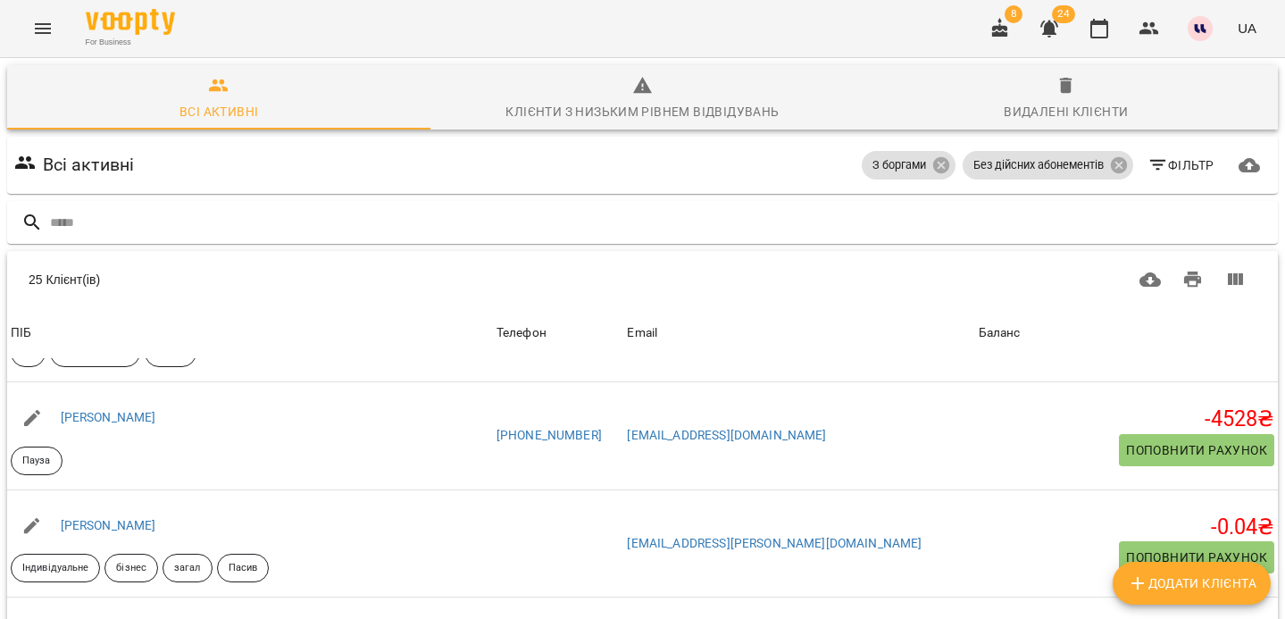
scroll to position [828, 0]
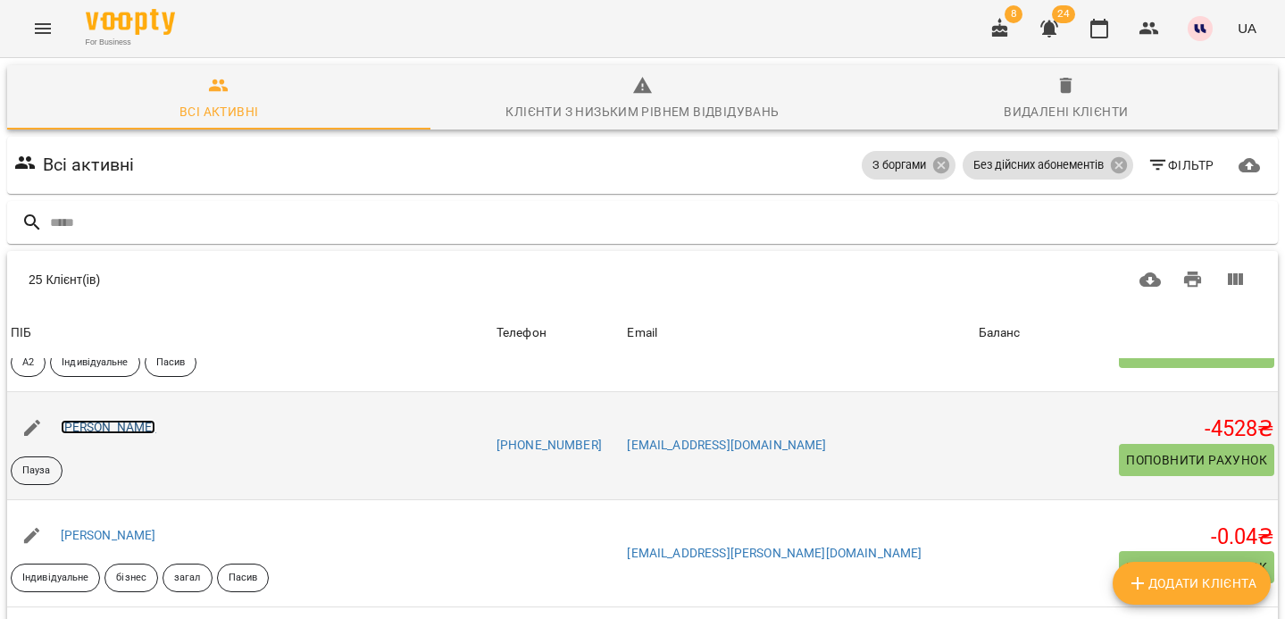
click at [156, 430] on link "Коржова Вікторія Игоревна" at bounding box center [109, 427] width 96 height 14
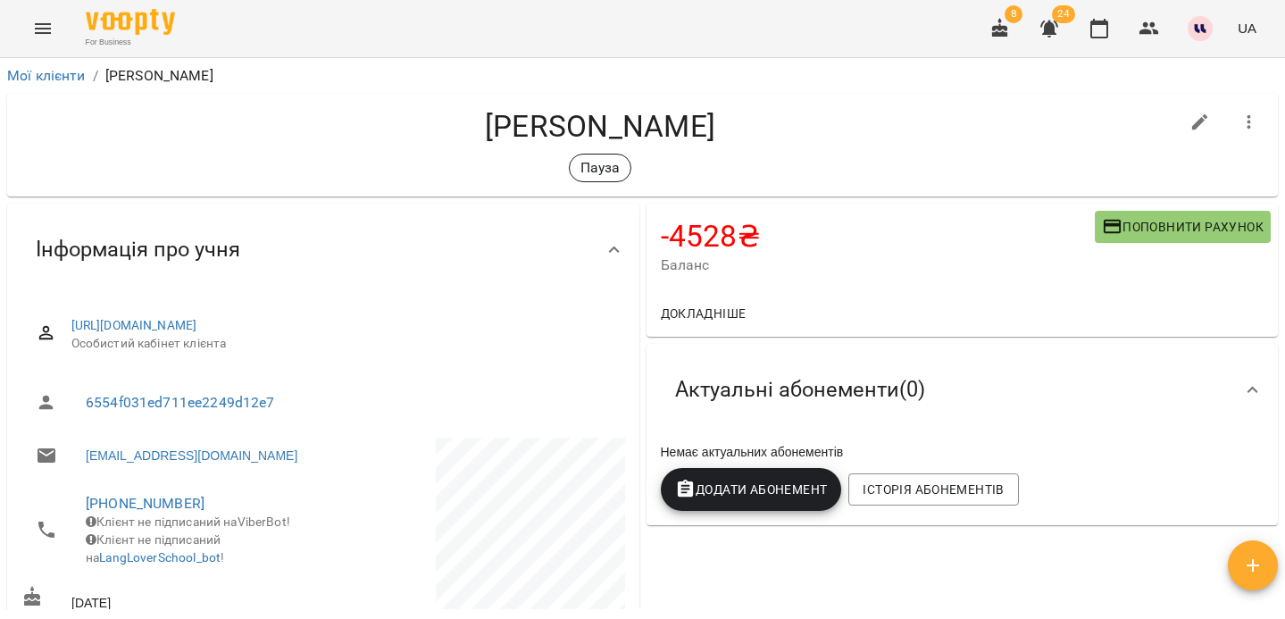
click at [693, 311] on span "Докладніше" at bounding box center [704, 313] width 86 height 21
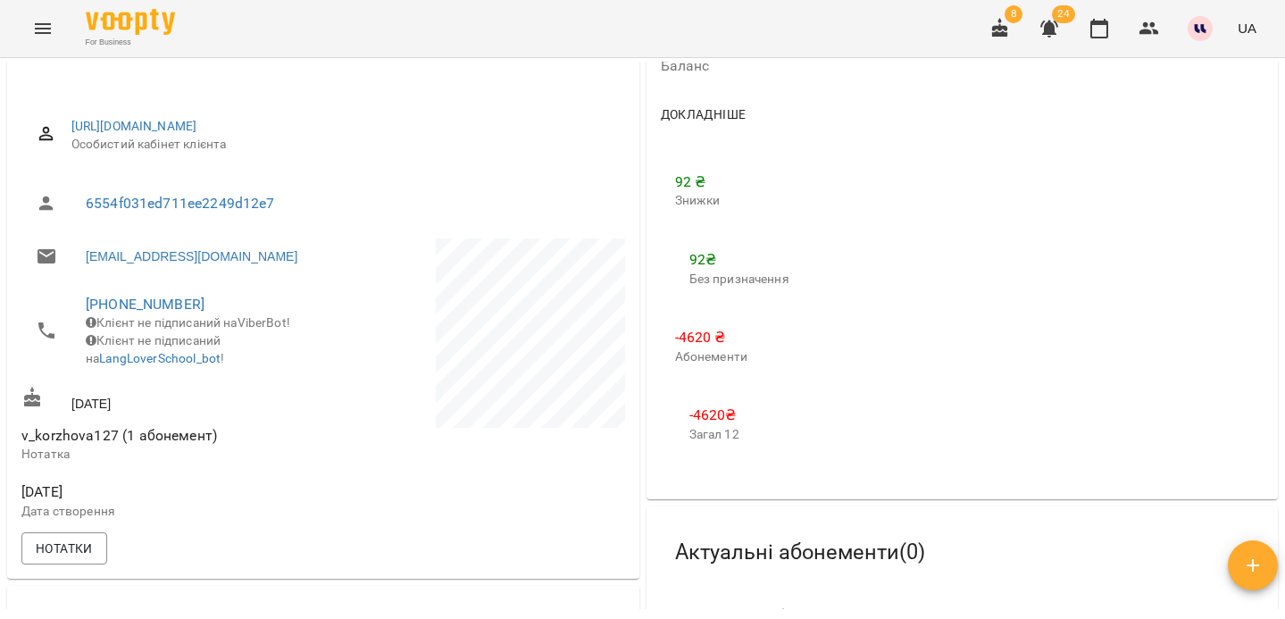
scroll to position [200, 0]
click at [1047, 38] on icon "button" at bounding box center [1049, 28] width 21 height 21
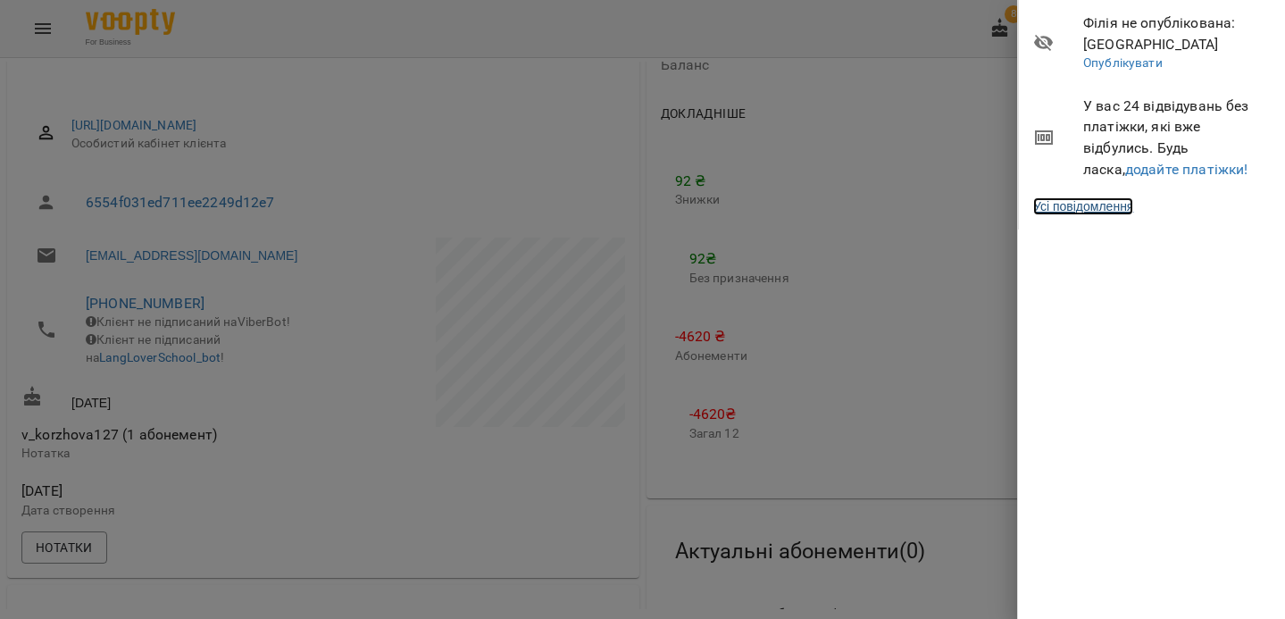
click at [1099, 215] on link "Усі повідомлення" at bounding box center [1083, 206] width 100 height 18
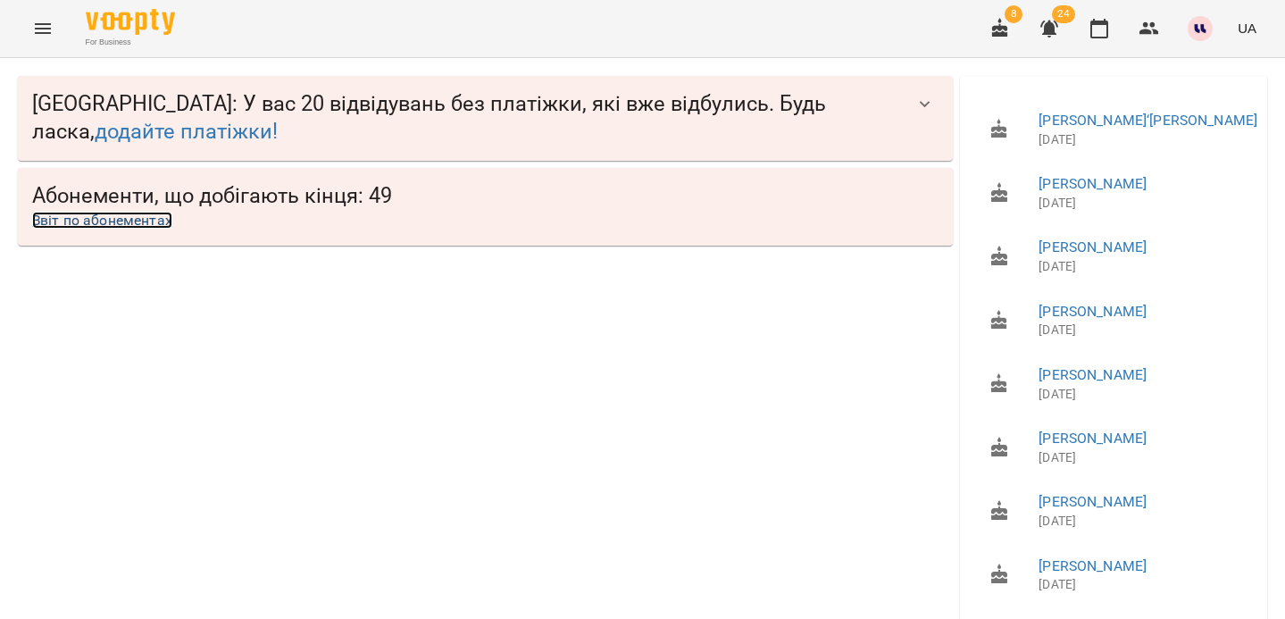
click at [152, 225] on link "Звіт по абонементах" at bounding box center [102, 220] width 140 height 17
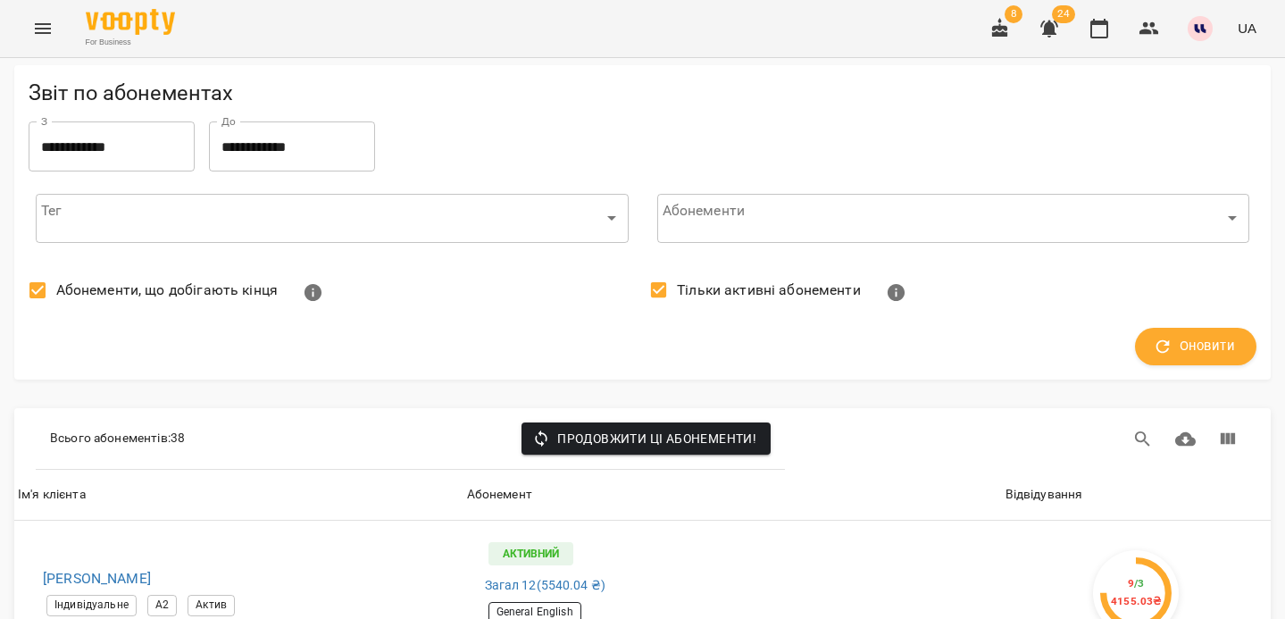
scroll to position [1532, 0]
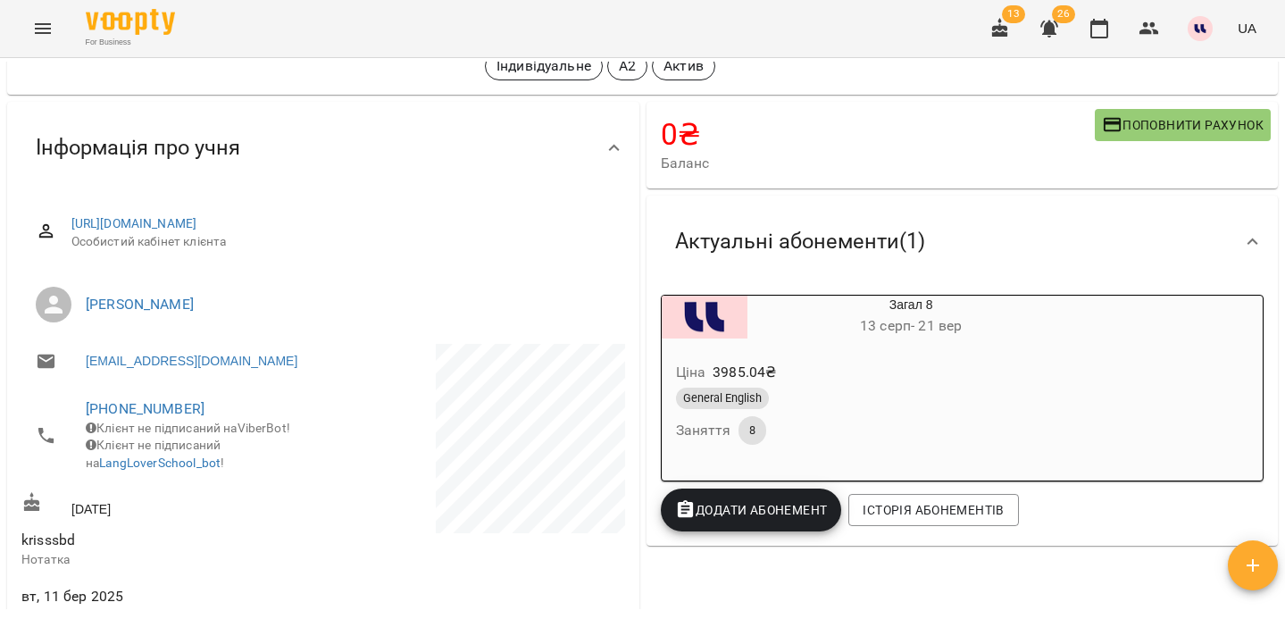
scroll to position [123, 0]
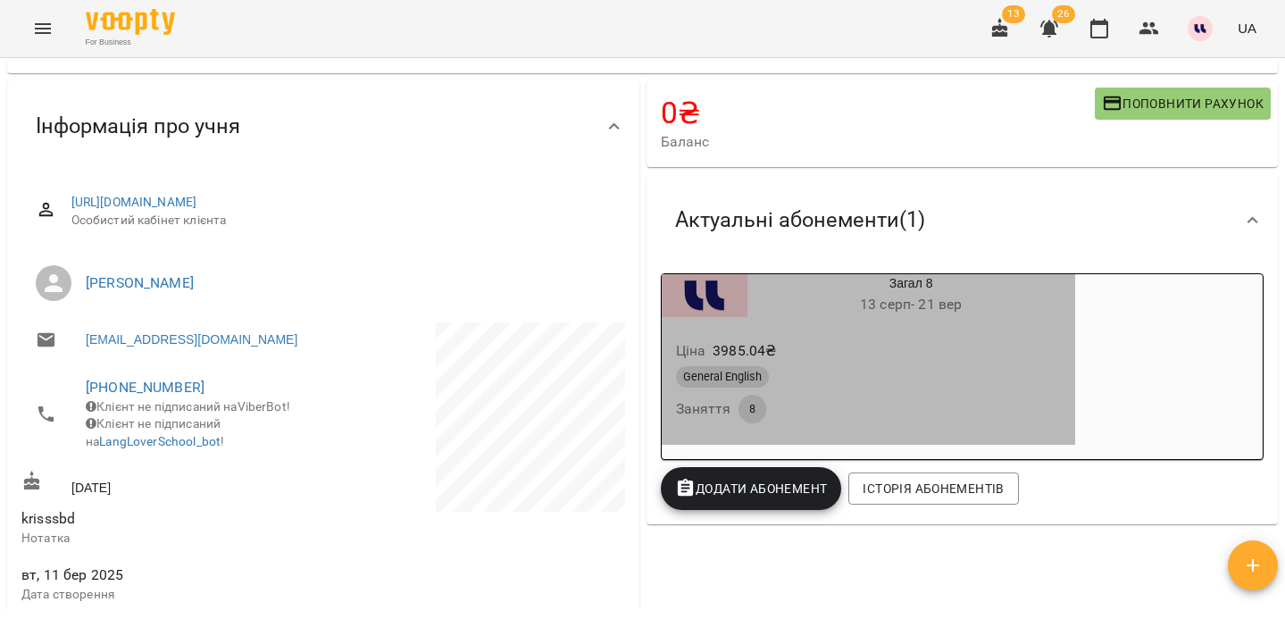
click at [908, 391] on div "General English" at bounding box center [868, 377] width 392 height 29
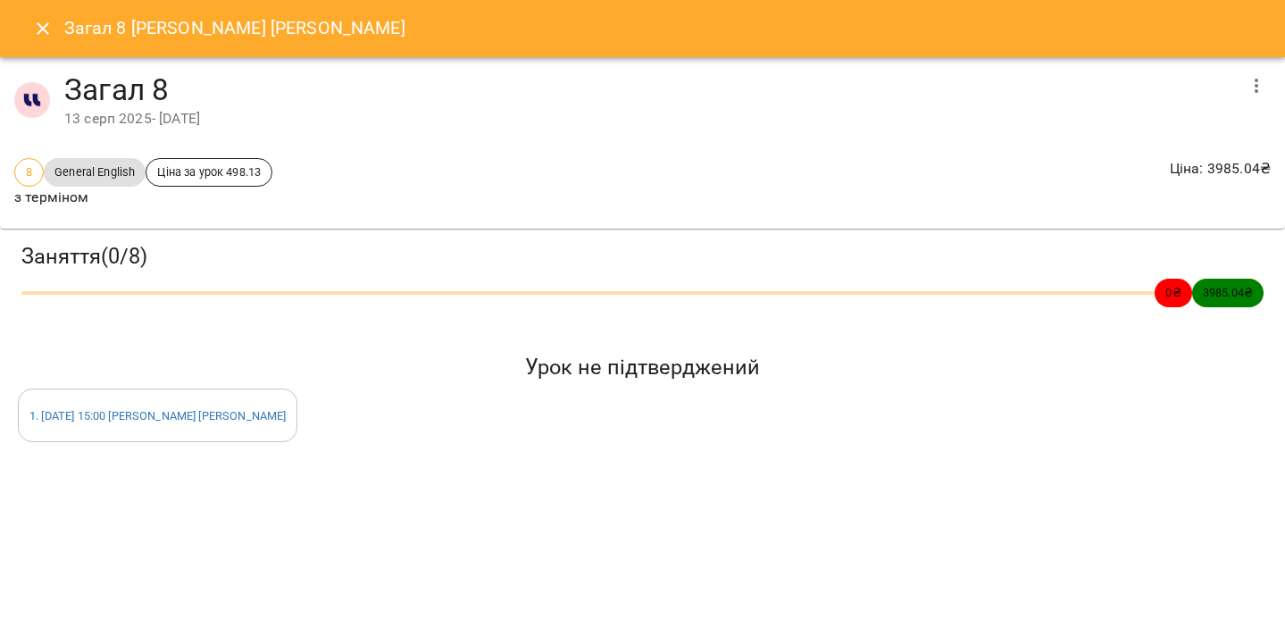
click at [41, 31] on icon "Close" at bounding box center [42, 28] width 21 height 21
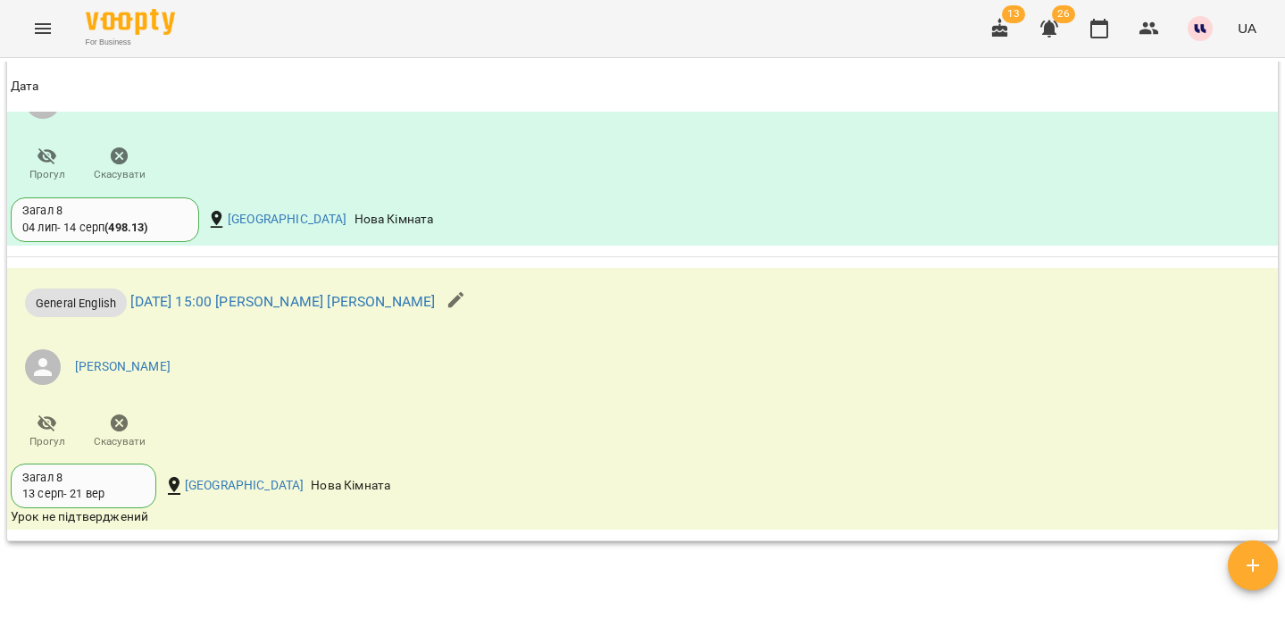
scroll to position [1527, 0]
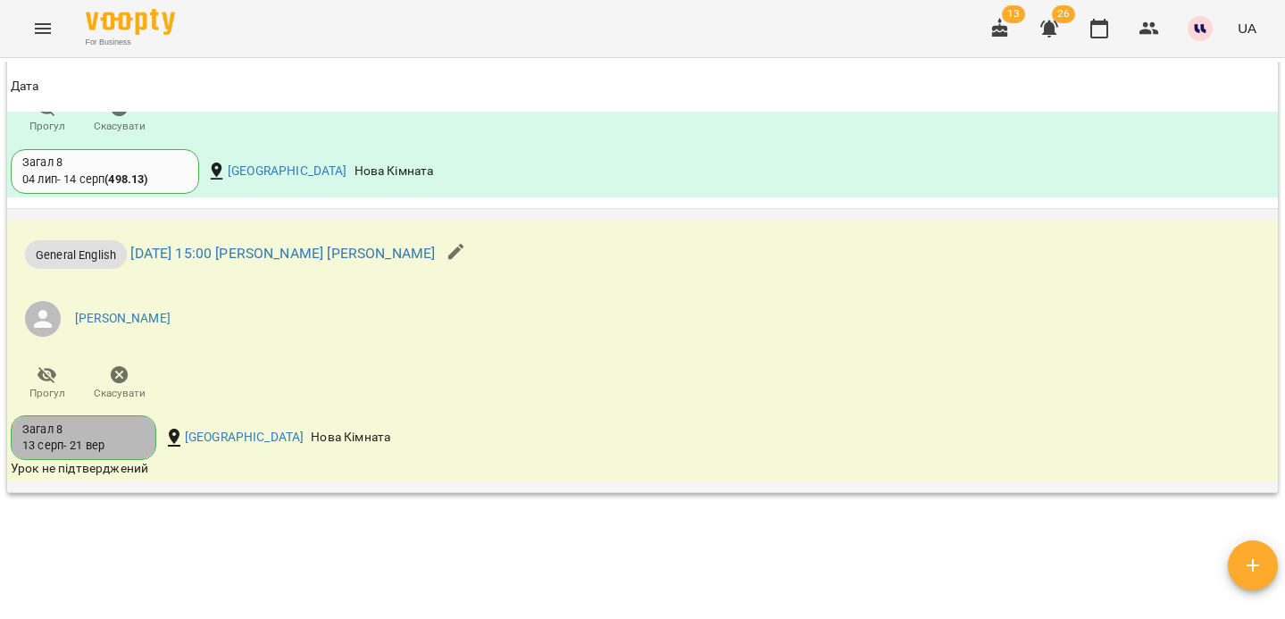
click at [113, 455] on div "Загал 8 13 серп - 21 вер" at bounding box center [83, 438] width 122 height 33
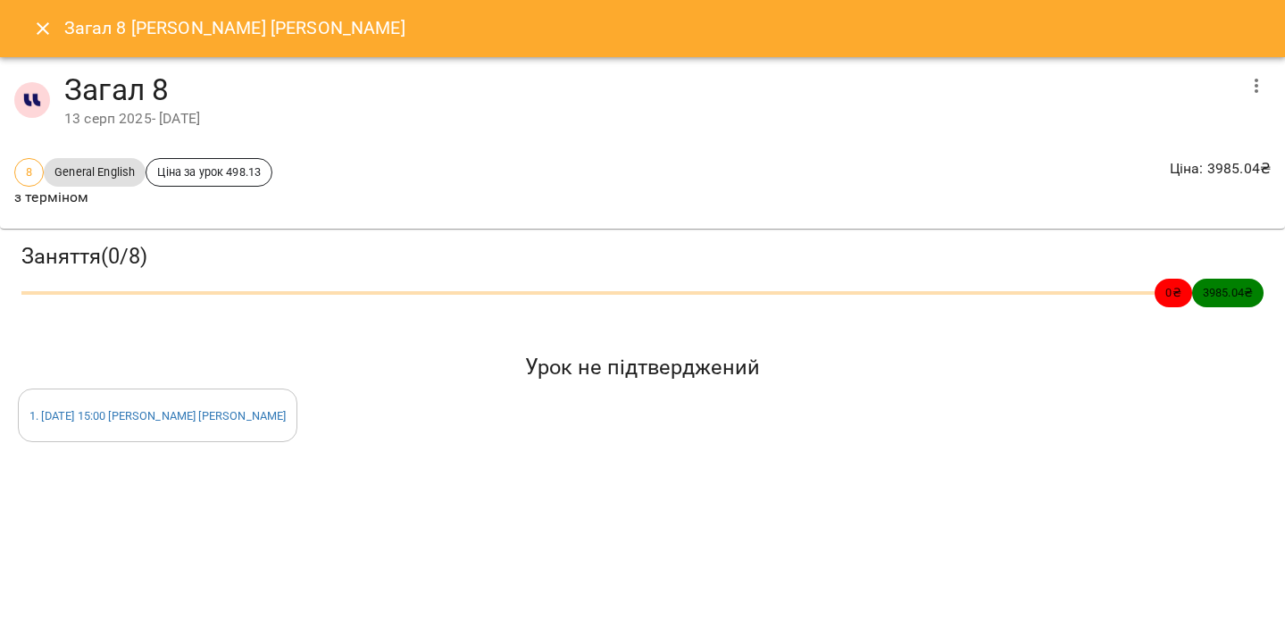
click at [47, 19] on icon "Close" at bounding box center [42, 28] width 21 height 21
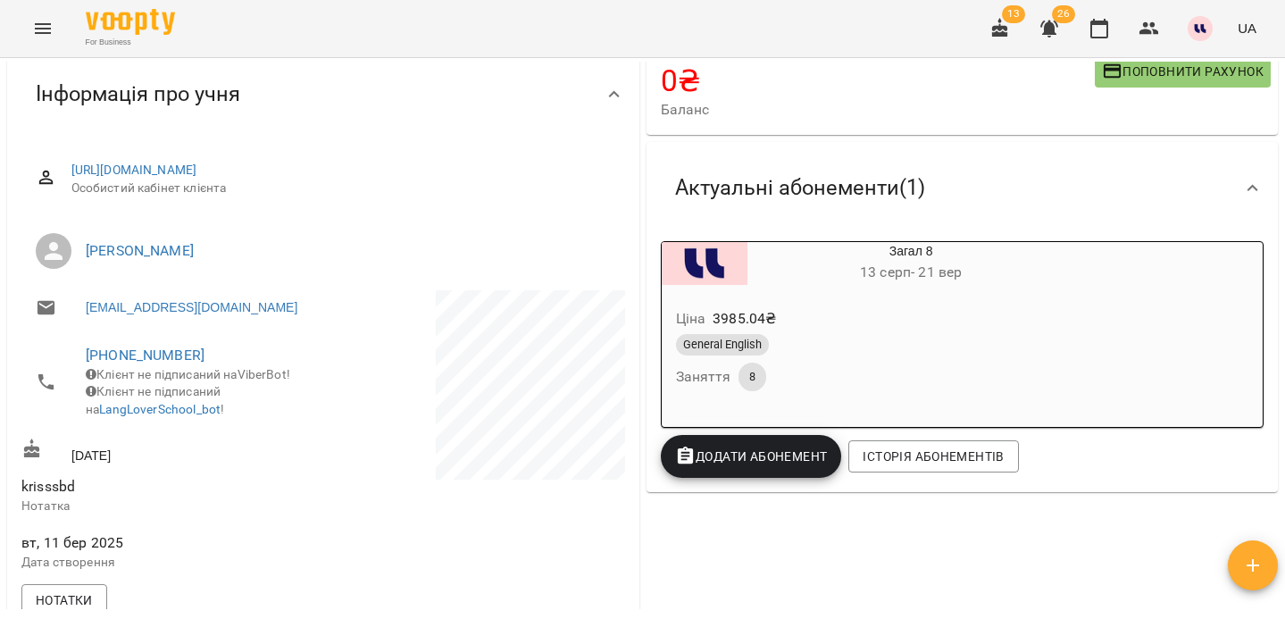
scroll to position [0, 0]
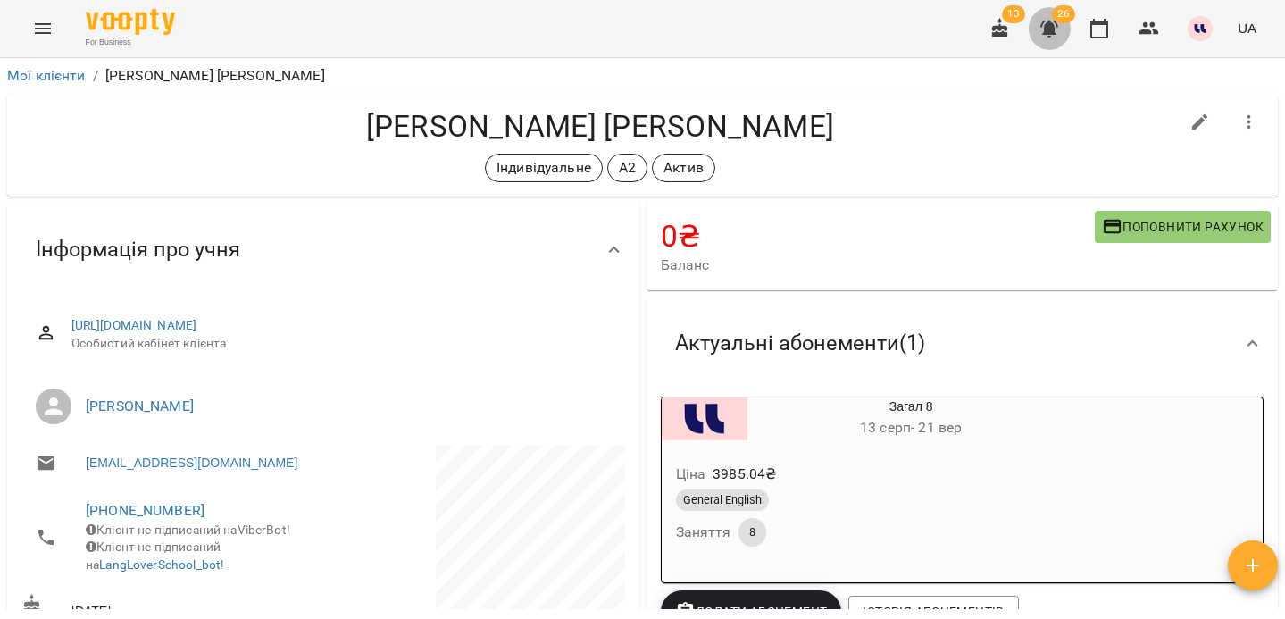
click at [1044, 26] on icon "button" at bounding box center [1049, 28] width 21 height 21
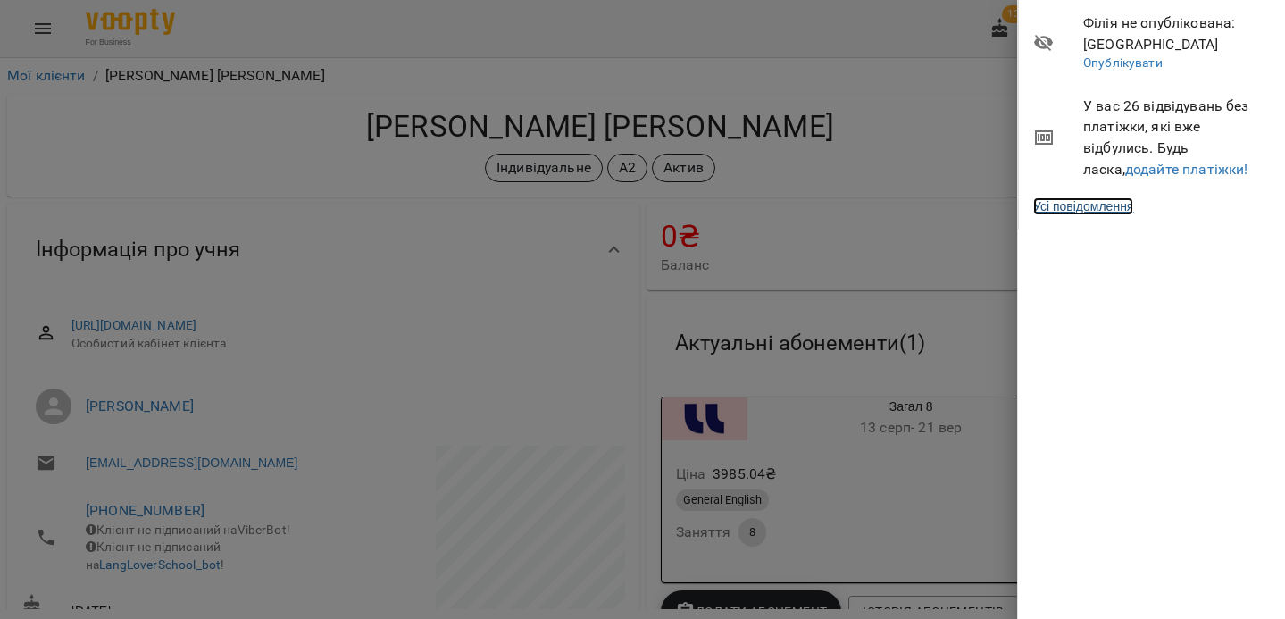
click at [1101, 210] on link "Усі повідомлення" at bounding box center [1083, 206] width 100 height 18
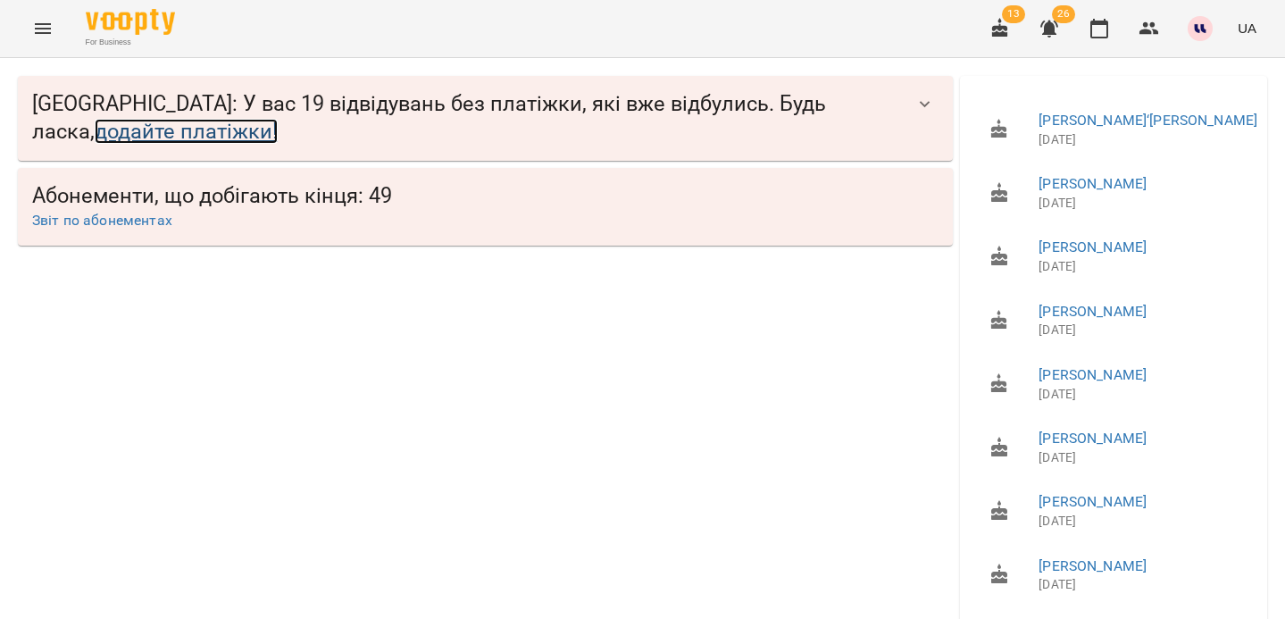
click at [182, 134] on link "додайте платіжки!" at bounding box center [186, 131] width 183 height 25
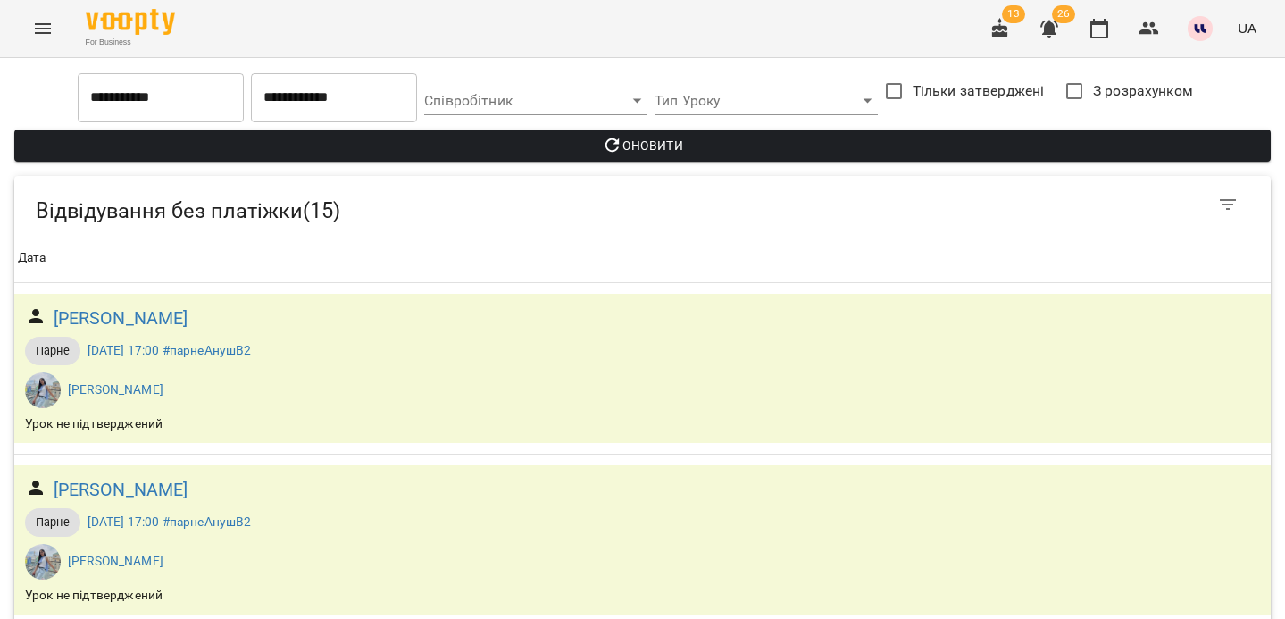
click at [529, 149] on span "Оновити" at bounding box center [643, 145] width 1228 height 21
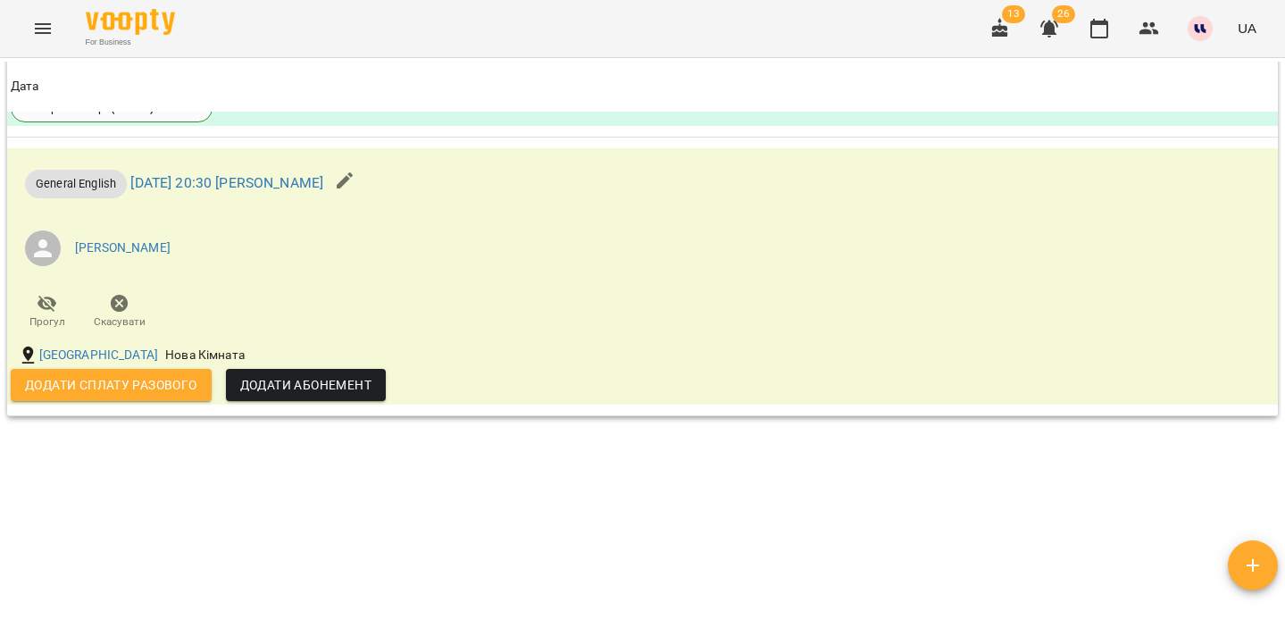
scroll to position [1610, 0]
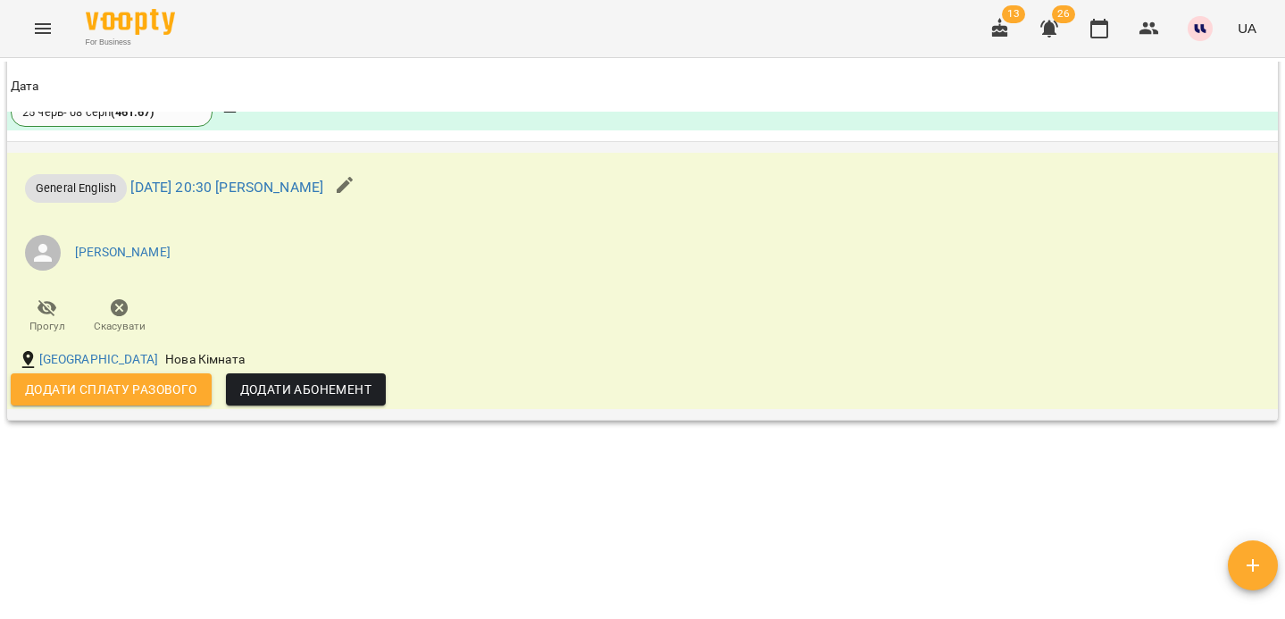
click at [120, 315] on icon "button" at bounding box center [120, 308] width 18 height 18
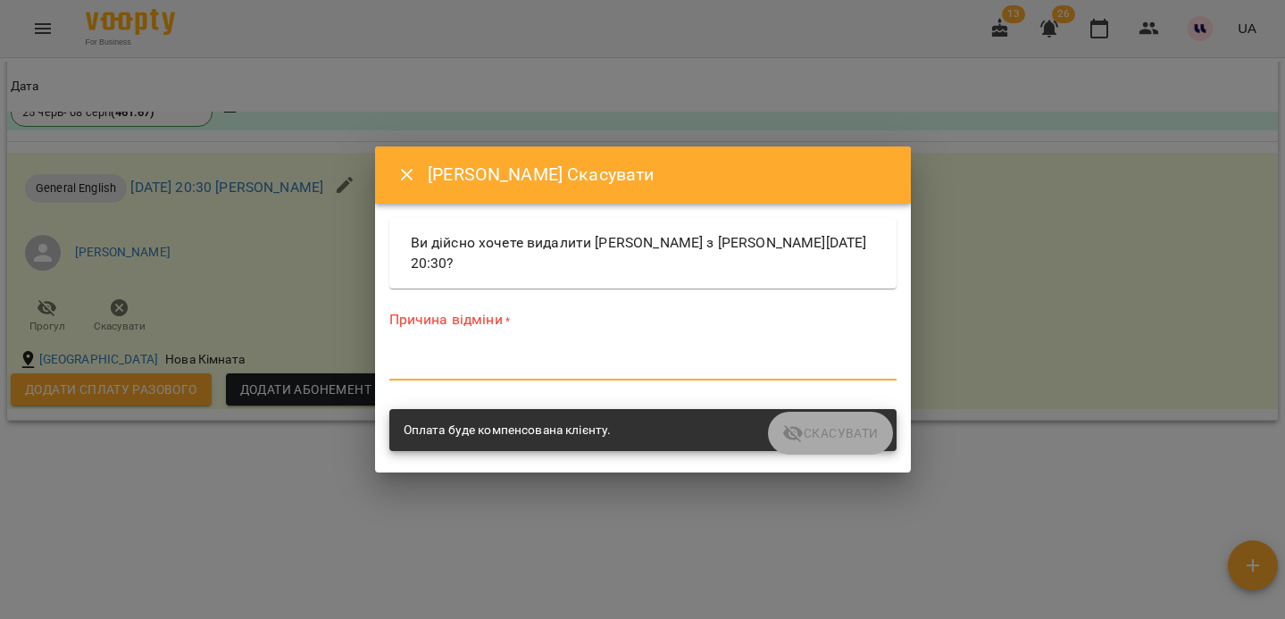
click at [497, 365] on textarea at bounding box center [642, 365] width 507 height 17
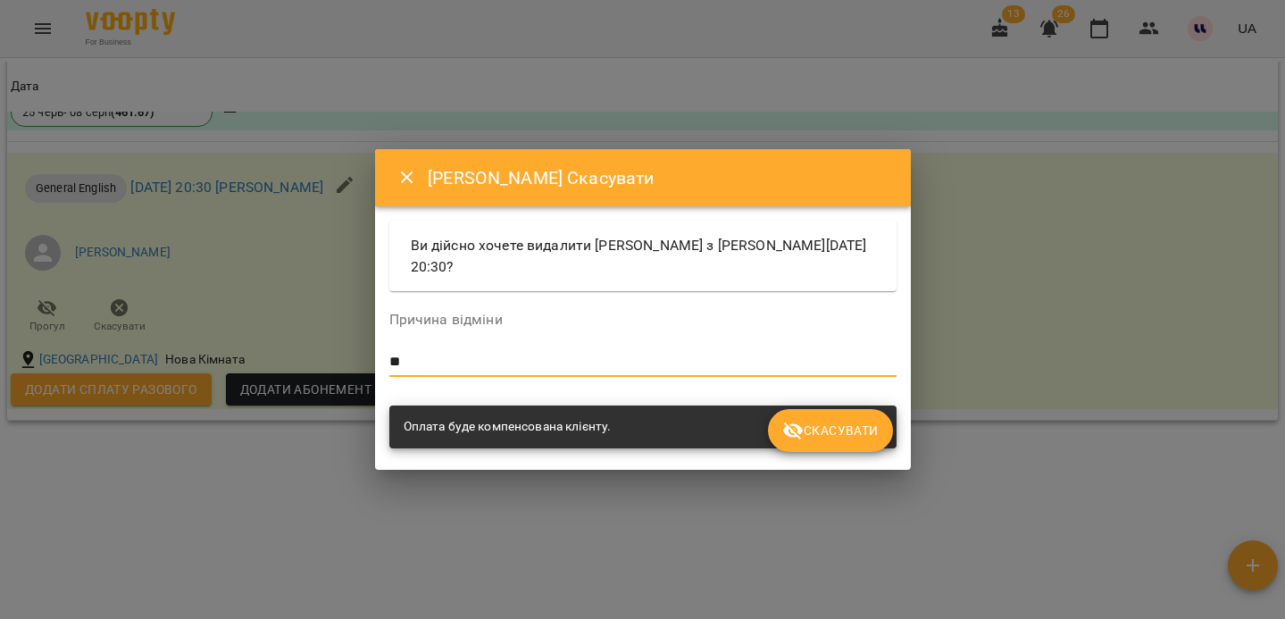
click at [817, 431] on span "Скасувати" at bounding box center [830, 430] width 96 height 21
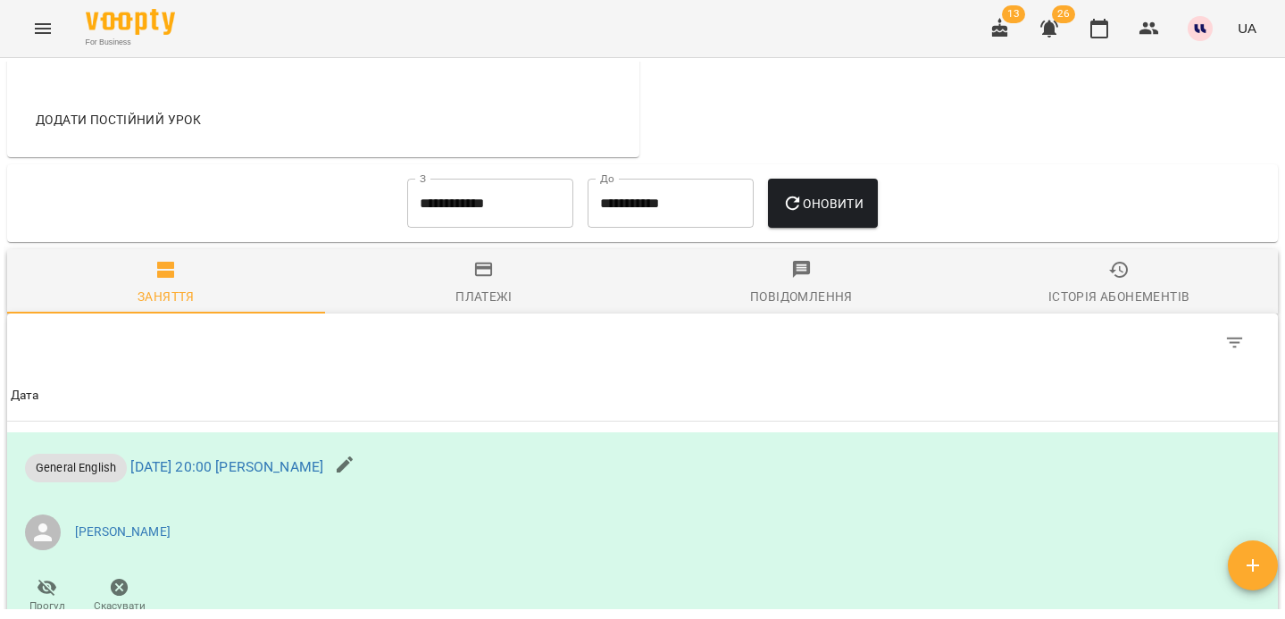
scroll to position [797, 0]
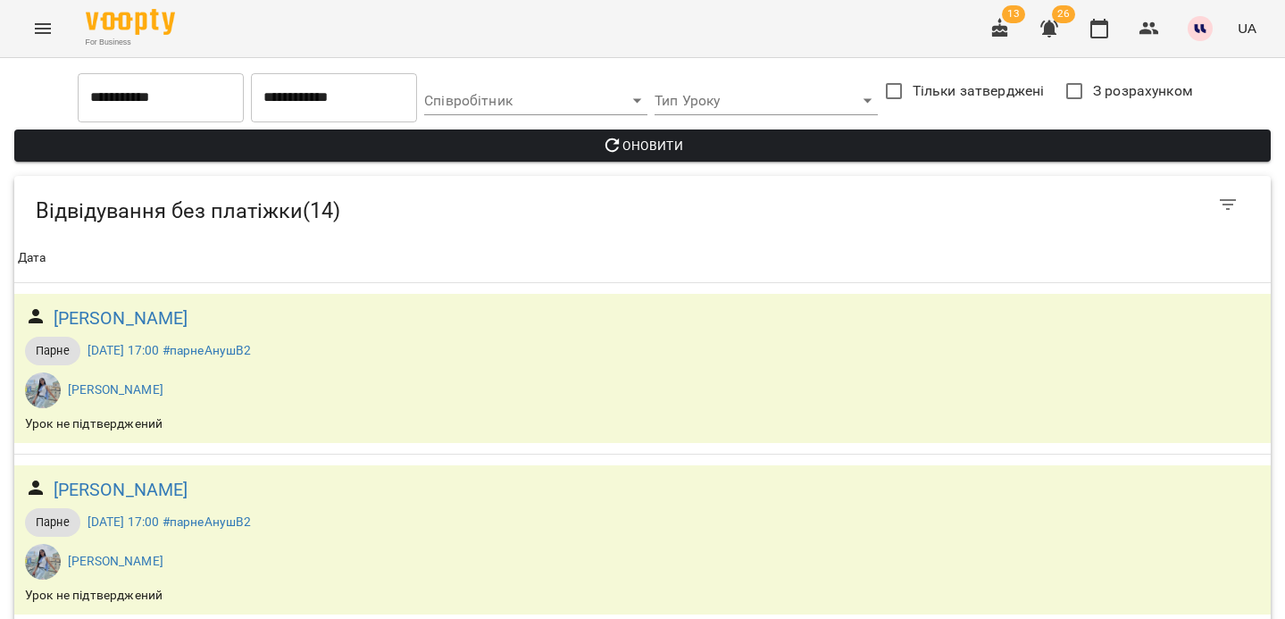
scroll to position [1357, 0]
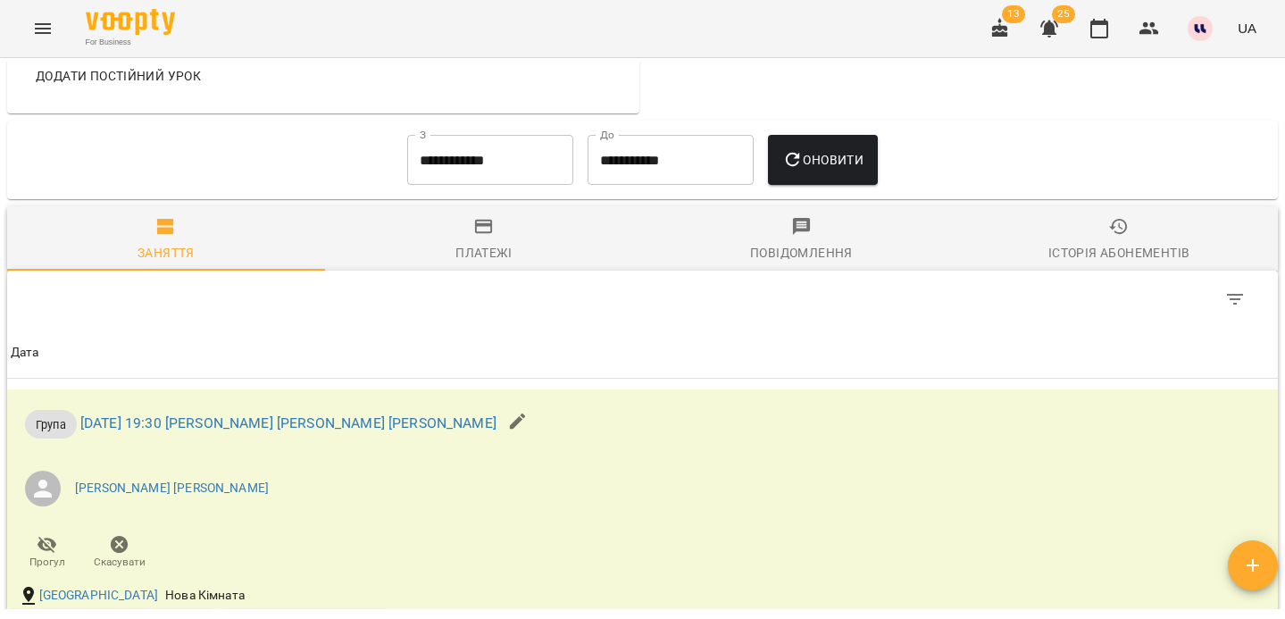
scroll to position [722, 0]
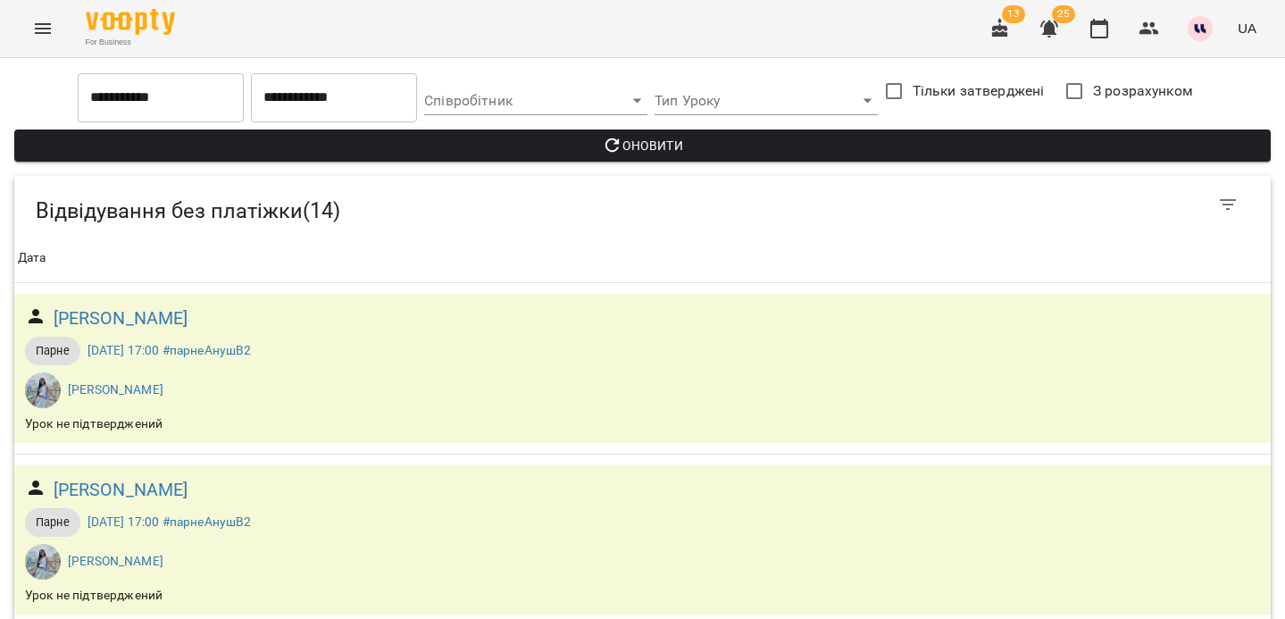
click at [188, 98] on input "**********" at bounding box center [161, 97] width 166 height 50
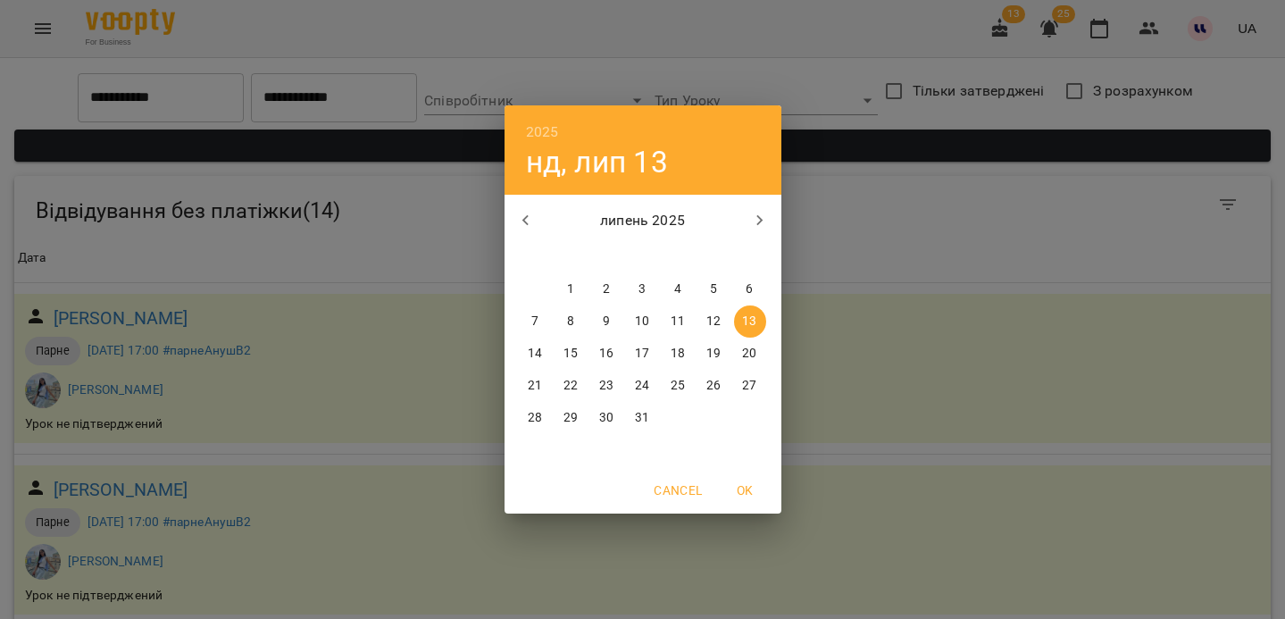
click at [526, 217] on icon "button" at bounding box center [525, 220] width 6 height 11
click at [519, 216] on icon "button" at bounding box center [525, 220] width 21 height 21
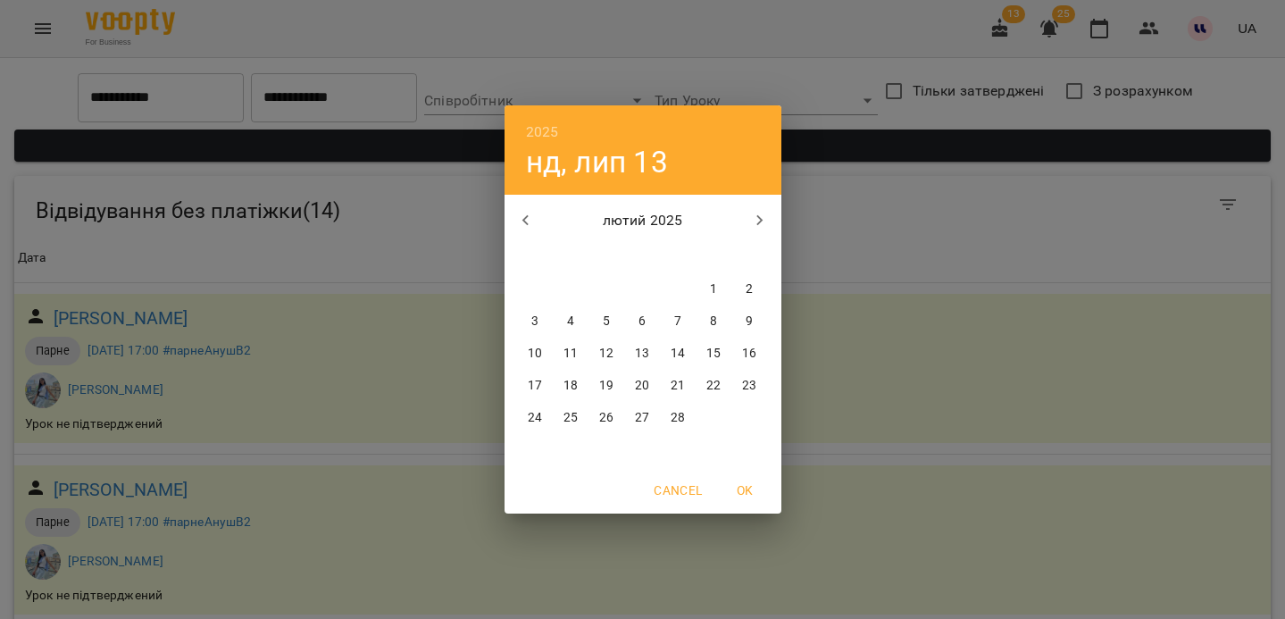
click at [518, 216] on icon "button" at bounding box center [525, 220] width 21 height 21
click at [599, 289] on span "1" at bounding box center [607, 289] width 32 height 18
type input "**********"
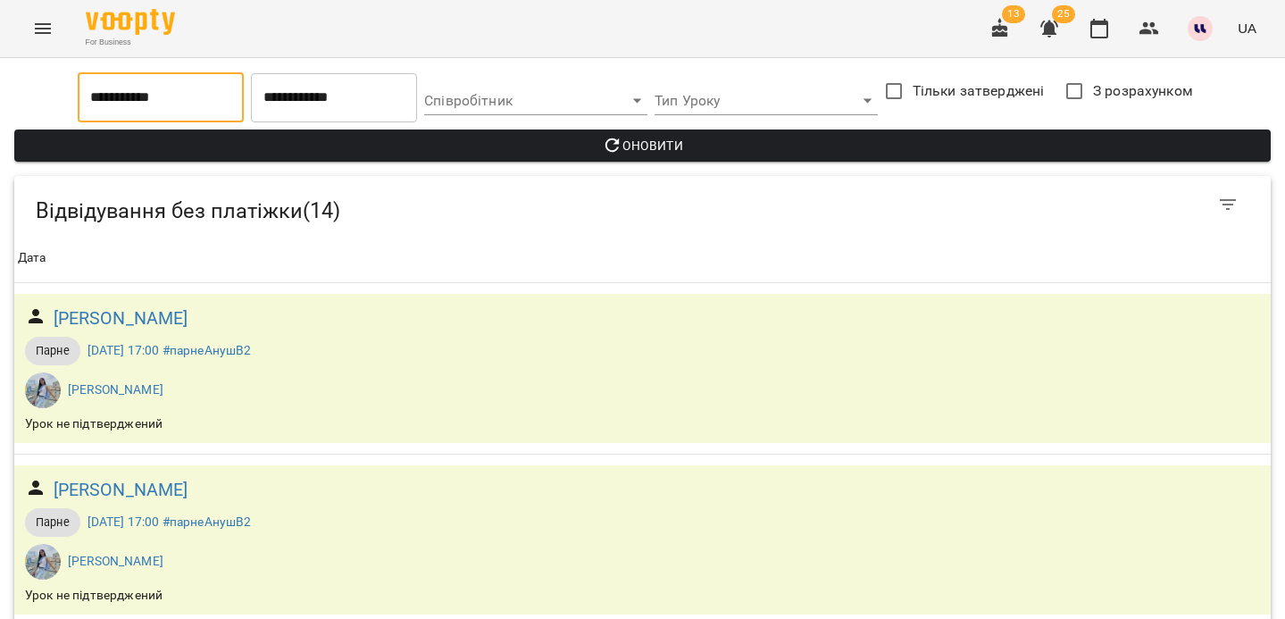
click at [349, 94] on input "**********" at bounding box center [334, 97] width 166 height 50
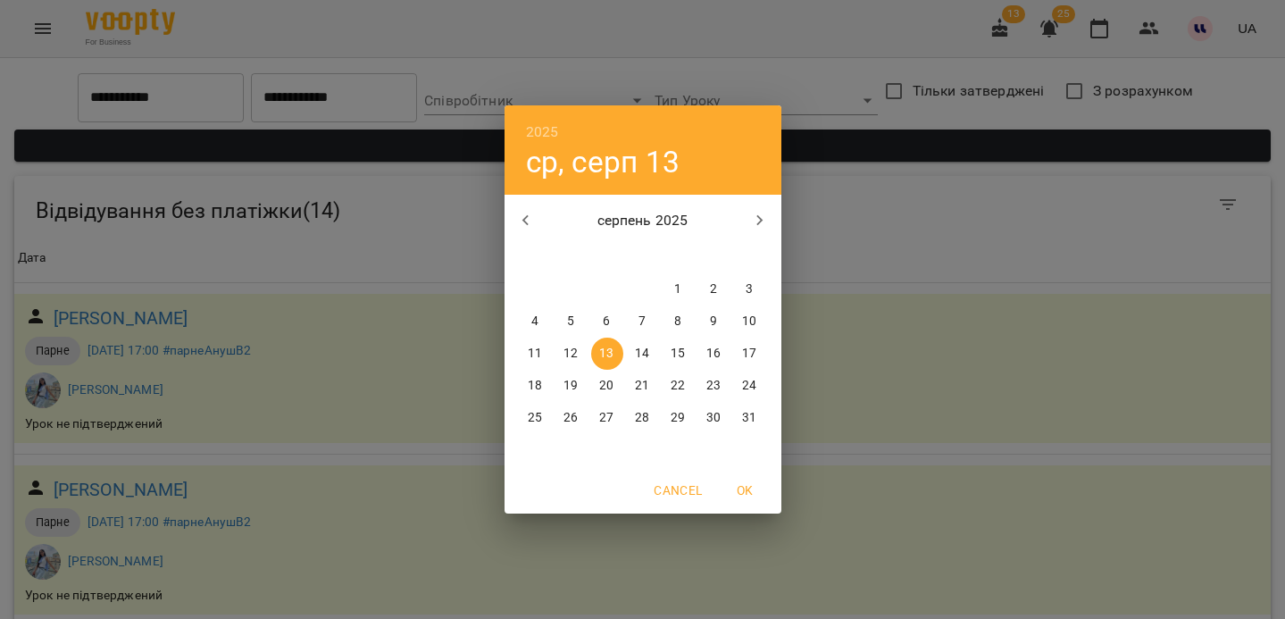
click at [528, 216] on icon "button" at bounding box center [525, 220] width 6 height 11
click at [569, 295] on p "1" at bounding box center [570, 289] width 7 height 18
type input "**********"
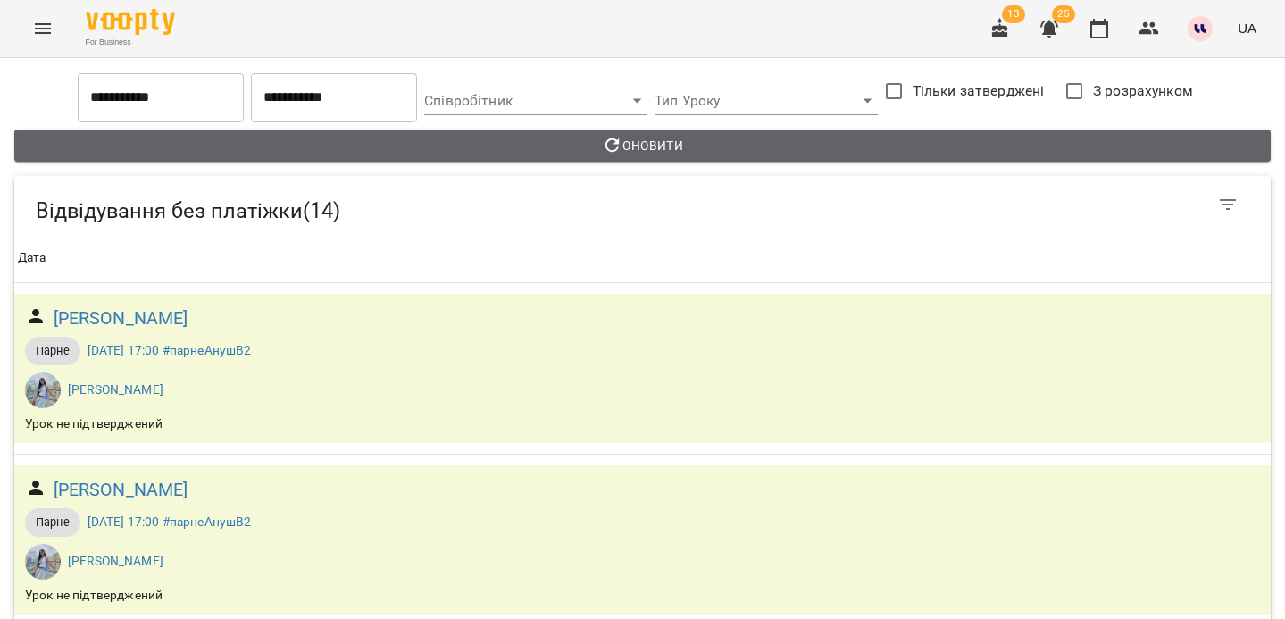
click at [676, 148] on span "Оновити" at bounding box center [643, 145] width 1228 height 21
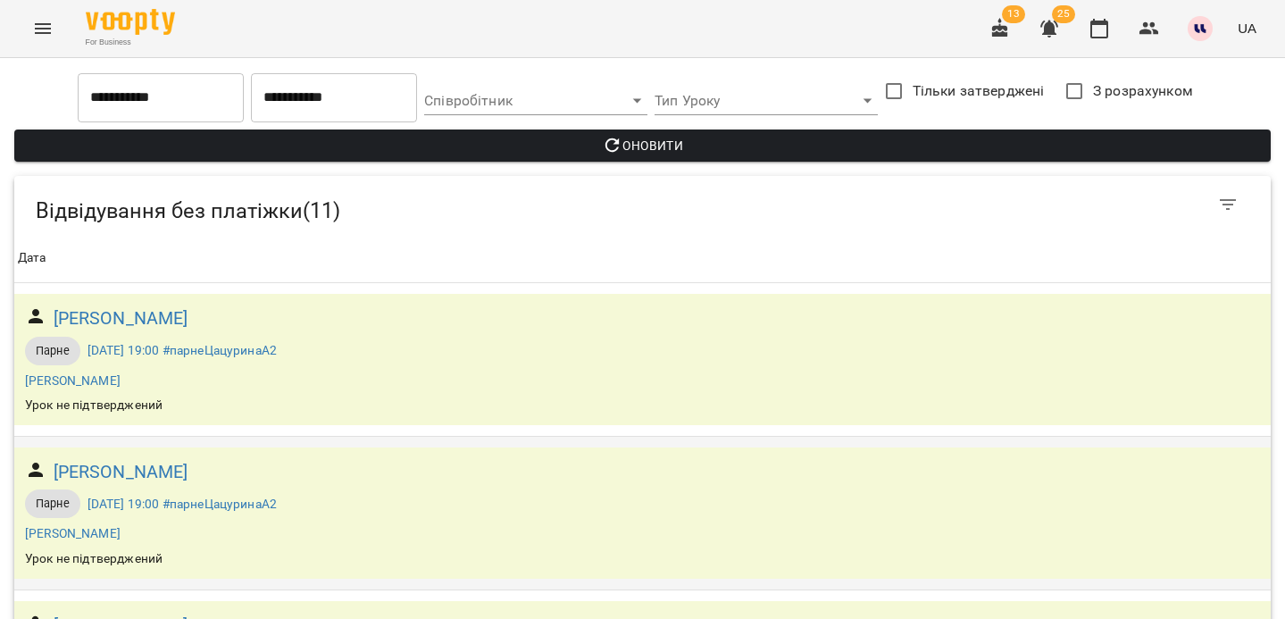
scroll to position [400, 0]
click at [167, 612] on h6 "Єрмолаєва Валерія" at bounding box center [121, 626] width 135 height 28
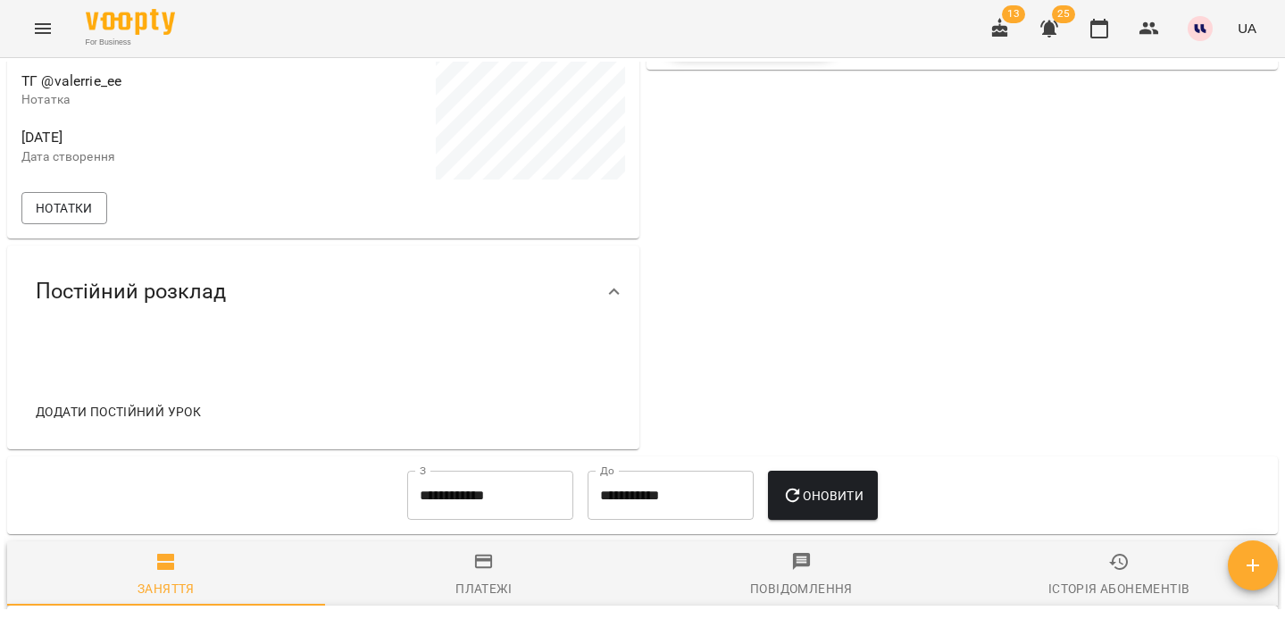
scroll to position [525, 0]
